Goal: Task Accomplishment & Management: Complete application form

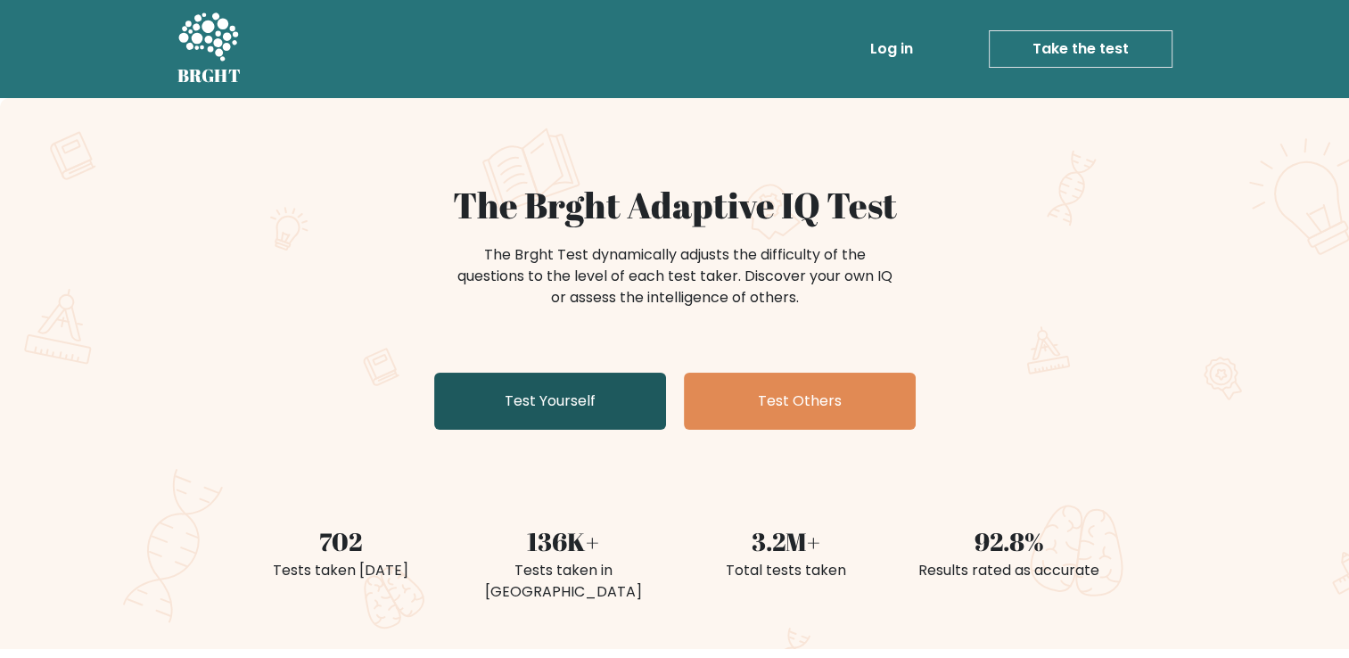
click at [574, 408] on link "Test Yourself" at bounding box center [550, 401] width 232 height 57
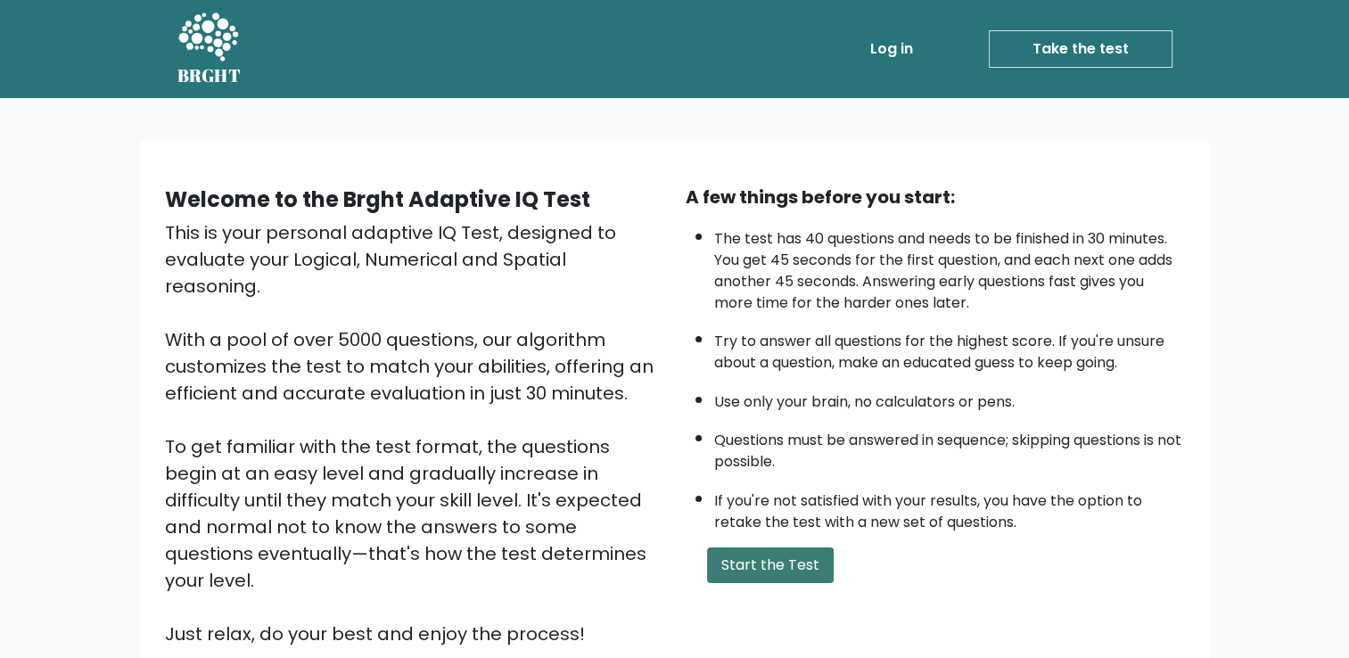
click at [777, 547] on button "Start the Test" at bounding box center [770, 565] width 127 height 36
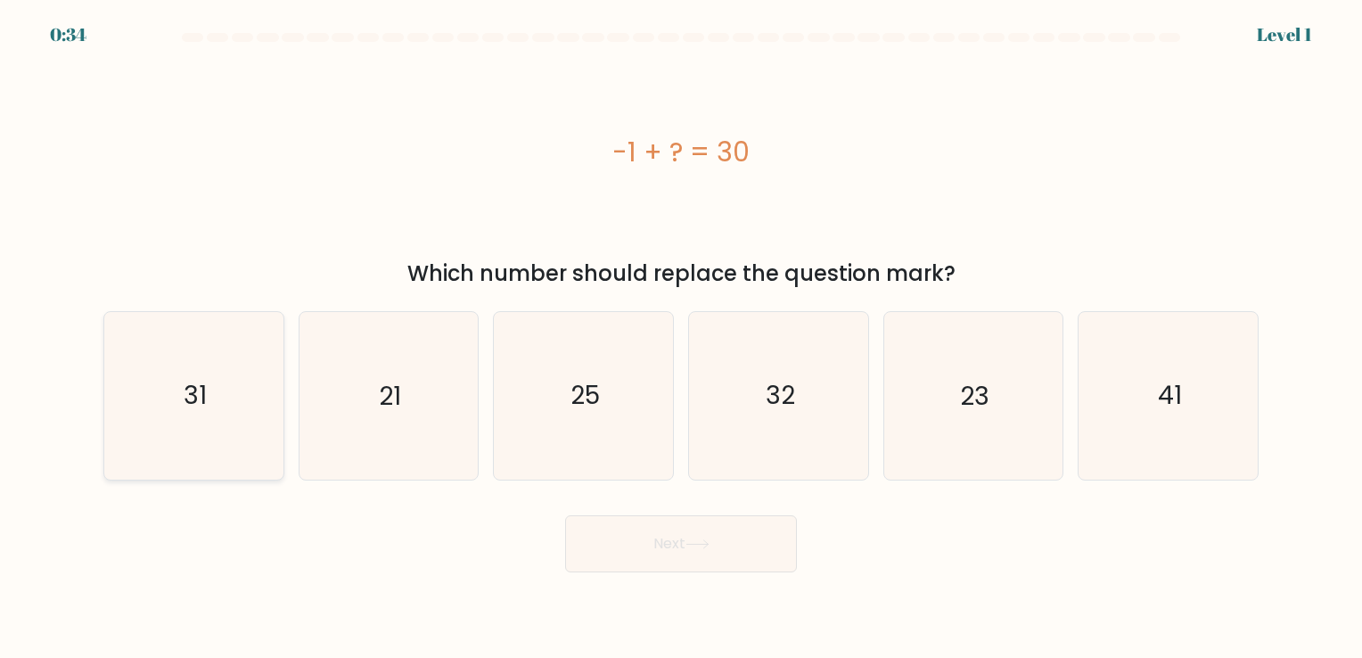
click at [167, 411] on icon "31" at bounding box center [194, 395] width 167 height 167
click at [681, 338] on input "a. 31" at bounding box center [681, 333] width 1 height 9
radio input "true"
click at [633, 548] on button "Next" at bounding box center [681, 543] width 232 height 57
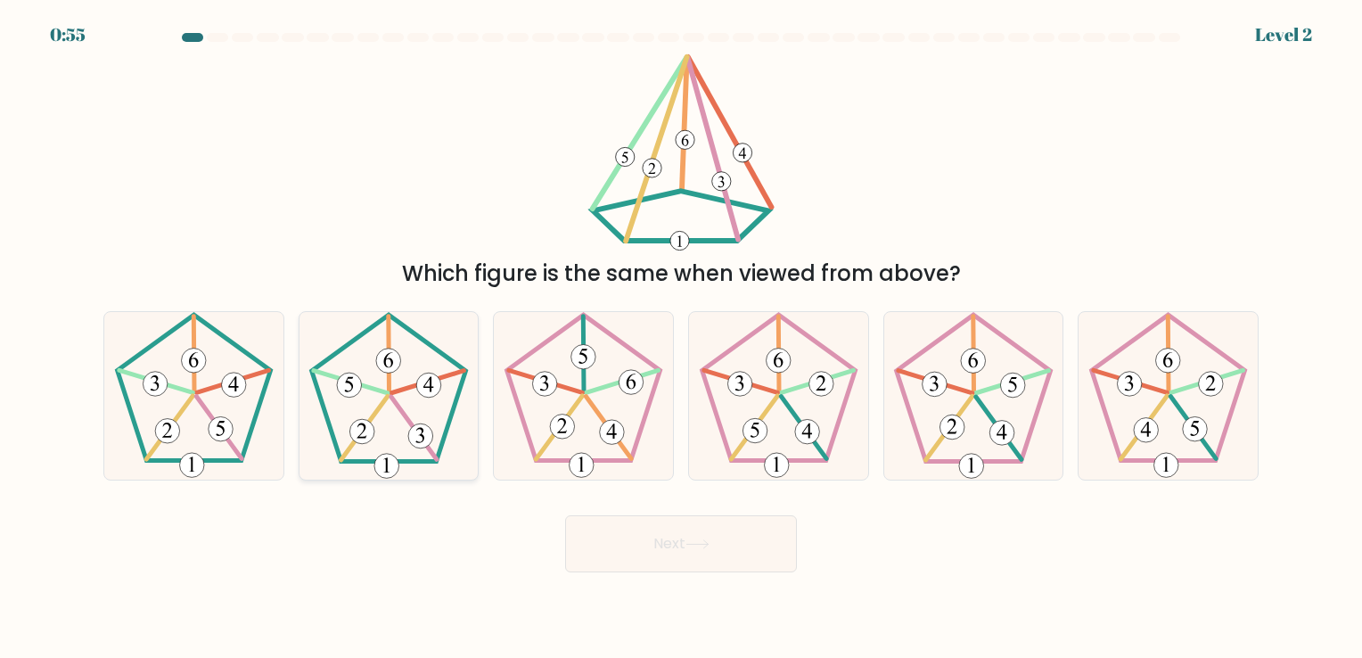
click at [409, 423] on 341 at bounding box center [413, 428] width 45 height 62
click at [681, 338] on input "b." at bounding box center [681, 333] width 1 height 9
radio input "true"
click at [681, 554] on button "Next" at bounding box center [681, 543] width 232 height 57
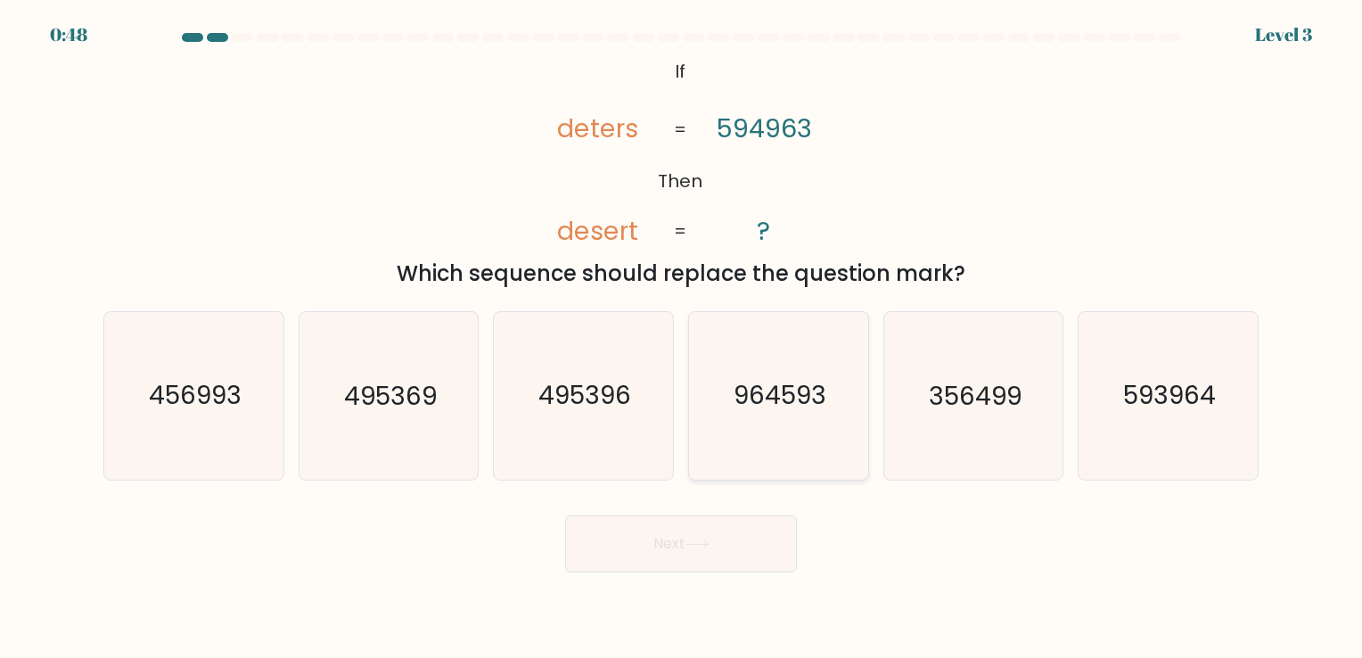
click at [789, 391] on text "964593" at bounding box center [780, 396] width 93 height 35
click at [682, 338] on input "d. 964593" at bounding box center [681, 333] width 1 height 9
radio input "true"
click at [725, 531] on button "Next" at bounding box center [681, 543] width 232 height 57
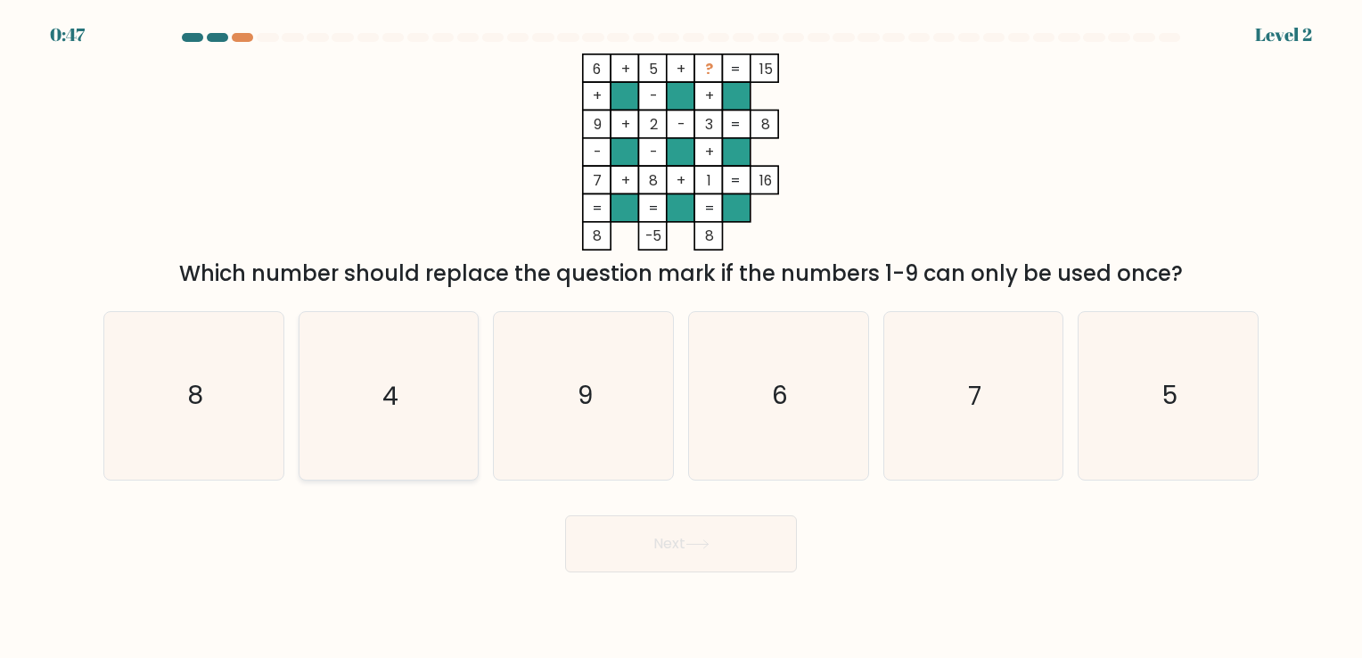
click at [398, 395] on icon "4" at bounding box center [388, 395] width 167 height 167
click at [681, 338] on input "b. 4" at bounding box center [681, 333] width 1 height 9
radio input "true"
click at [644, 549] on button "Next" at bounding box center [681, 543] width 232 height 57
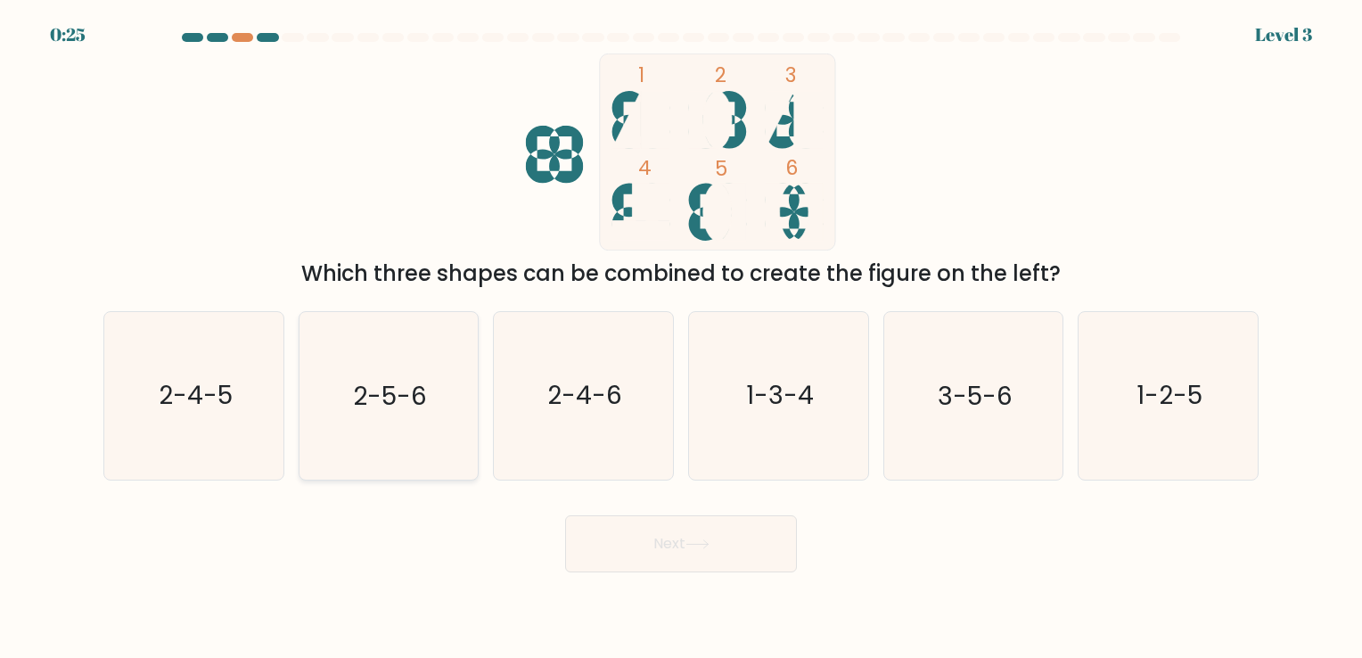
click at [409, 394] on text "2-5-6" at bounding box center [390, 396] width 74 height 35
click at [681, 338] on input "b. 2-5-6" at bounding box center [681, 333] width 1 height 9
radio input "true"
click at [656, 538] on button "Next" at bounding box center [681, 543] width 232 height 57
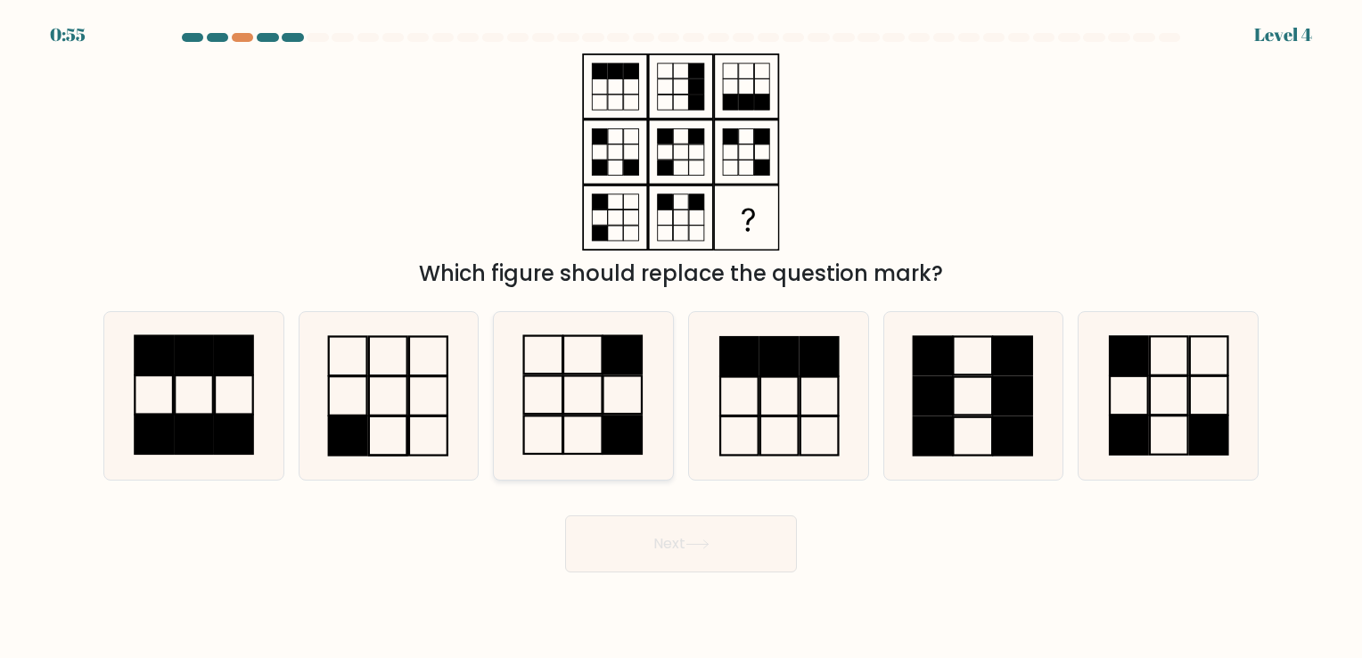
click at [587, 402] on icon at bounding box center [583, 395] width 167 height 167
click at [681, 338] on input "c." at bounding box center [681, 333] width 1 height 9
radio input "true"
click at [689, 540] on icon at bounding box center [698, 544] width 24 height 10
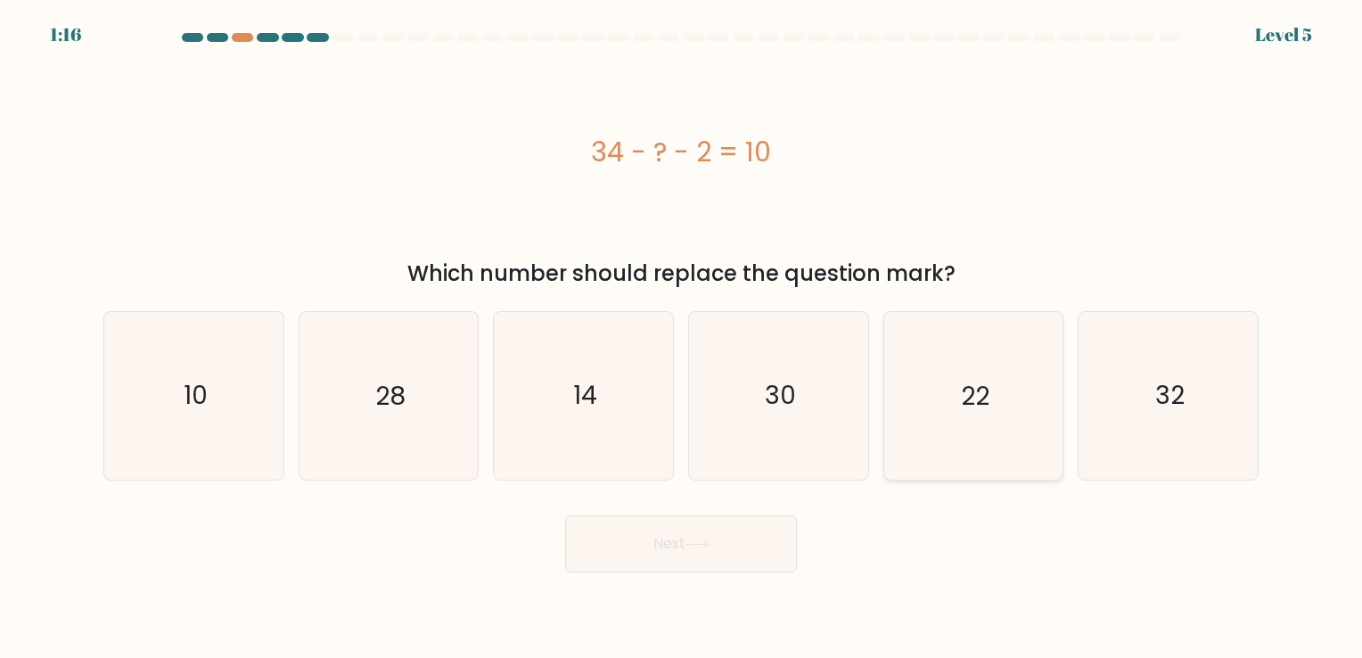
click at [948, 385] on icon "22" at bounding box center [973, 395] width 167 height 167
click at [682, 338] on input "e. 22" at bounding box center [681, 333] width 1 height 9
radio input "true"
click at [612, 546] on button "Next" at bounding box center [681, 543] width 232 height 57
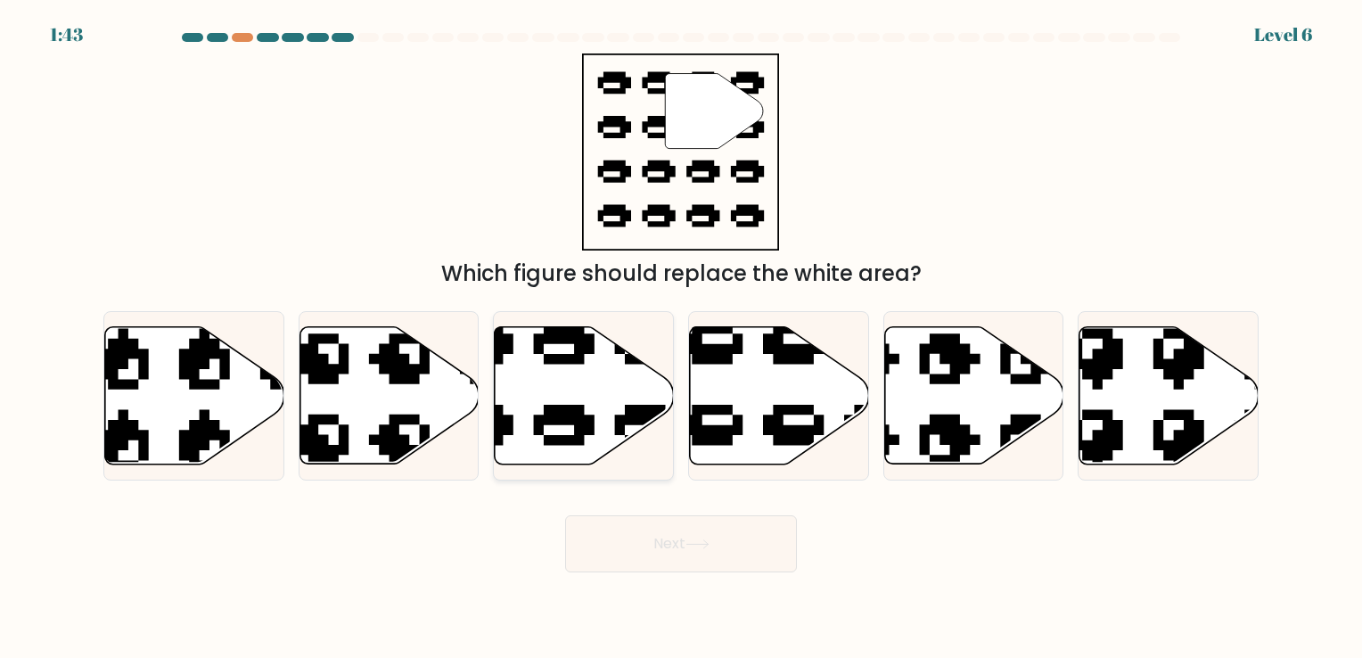
click at [602, 383] on icon at bounding box center [584, 394] width 179 height 137
click at [681, 338] on input "c." at bounding box center [681, 333] width 1 height 9
radio input "true"
click at [687, 539] on button "Next" at bounding box center [681, 543] width 232 height 57
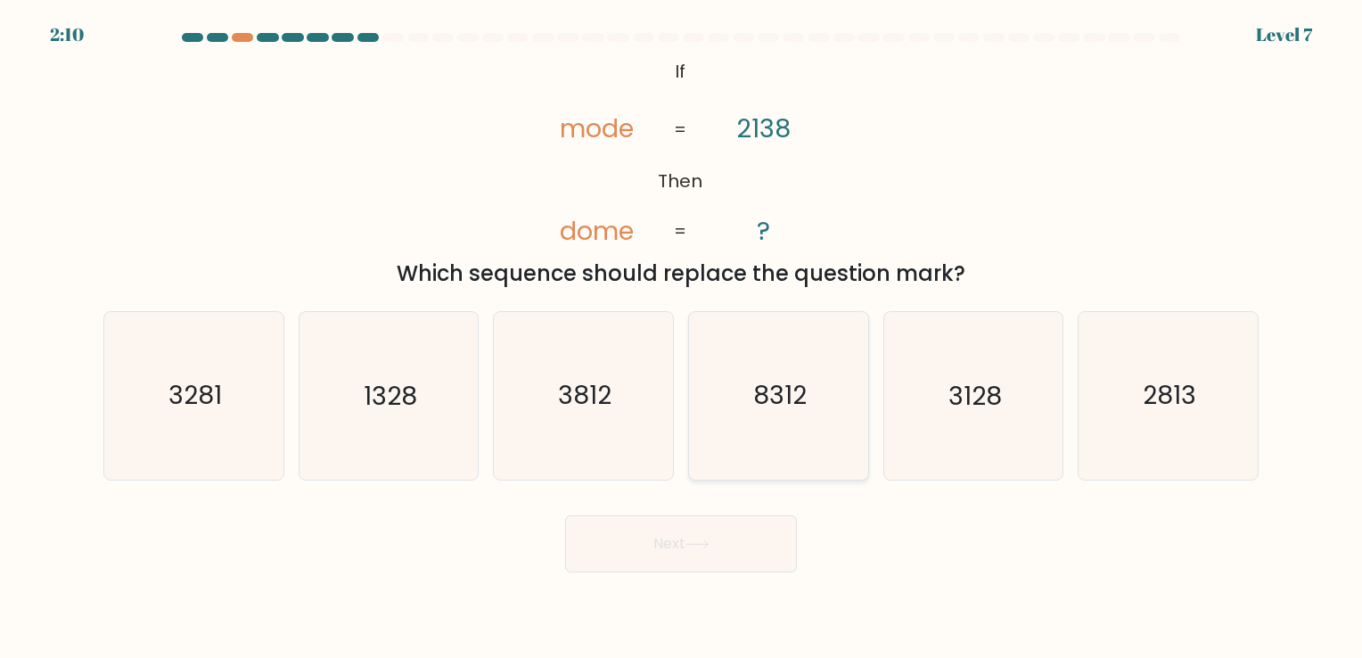
click at [756, 423] on icon "8312" at bounding box center [778, 395] width 167 height 167
click at [682, 338] on input "d. 8312" at bounding box center [681, 333] width 1 height 9
radio input "true"
click at [743, 533] on button "Next" at bounding box center [681, 543] width 232 height 57
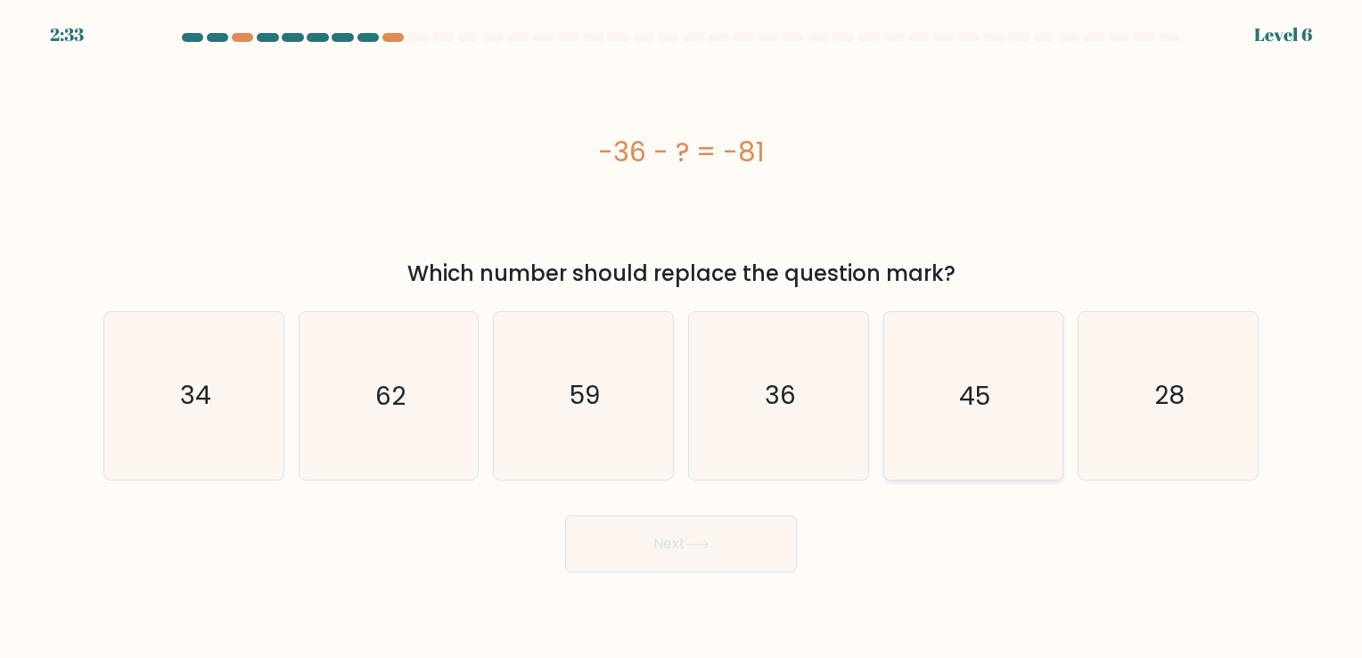
click at [1003, 348] on icon "45" at bounding box center [973, 395] width 167 height 167
click at [682, 338] on input "e. 45" at bounding box center [681, 333] width 1 height 9
radio input "true"
click at [1003, 348] on icon "45" at bounding box center [973, 395] width 165 height 165
click at [682, 338] on input "e. 45" at bounding box center [681, 333] width 1 height 9
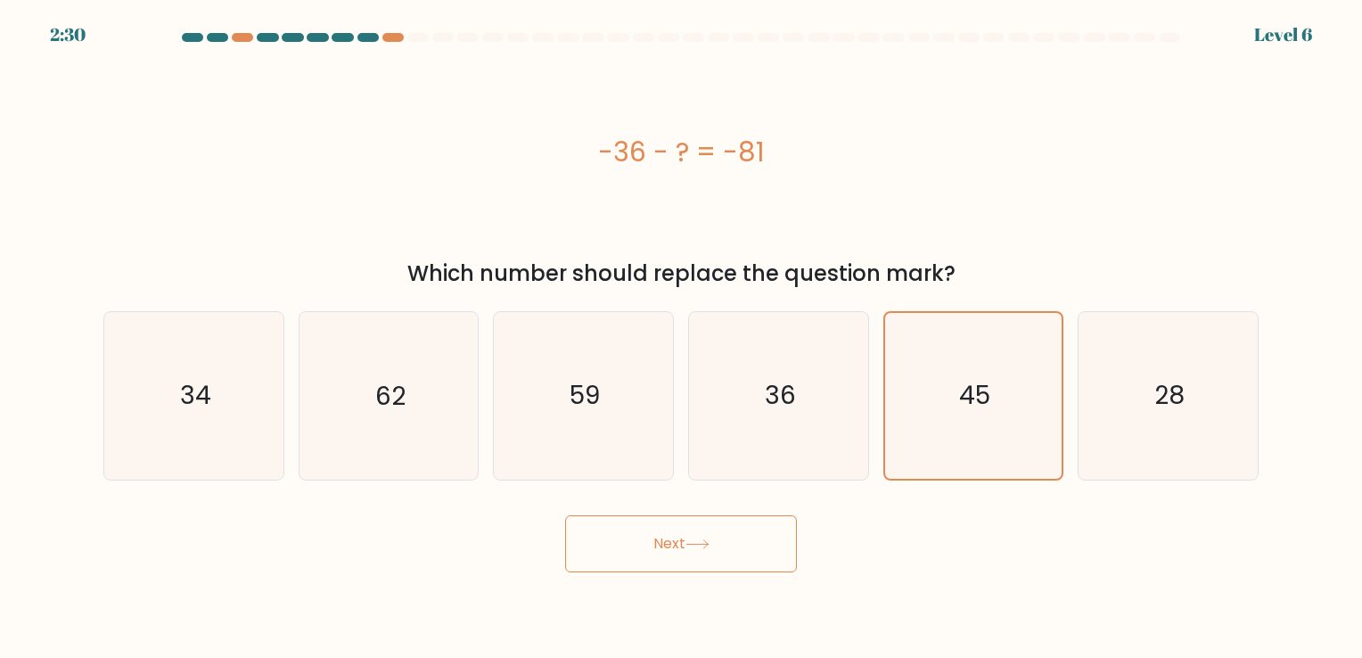
drag, startPoint x: 709, startPoint y: 565, endPoint x: 631, endPoint y: 550, distance: 79.0
click at [631, 550] on button "Next" at bounding box center [681, 543] width 232 height 57
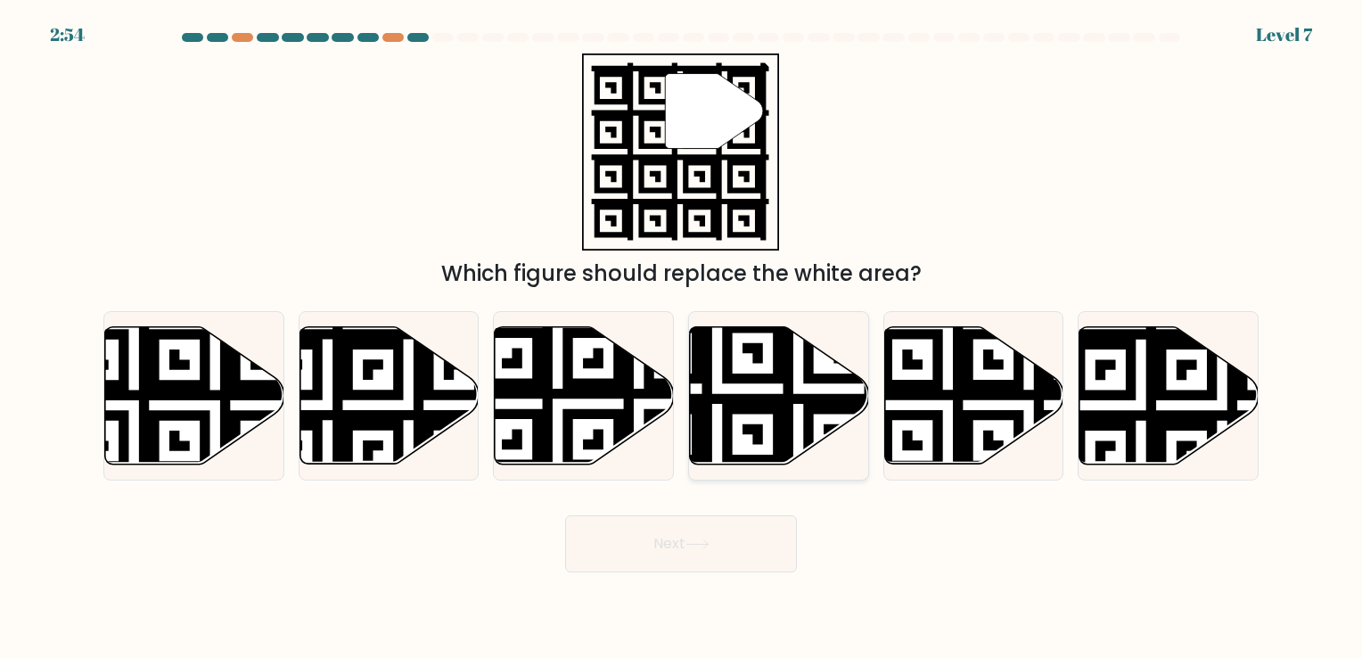
drag, startPoint x: 769, startPoint y: 418, endPoint x: 752, endPoint y: 423, distance: 17.8
click at [752, 423] on icon at bounding box center [779, 394] width 179 height 137
click at [682, 338] on input "d." at bounding box center [681, 333] width 1 height 9
radio input "true"
click at [724, 548] on button "Next" at bounding box center [681, 543] width 232 height 57
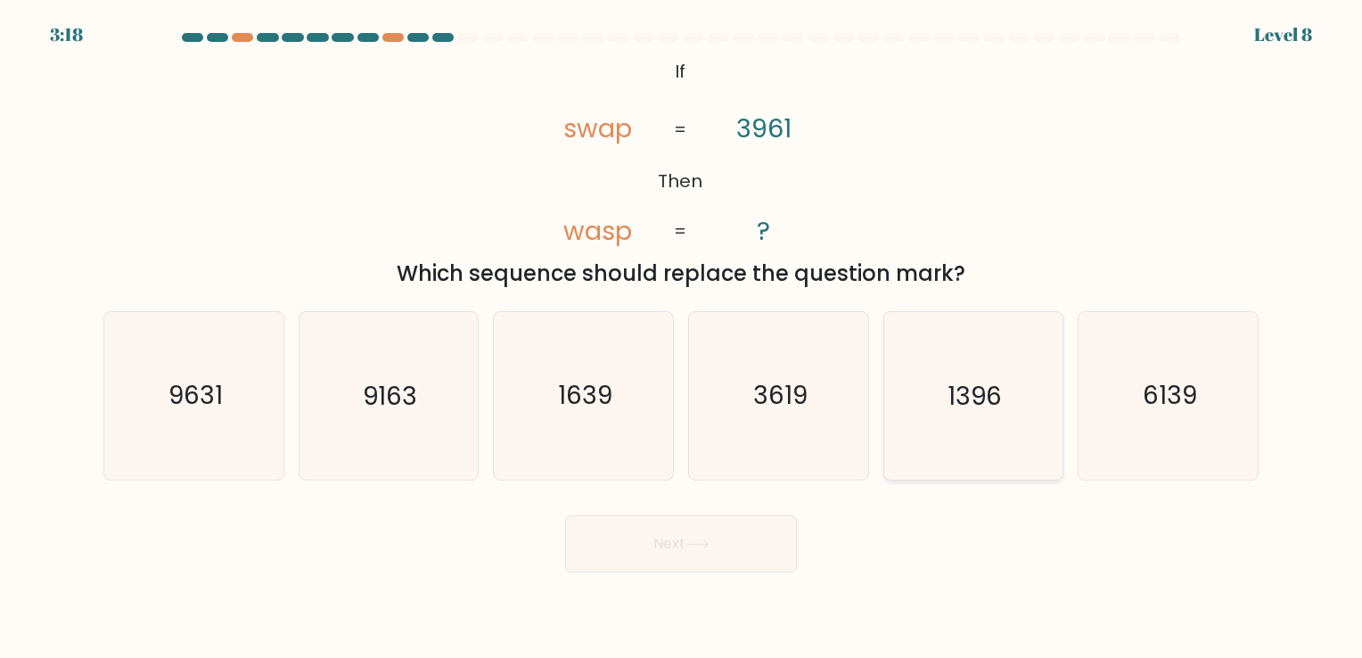
click at [989, 370] on icon "1396" at bounding box center [973, 395] width 167 height 167
click at [682, 338] on input "e. 1396" at bounding box center [681, 333] width 1 height 9
radio input "true"
click at [754, 541] on button "Next" at bounding box center [681, 543] width 232 height 57
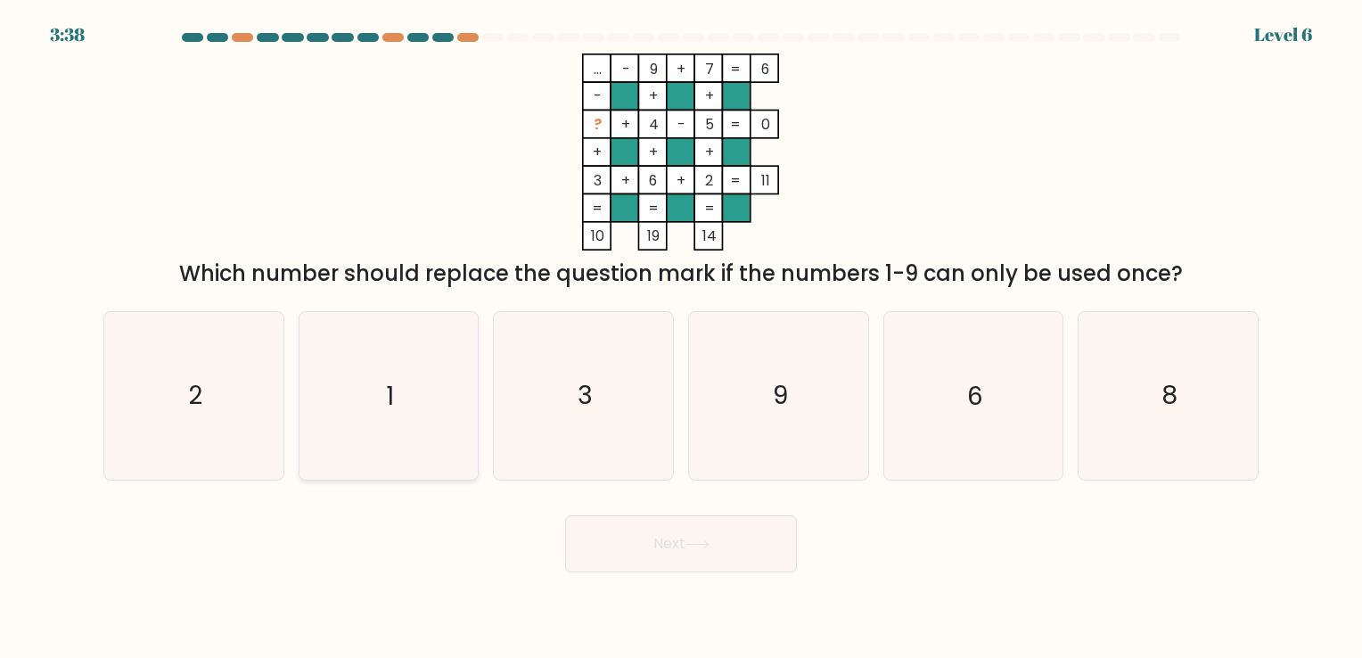
click at [371, 385] on icon "1" at bounding box center [388, 395] width 167 height 167
click at [681, 338] on input "b. 1" at bounding box center [681, 333] width 1 height 9
radio input "true"
click at [660, 545] on button "Next" at bounding box center [681, 543] width 232 height 57
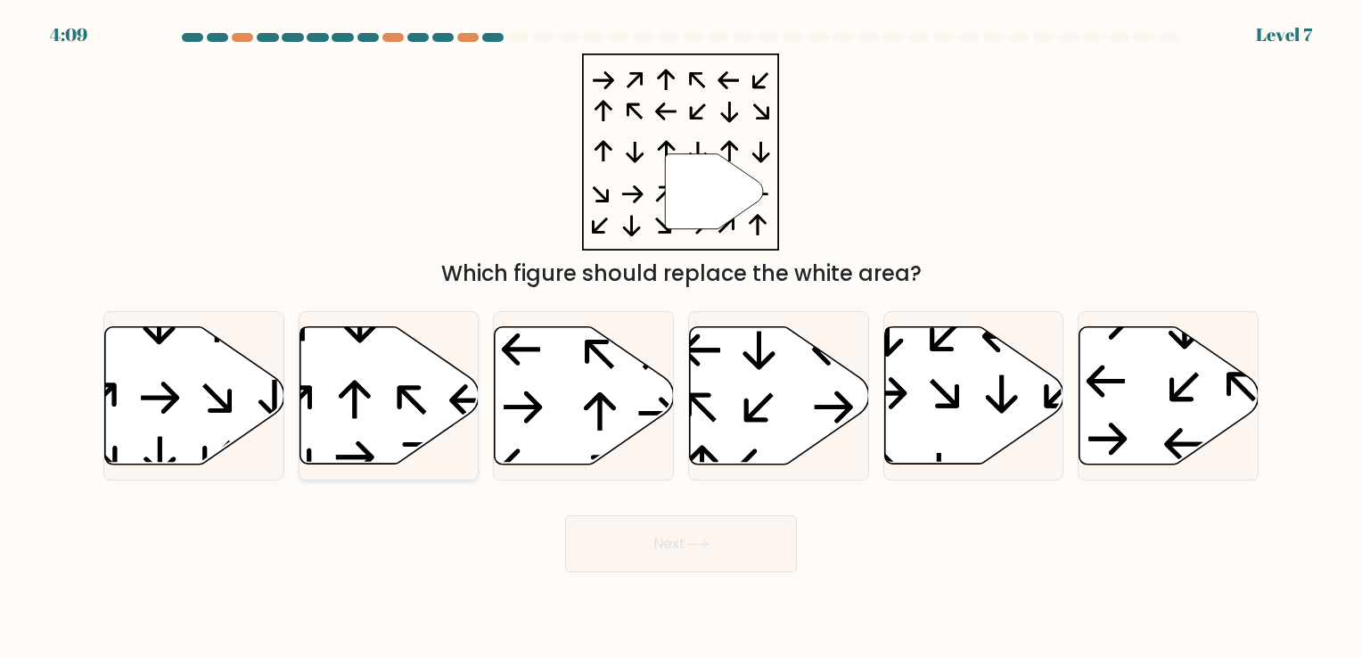
click at [387, 374] on icon at bounding box center [389, 394] width 179 height 137
click at [681, 338] on input "b." at bounding box center [681, 333] width 1 height 9
radio input "true"
click at [677, 549] on button "Next" at bounding box center [681, 543] width 232 height 57
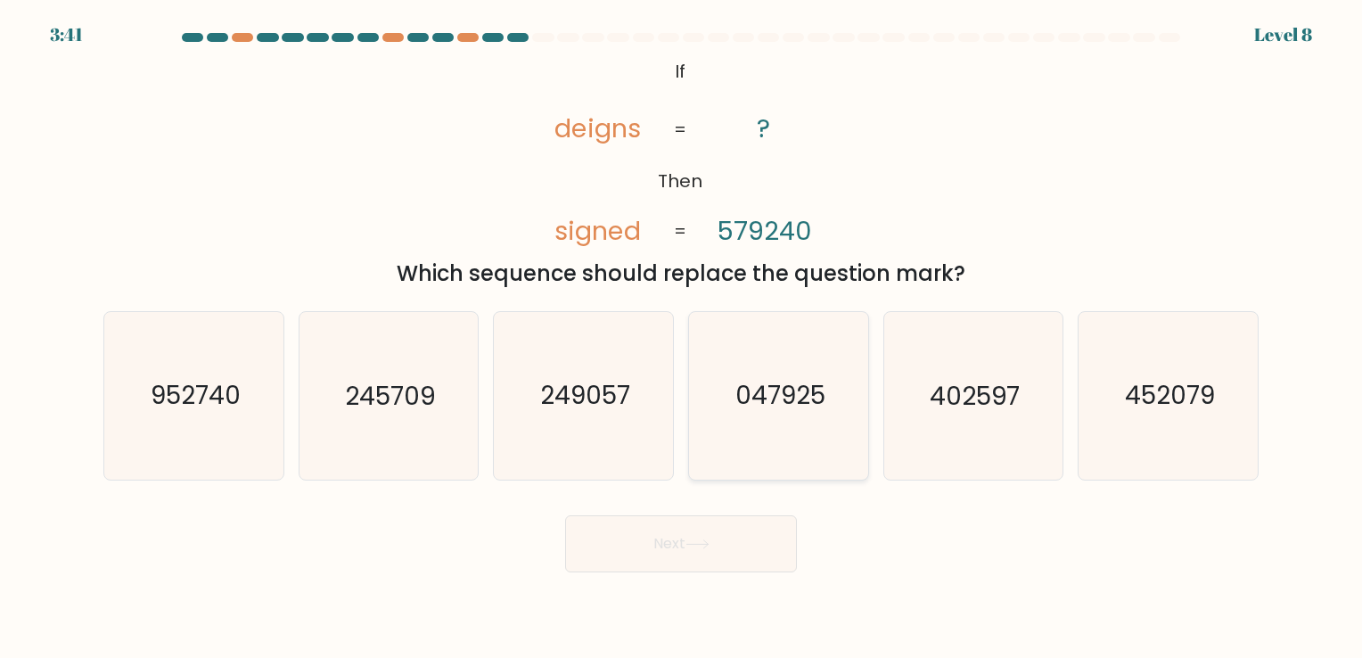
click at [776, 407] on text "047925" at bounding box center [780, 396] width 90 height 35
click at [682, 338] on input "d. 047925" at bounding box center [681, 333] width 1 height 9
radio input "true"
click at [727, 540] on button "Next" at bounding box center [681, 543] width 232 height 57
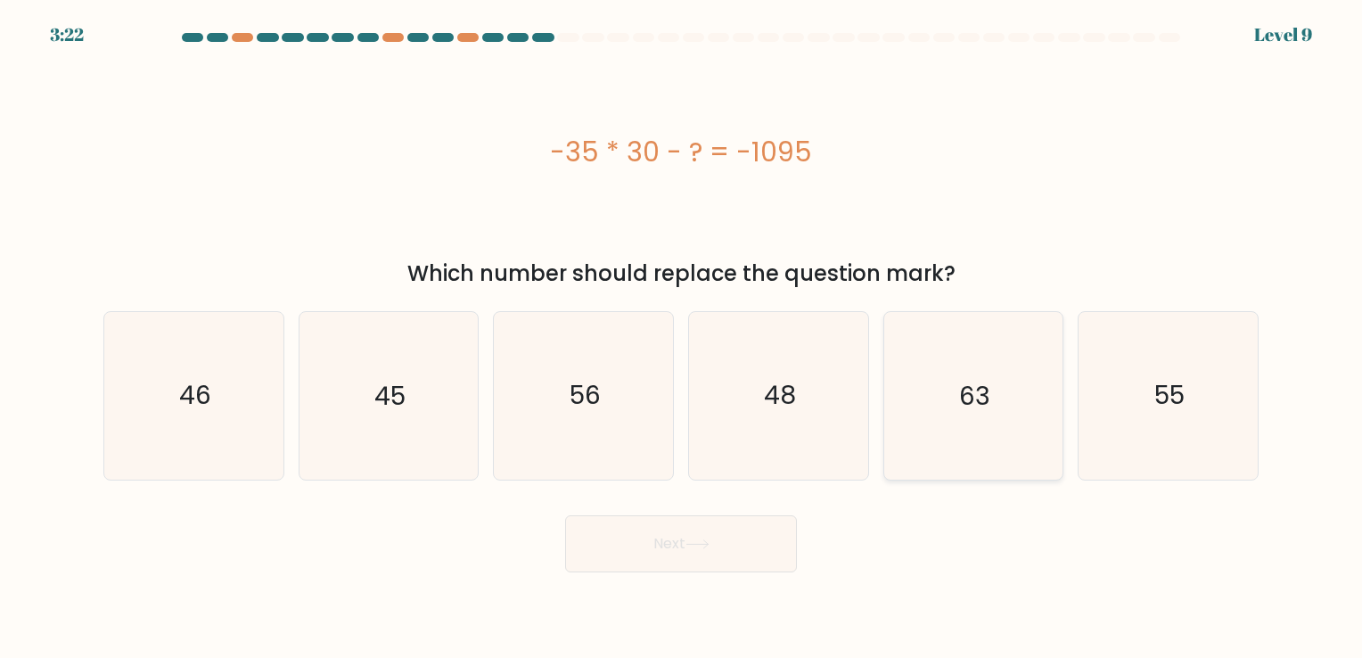
click at [983, 388] on text "63" at bounding box center [974, 396] width 31 height 35
click at [682, 338] on input "e. 63" at bounding box center [681, 333] width 1 height 9
radio input "true"
click at [760, 550] on button "Next" at bounding box center [681, 543] width 232 height 57
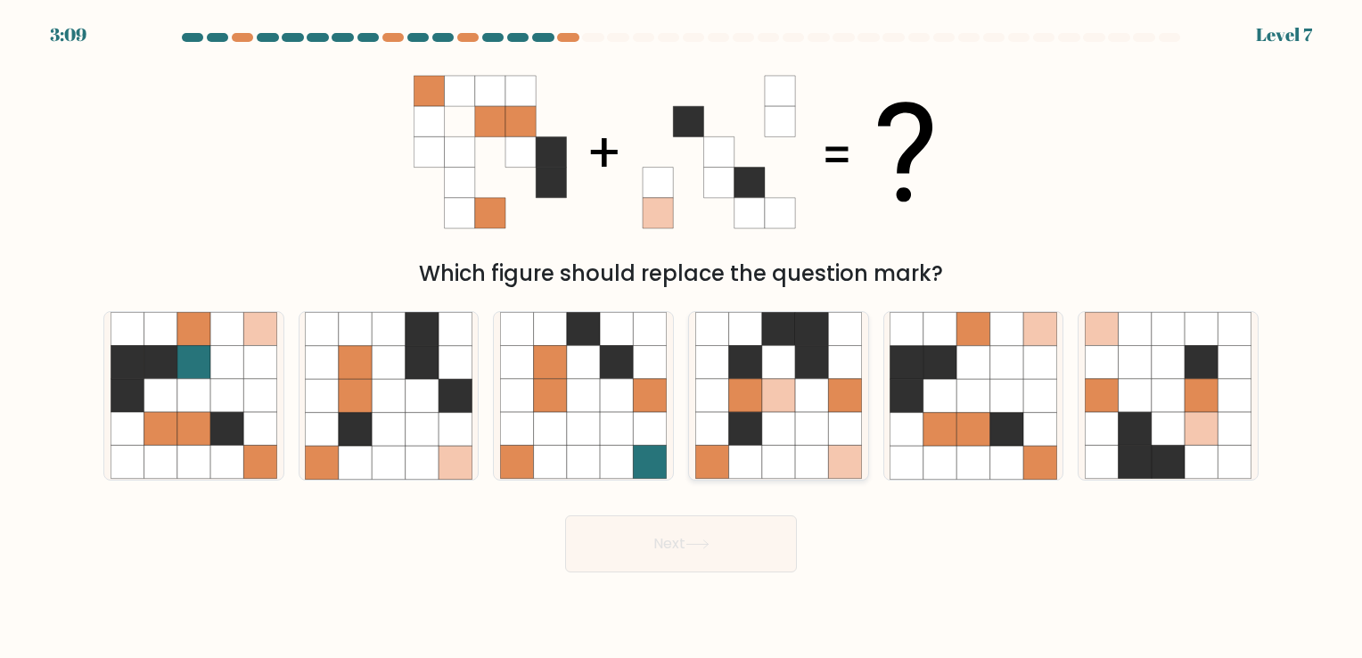
click at [771, 371] on icon at bounding box center [778, 362] width 33 height 33
click at [682, 338] on input "d." at bounding box center [681, 333] width 1 height 9
radio input "true"
click at [699, 547] on icon at bounding box center [698, 544] width 24 height 10
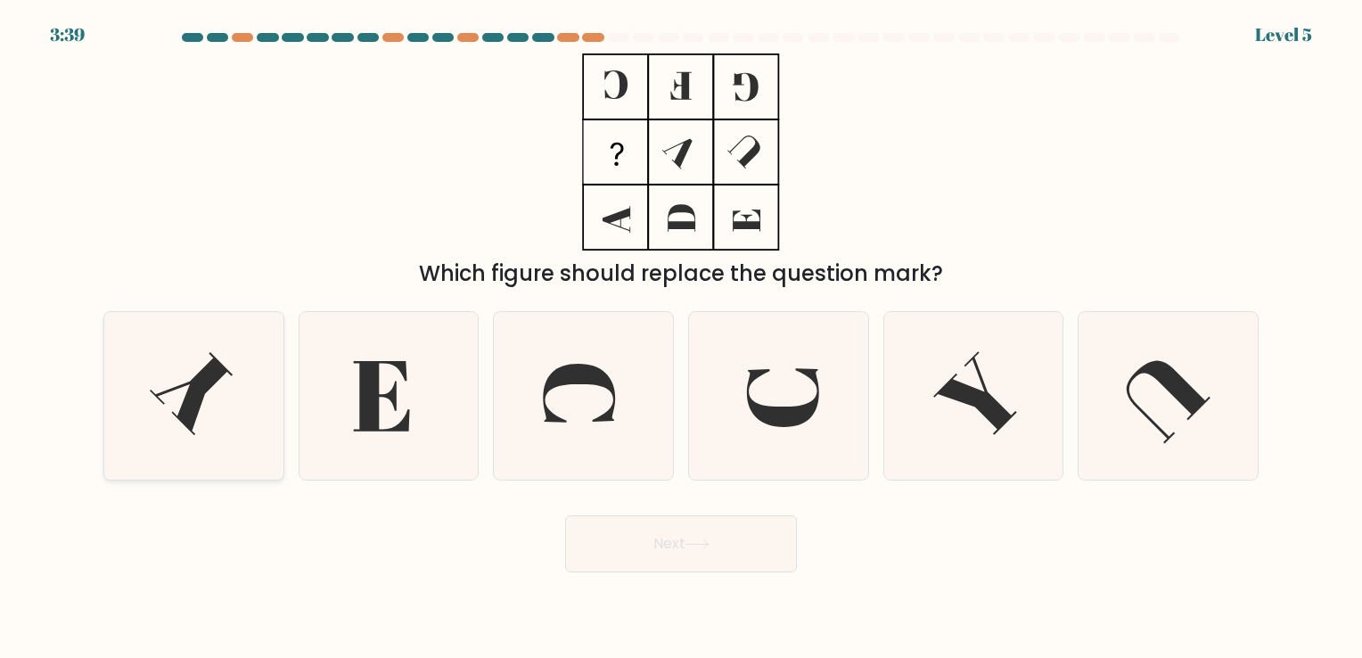
click at [191, 440] on icon at bounding box center [194, 395] width 167 height 167
click at [681, 338] on input "a." at bounding box center [681, 333] width 1 height 9
radio input "true"
click at [735, 554] on button "Next" at bounding box center [681, 543] width 232 height 57
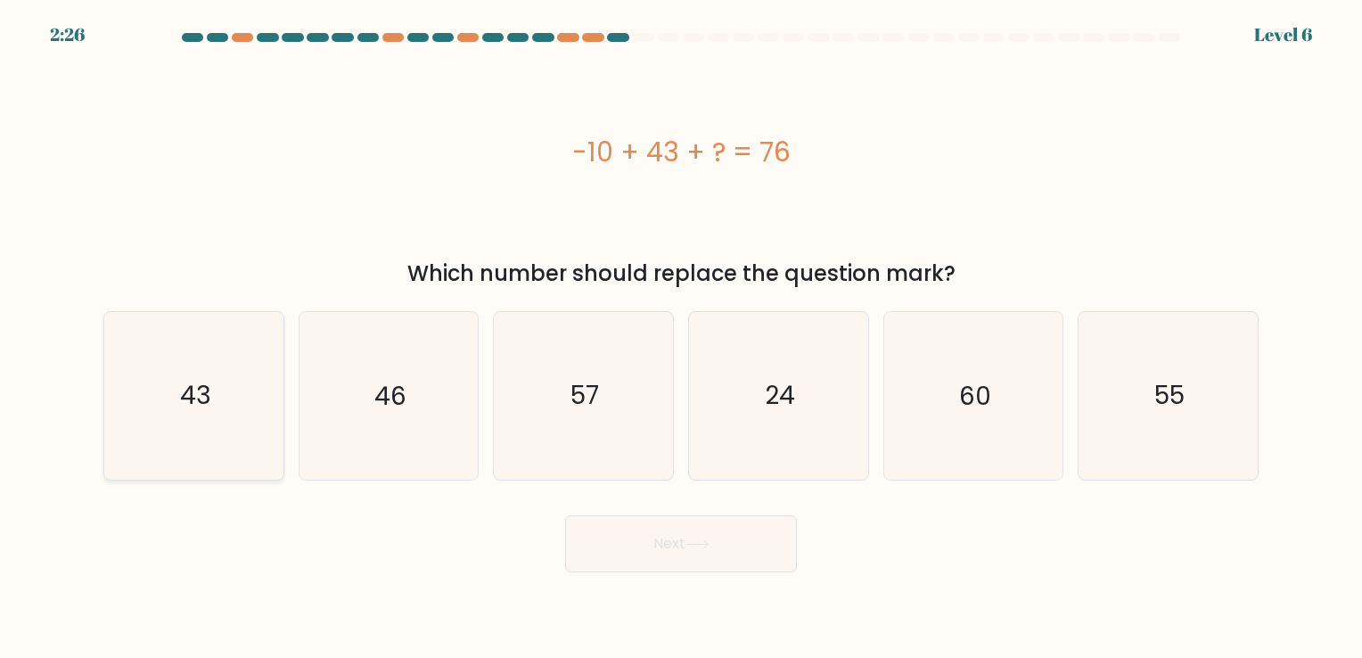
click at [218, 382] on icon "43" at bounding box center [194, 395] width 167 height 167
click at [681, 338] on input "a. 43" at bounding box center [681, 333] width 1 height 9
radio input "true"
click at [718, 551] on button "Next" at bounding box center [681, 543] width 232 height 57
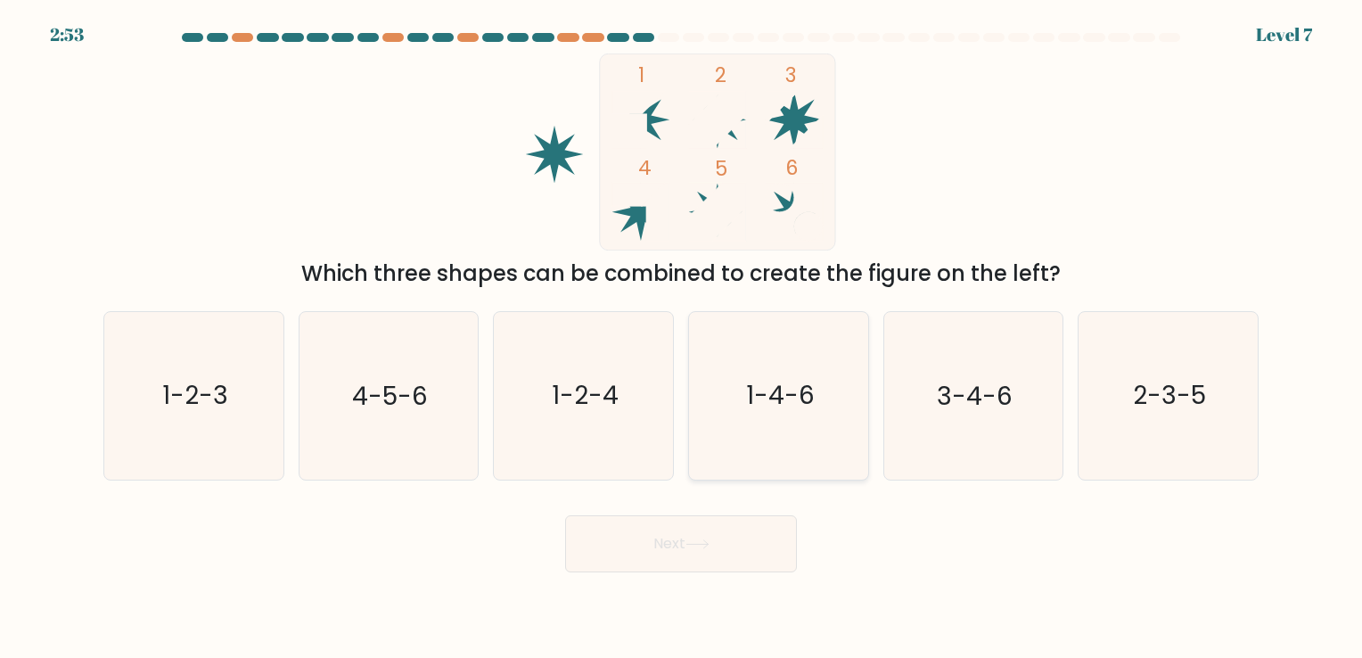
click at [745, 383] on icon "1-4-6" at bounding box center [778, 395] width 167 height 167
click at [682, 338] on input "d. 1-4-6" at bounding box center [681, 333] width 1 height 9
radio input "true"
click at [719, 533] on button "Next" at bounding box center [681, 543] width 232 height 57
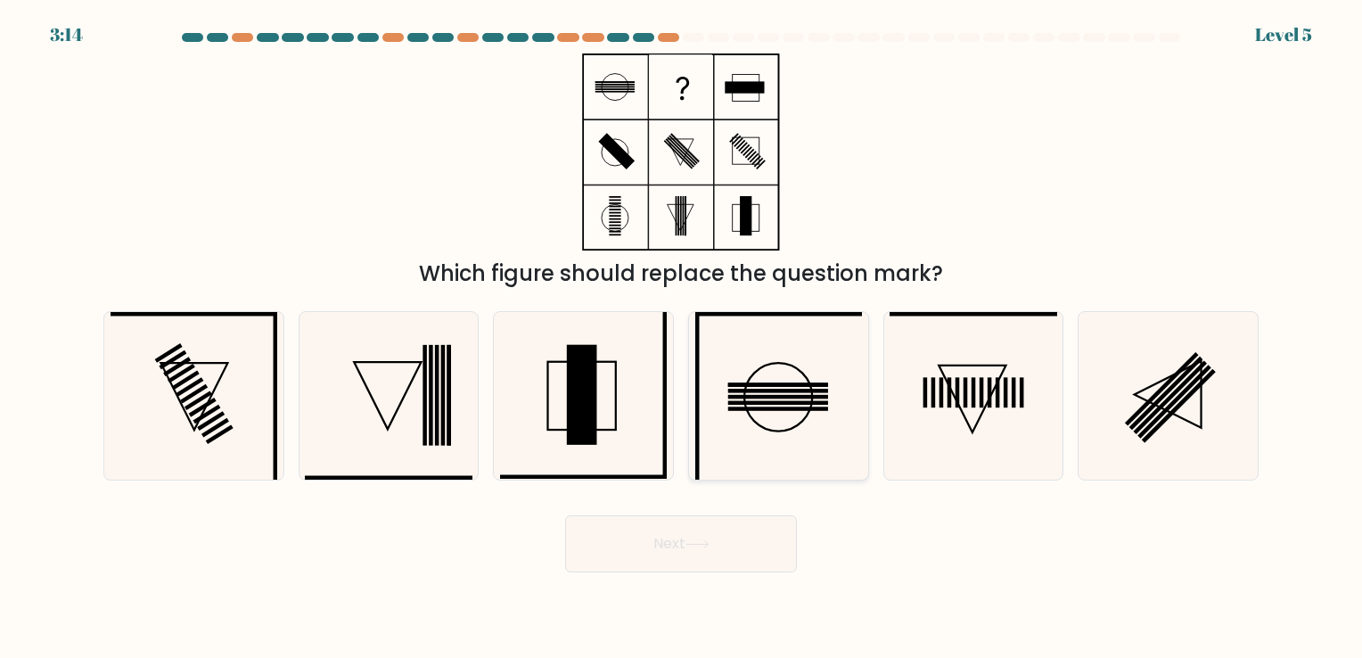
click at [824, 374] on icon at bounding box center [778, 395] width 167 height 167
click at [682, 338] on input "d." at bounding box center [681, 333] width 1 height 9
radio input "true"
click at [956, 371] on icon at bounding box center [973, 395] width 167 height 167
click at [682, 338] on input "e." at bounding box center [681, 333] width 1 height 9
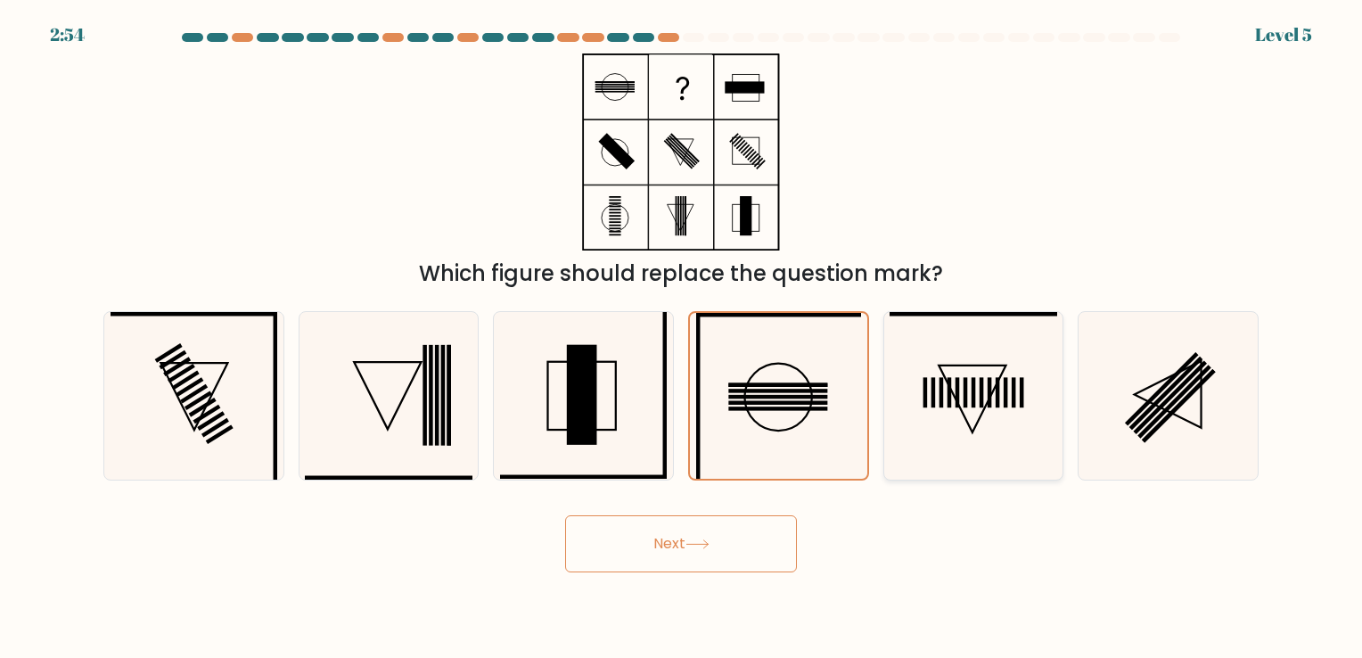
radio input "true"
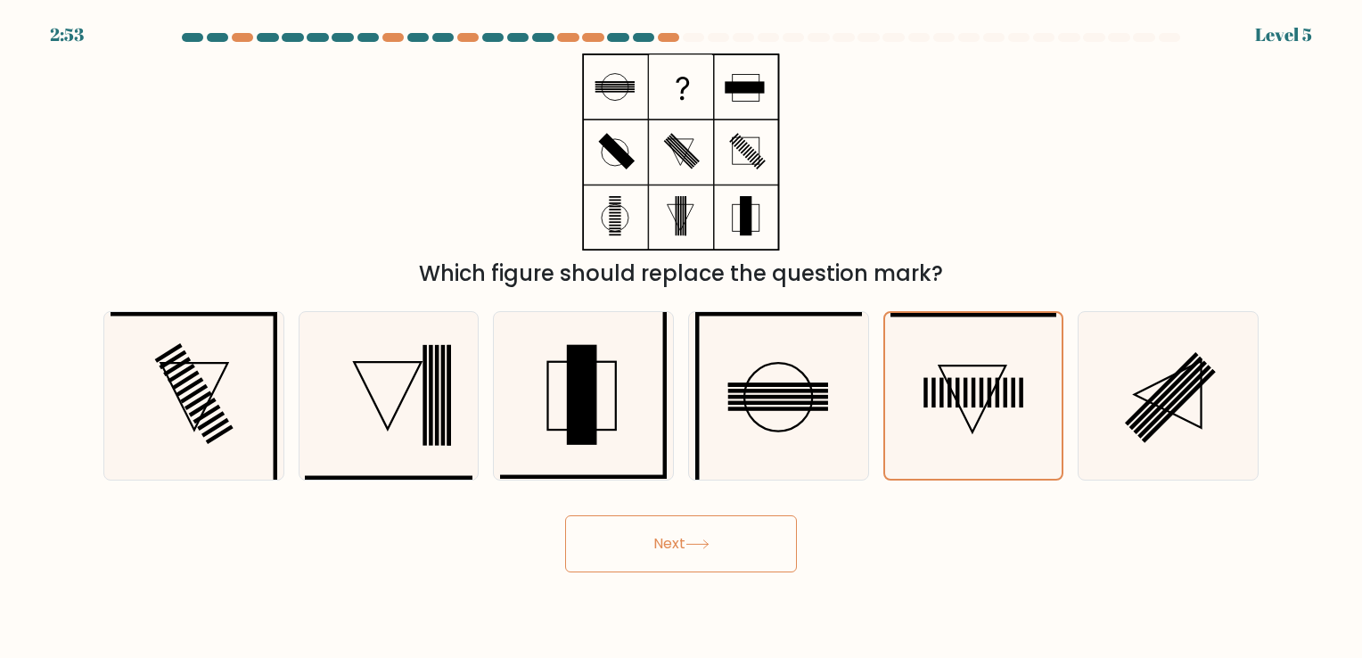
click at [649, 533] on button "Next" at bounding box center [681, 543] width 232 height 57
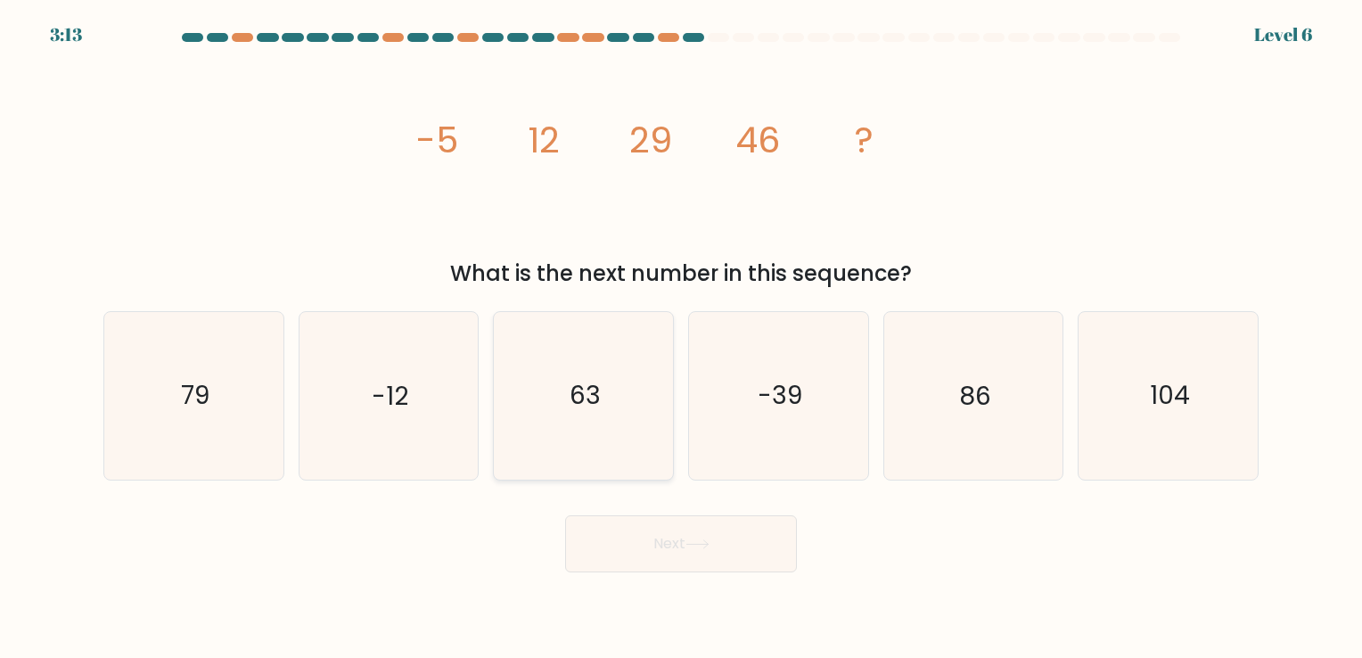
click at [592, 374] on icon "63" at bounding box center [583, 395] width 167 height 167
click at [681, 338] on input "c. 63" at bounding box center [681, 333] width 1 height 9
radio input "true"
click at [687, 530] on button "Next" at bounding box center [681, 543] width 232 height 57
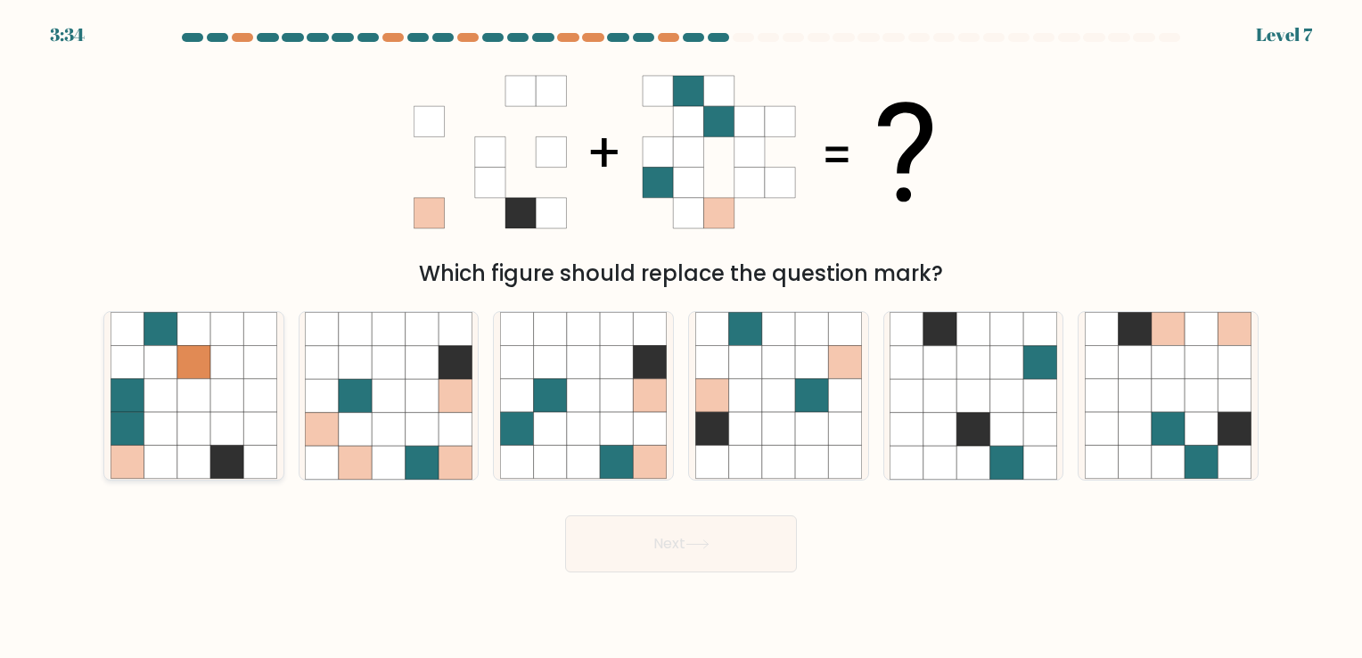
click at [204, 377] on icon at bounding box center [193, 362] width 33 height 33
click at [681, 338] on input "a." at bounding box center [681, 333] width 1 height 9
radio input "true"
click at [768, 547] on button "Next" at bounding box center [681, 543] width 232 height 57
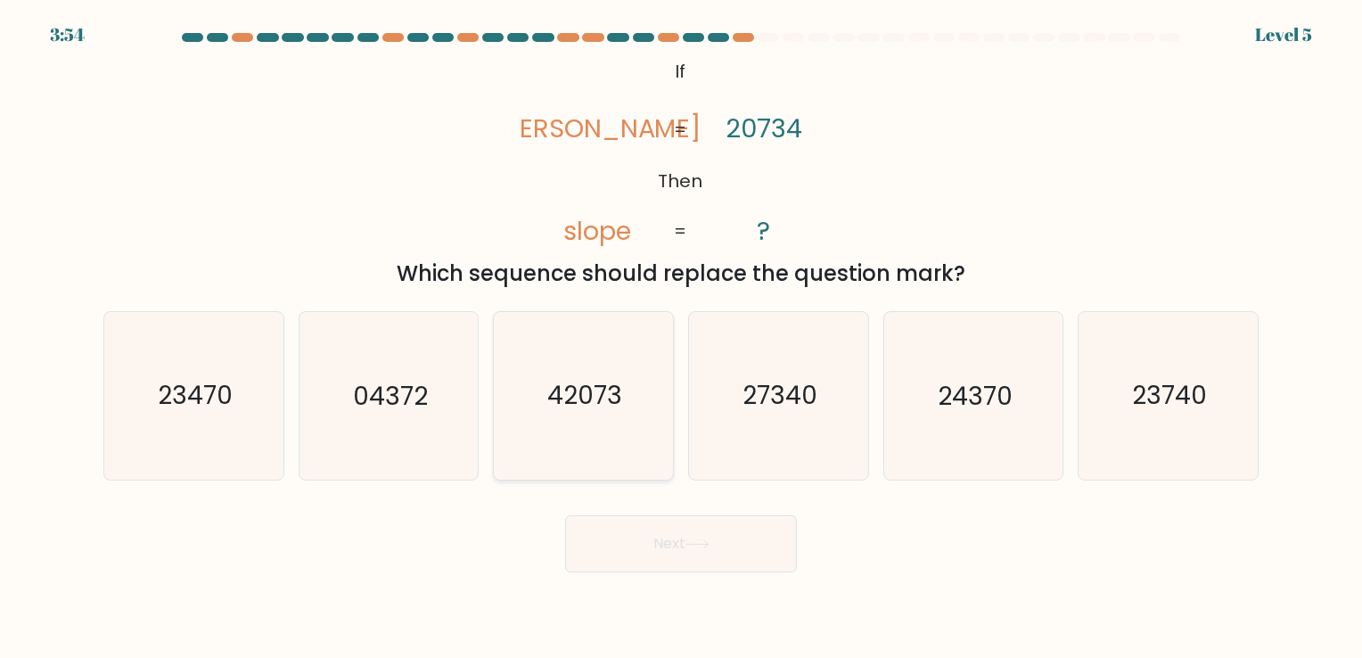
click at [566, 442] on icon "42073" at bounding box center [583, 395] width 167 height 167
click at [681, 338] on input "c. 42073" at bounding box center [681, 333] width 1 height 9
radio input "true"
click at [656, 551] on button "Next" at bounding box center [681, 543] width 232 height 57
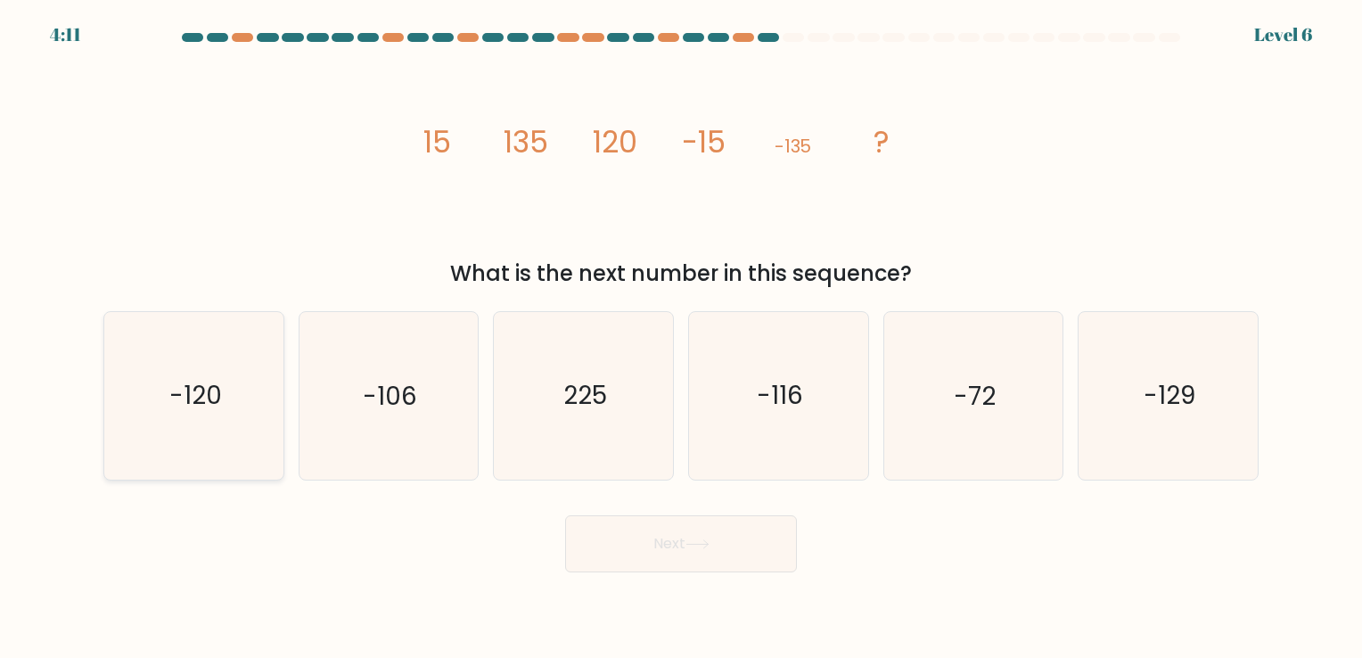
click at [204, 365] on icon "-120" at bounding box center [194, 395] width 167 height 167
click at [681, 338] on input "a. -120" at bounding box center [681, 333] width 1 height 9
radio input "true"
click at [738, 565] on button "Next" at bounding box center [681, 543] width 232 height 57
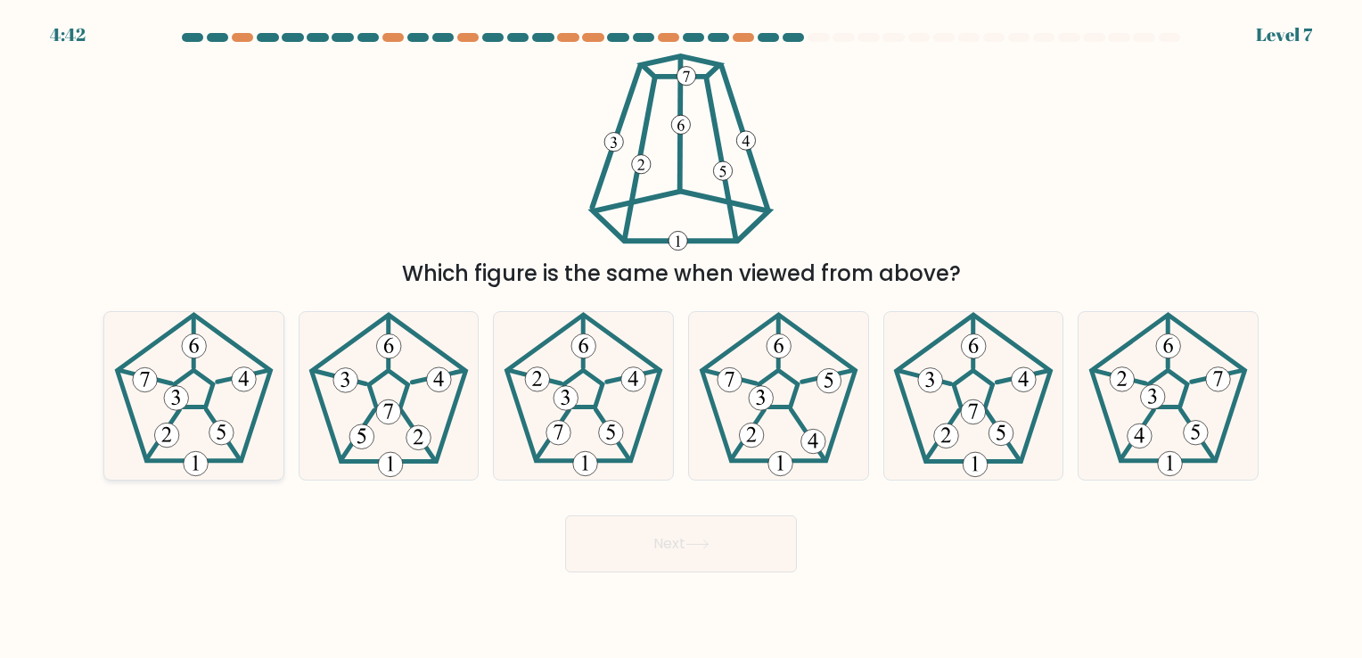
click at [147, 414] on icon at bounding box center [194, 395] width 167 height 167
click at [681, 338] on input "a." at bounding box center [681, 333] width 1 height 9
radio input "true"
click at [363, 383] on 359 at bounding box center [339, 377] width 53 height 13
click at [681, 338] on input "b." at bounding box center [681, 333] width 1 height 9
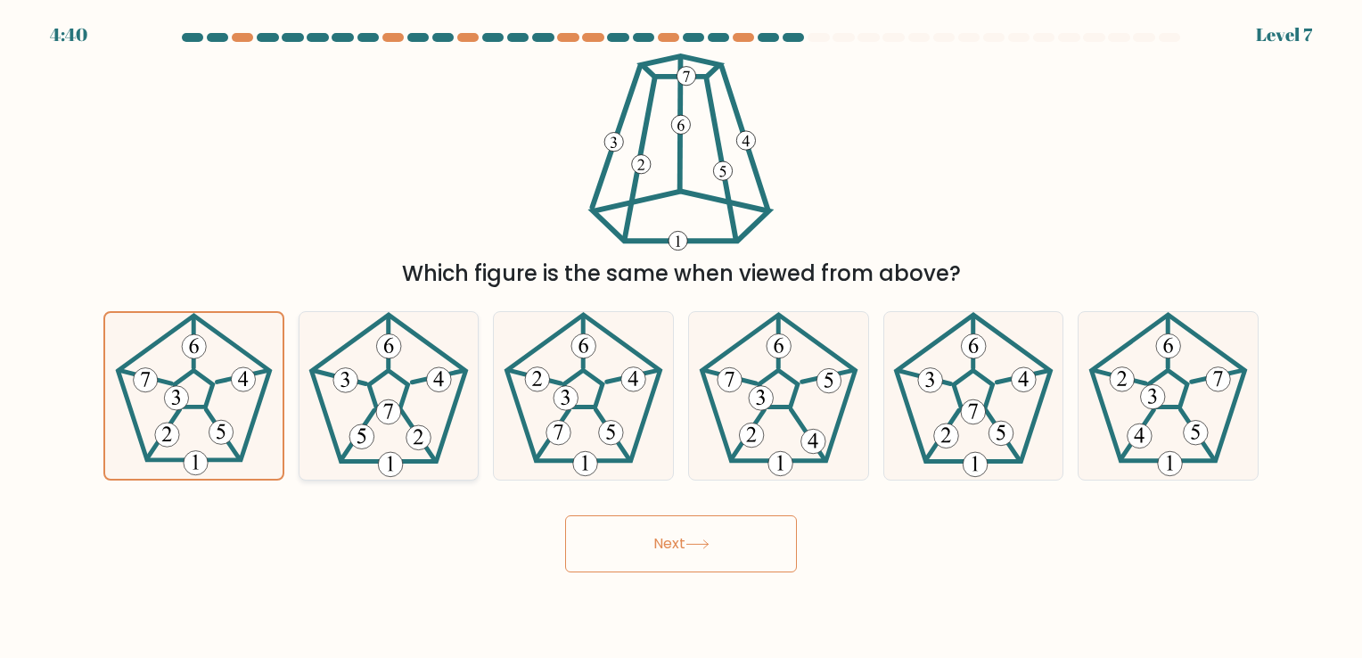
radio input "true"
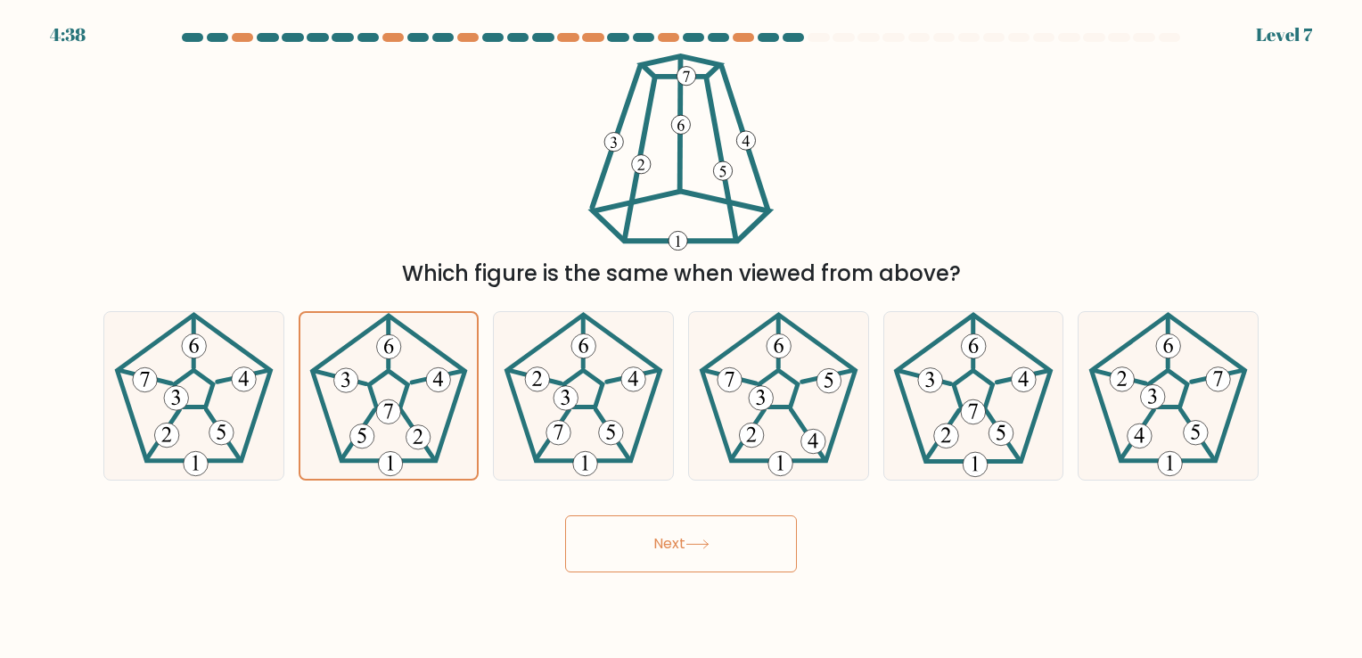
click at [688, 540] on button "Next" at bounding box center [681, 543] width 232 height 57
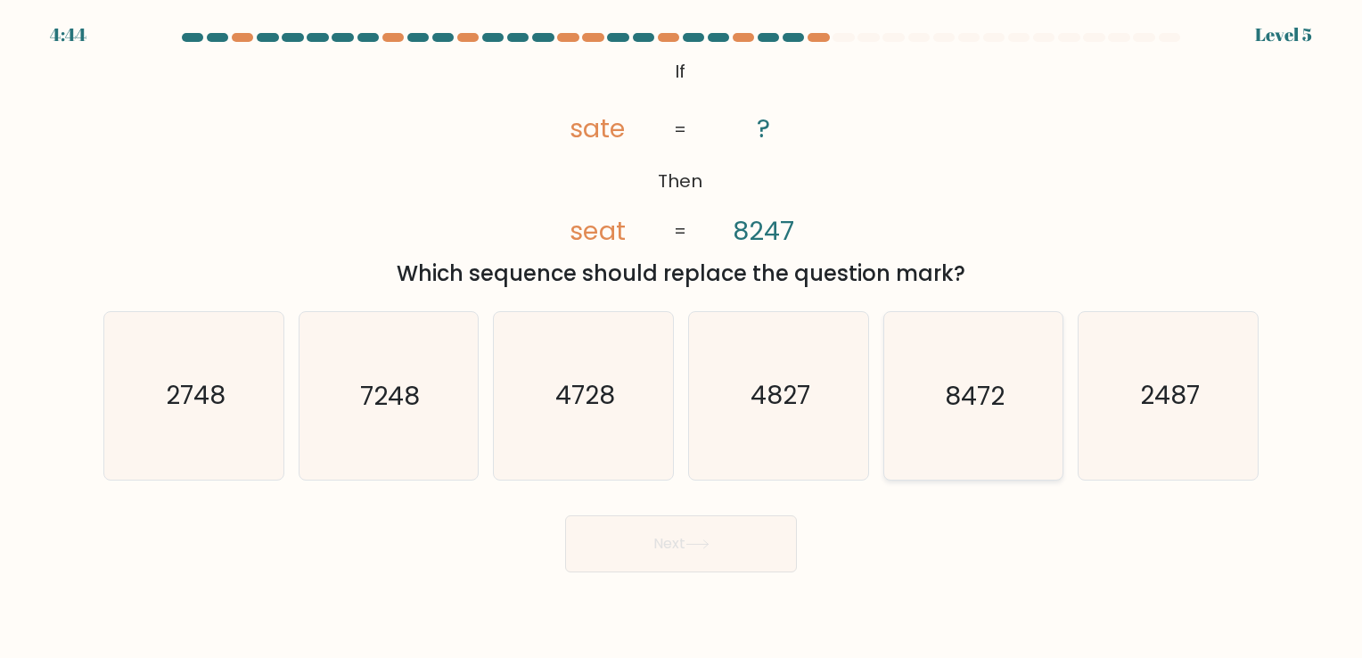
click at [966, 405] on text "8472" at bounding box center [975, 396] width 60 height 35
click at [682, 338] on input "e. 8472" at bounding box center [681, 333] width 1 height 9
radio input "true"
click at [751, 530] on button "Next" at bounding box center [681, 543] width 232 height 57
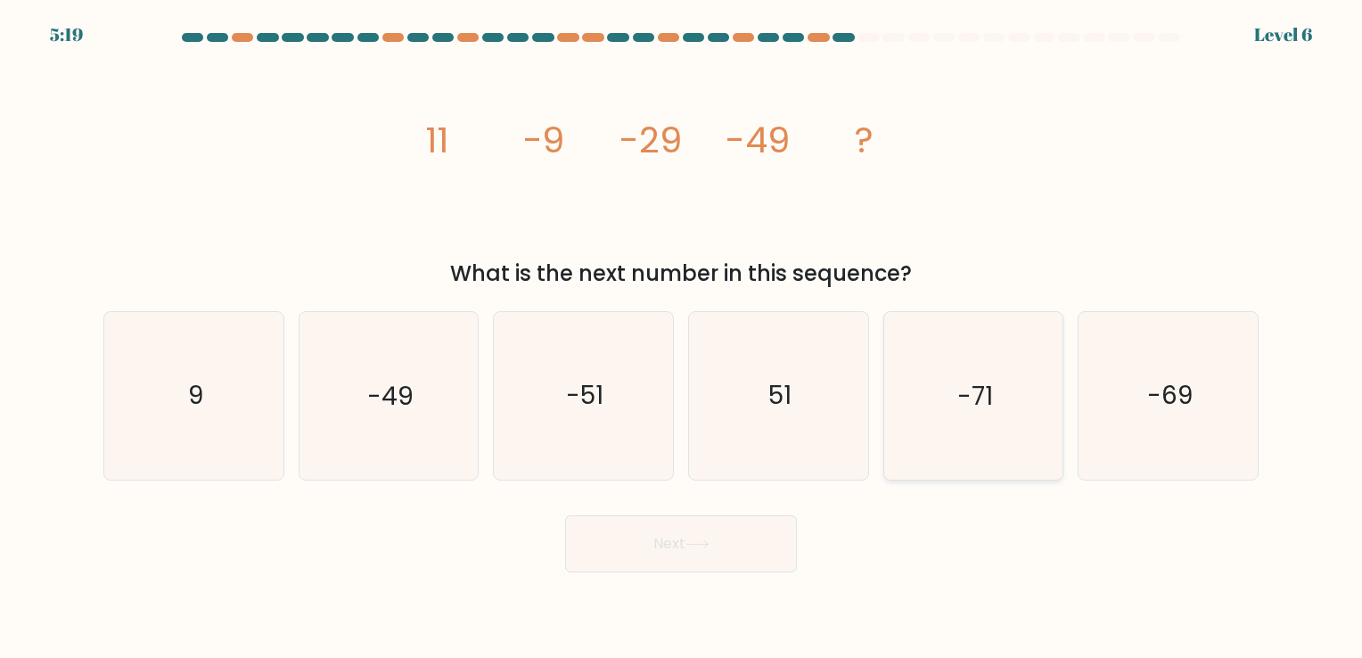
click at [1001, 368] on icon "-71" at bounding box center [973, 395] width 167 height 167
click at [682, 338] on input "e. -71" at bounding box center [681, 333] width 1 height 9
radio input "true"
click at [735, 537] on button "Next" at bounding box center [681, 543] width 232 height 57
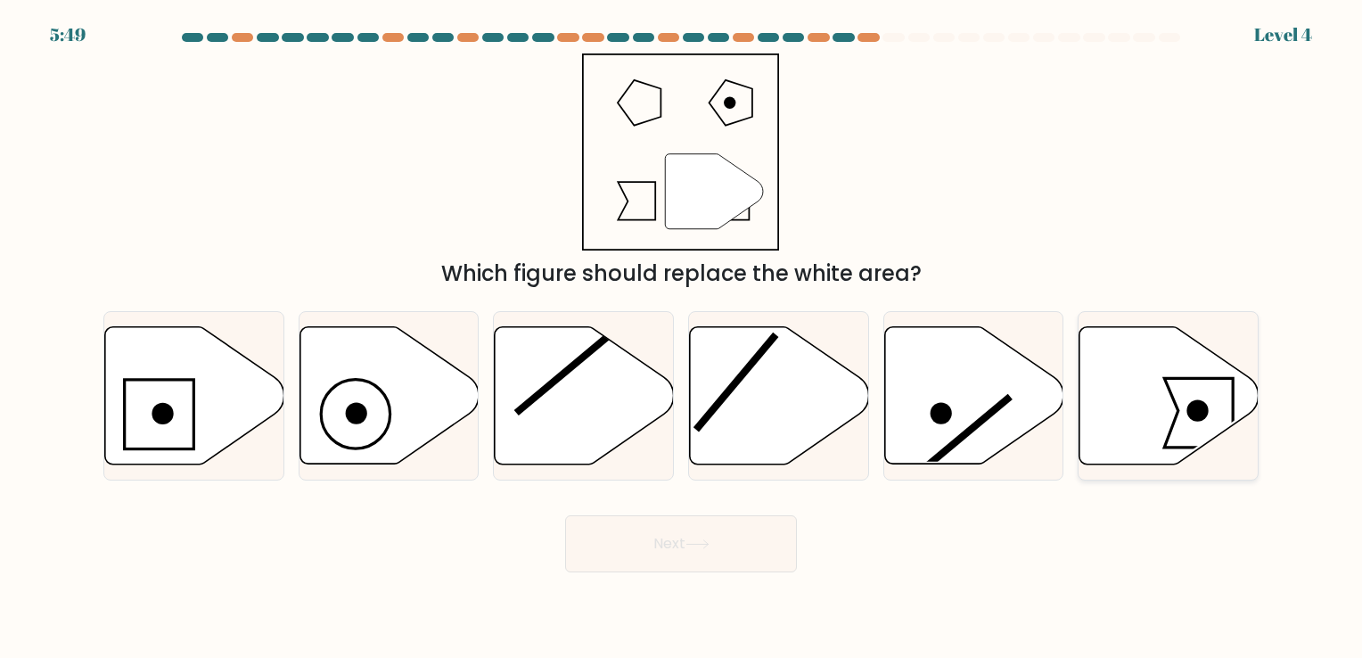
click at [1178, 392] on icon at bounding box center [1169, 394] width 179 height 137
click at [682, 338] on input "f." at bounding box center [681, 333] width 1 height 9
radio input "true"
click at [745, 554] on button "Next" at bounding box center [681, 543] width 232 height 57
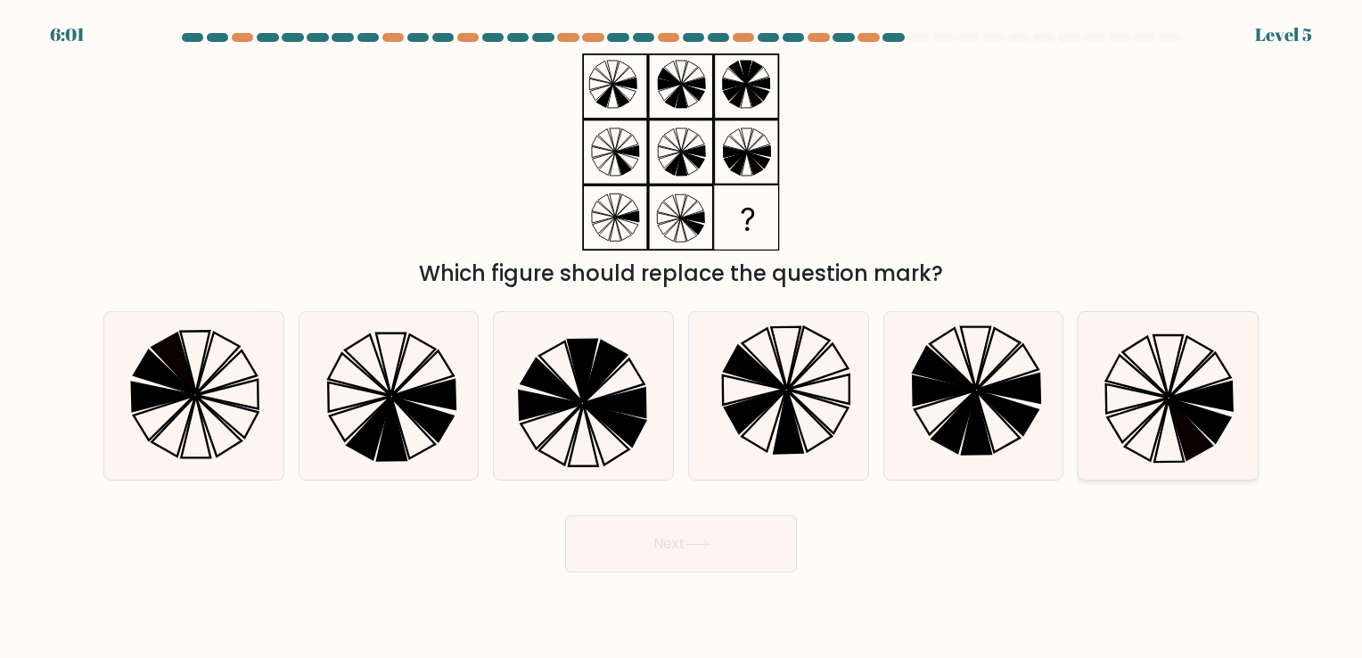
click at [1155, 355] on icon at bounding box center [1168, 395] width 167 height 167
click at [682, 338] on input "f." at bounding box center [681, 333] width 1 height 9
radio input "true"
click at [735, 534] on button "Next" at bounding box center [681, 543] width 232 height 57
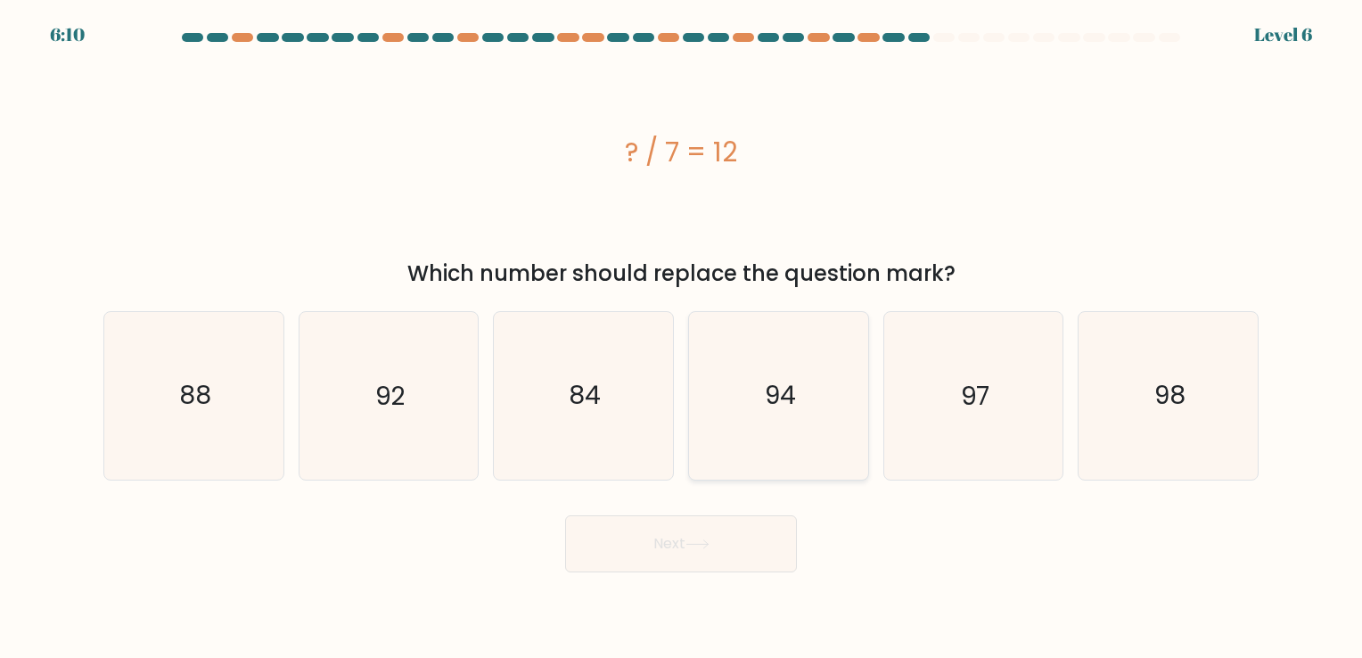
click at [809, 396] on icon "94" at bounding box center [778, 395] width 167 height 167
click at [682, 338] on input "d. 94" at bounding box center [681, 333] width 1 height 9
radio input "true"
click at [763, 538] on button "Next" at bounding box center [681, 543] width 232 height 57
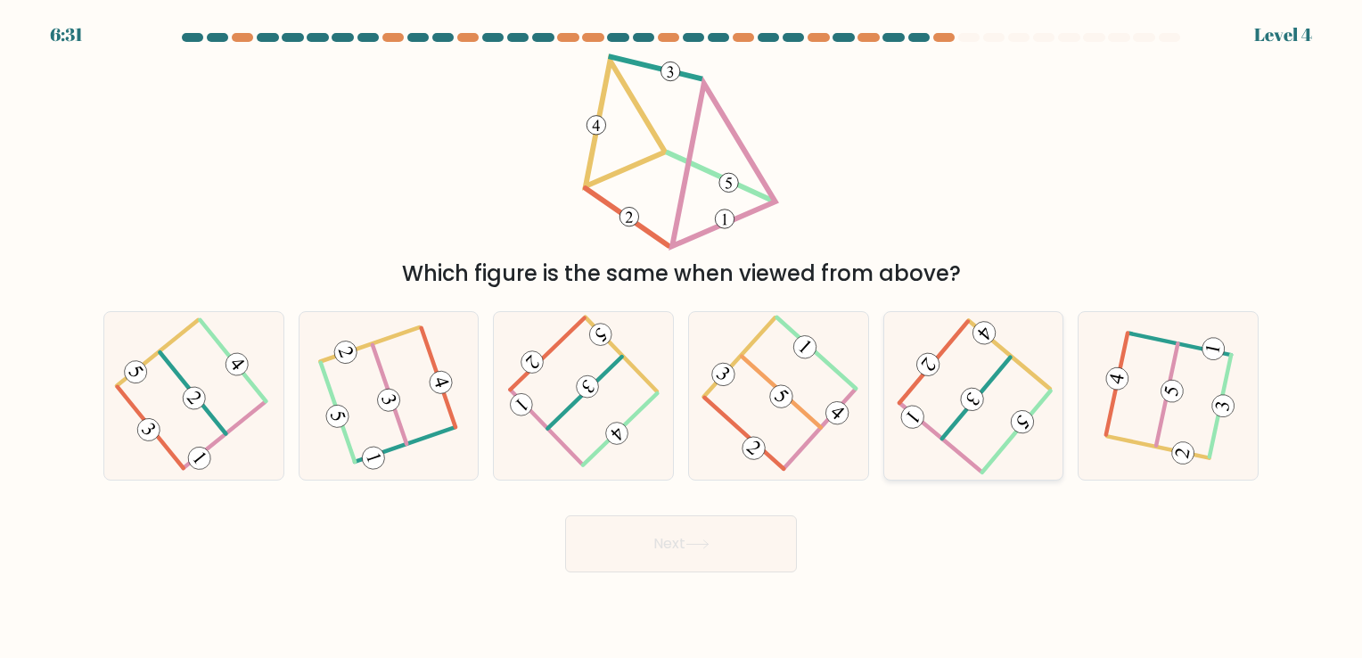
click at [986, 438] on icon at bounding box center [974, 396] width 134 height 134
click at [682, 338] on input "e." at bounding box center [681, 333] width 1 height 9
radio input "true"
click at [677, 544] on button "Next" at bounding box center [681, 543] width 232 height 57
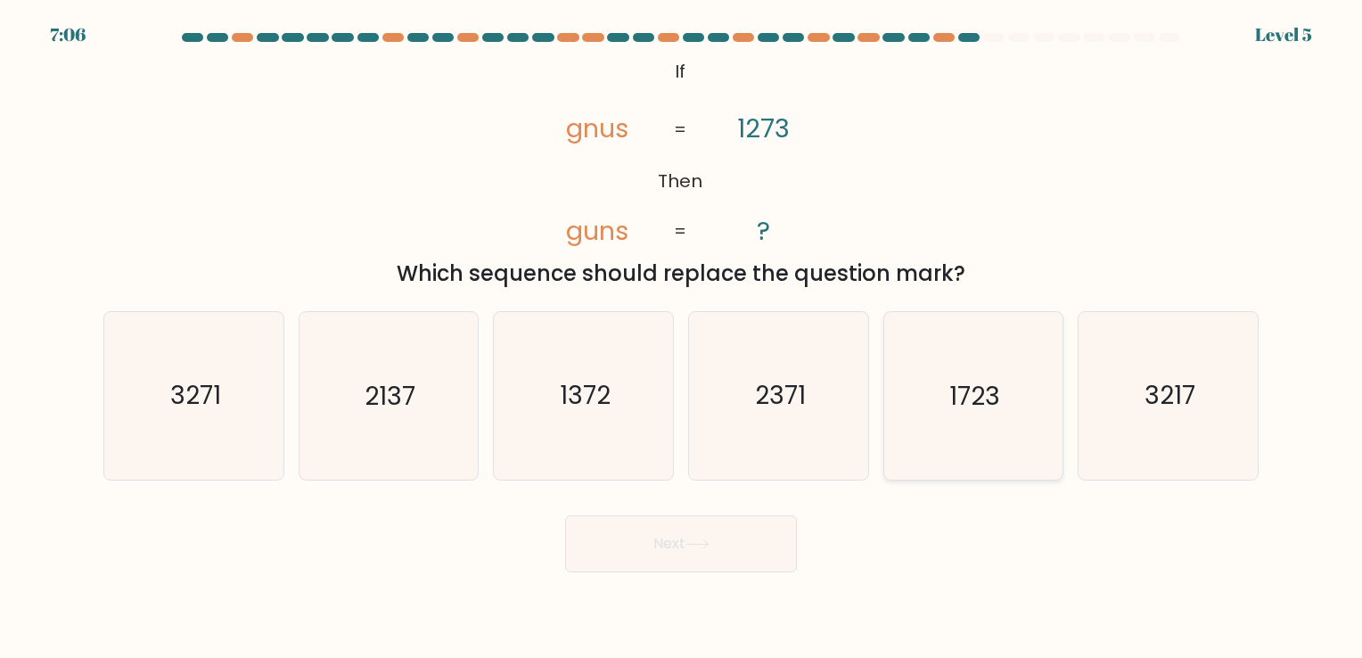
click at [1009, 381] on icon "1723" at bounding box center [973, 395] width 167 height 167
click at [682, 338] on input "e. 1723" at bounding box center [681, 333] width 1 height 9
radio input "true"
click at [741, 549] on button "Next" at bounding box center [681, 543] width 232 height 57
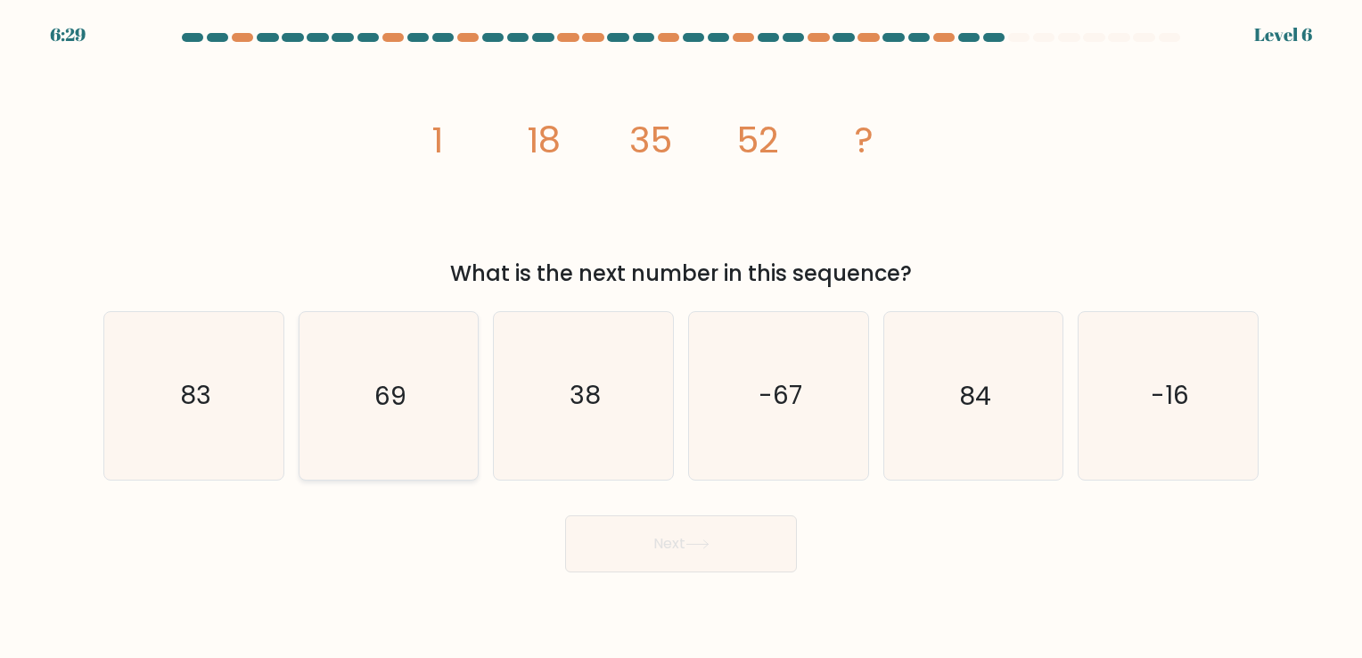
click at [400, 380] on text "69" at bounding box center [389, 396] width 31 height 35
click at [681, 338] on input "b. 69" at bounding box center [681, 333] width 1 height 9
radio input "true"
click at [637, 537] on button "Next" at bounding box center [681, 543] width 232 height 57
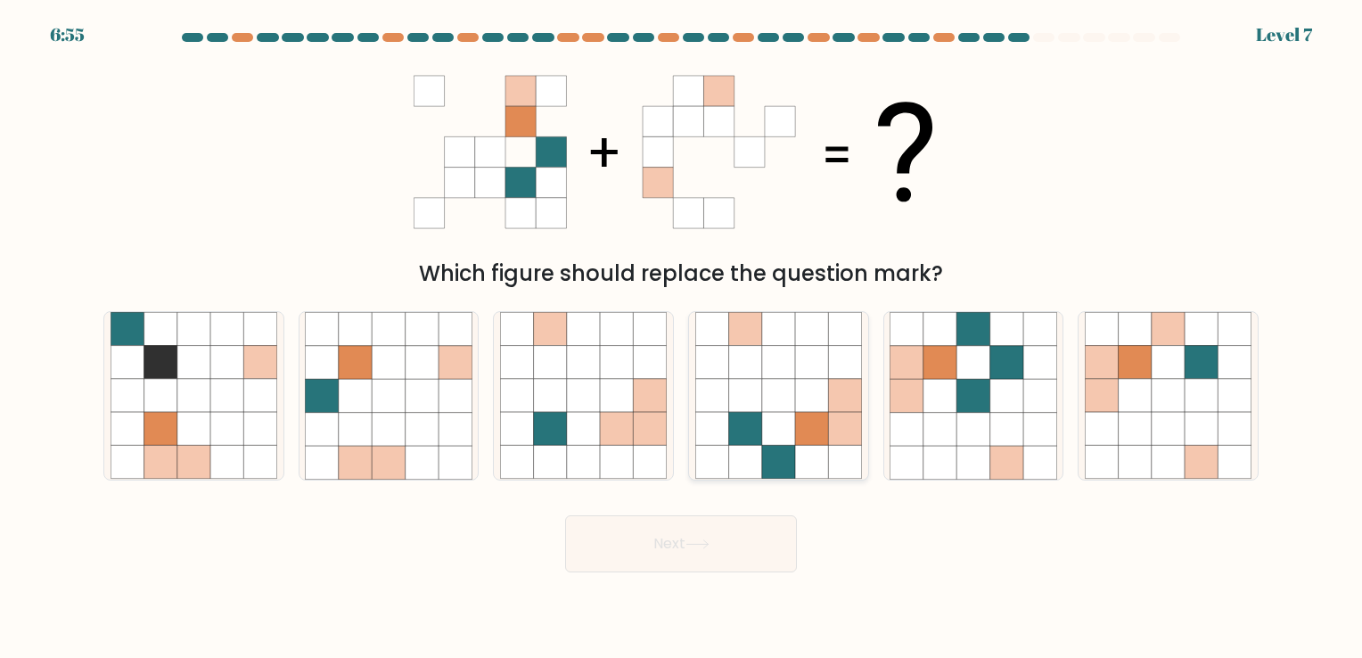
click at [813, 427] on icon at bounding box center [811, 429] width 33 height 33
click at [682, 338] on input "d." at bounding box center [681, 333] width 1 height 9
radio input "true"
click at [688, 548] on button "Next" at bounding box center [681, 543] width 232 height 57
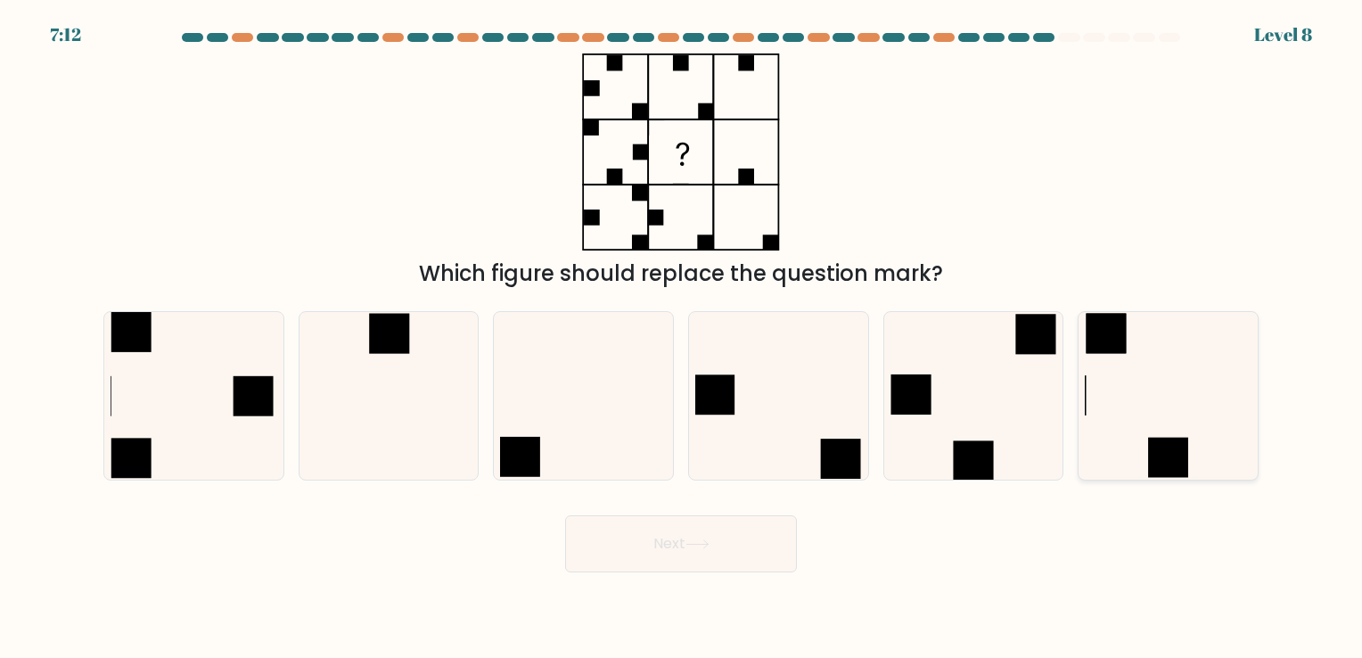
click at [1145, 398] on icon at bounding box center [1168, 395] width 167 height 167
click at [682, 338] on input "f." at bounding box center [681, 333] width 1 height 9
radio input "true"
click at [730, 538] on button "Next" at bounding box center [681, 543] width 232 height 57
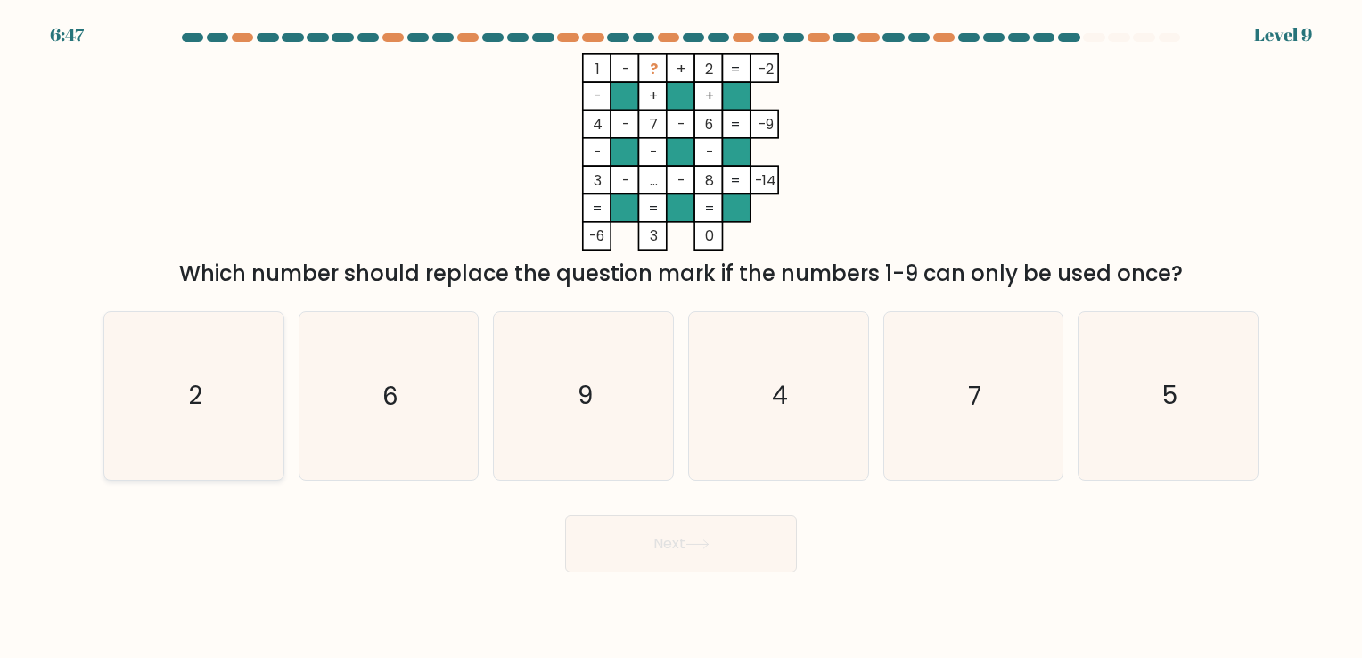
click at [232, 355] on icon "2" at bounding box center [194, 395] width 167 height 167
click at [681, 338] on input "a. 2" at bounding box center [681, 333] width 1 height 9
radio input "true"
click at [710, 538] on button "Next" at bounding box center [681, 543] width 232 height 57
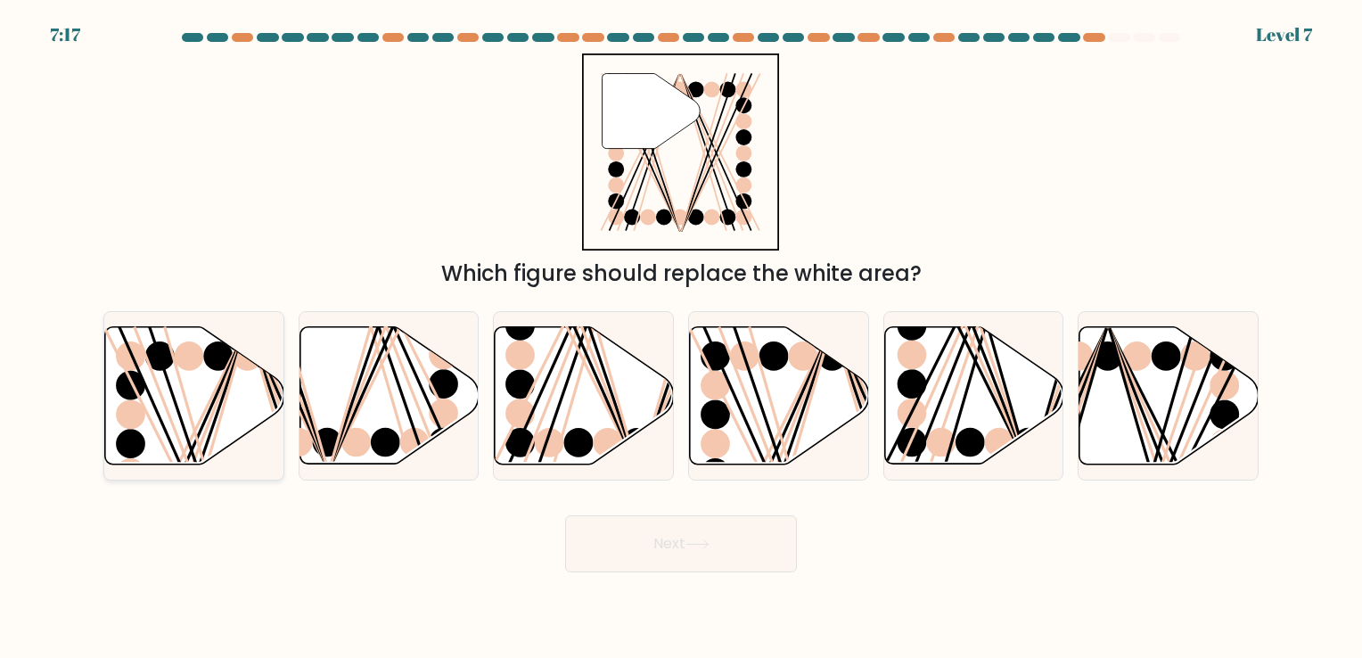
click at [159, 405] on icon at bounding box center [194, 394] width 179 height 137
click at [681, 338] on input "a." at bounding box center [681, 333] width 1 height 9
radio input "true"
click at [738, 549] on button "Next" at bounding box center [681, 543] width 232 height 57
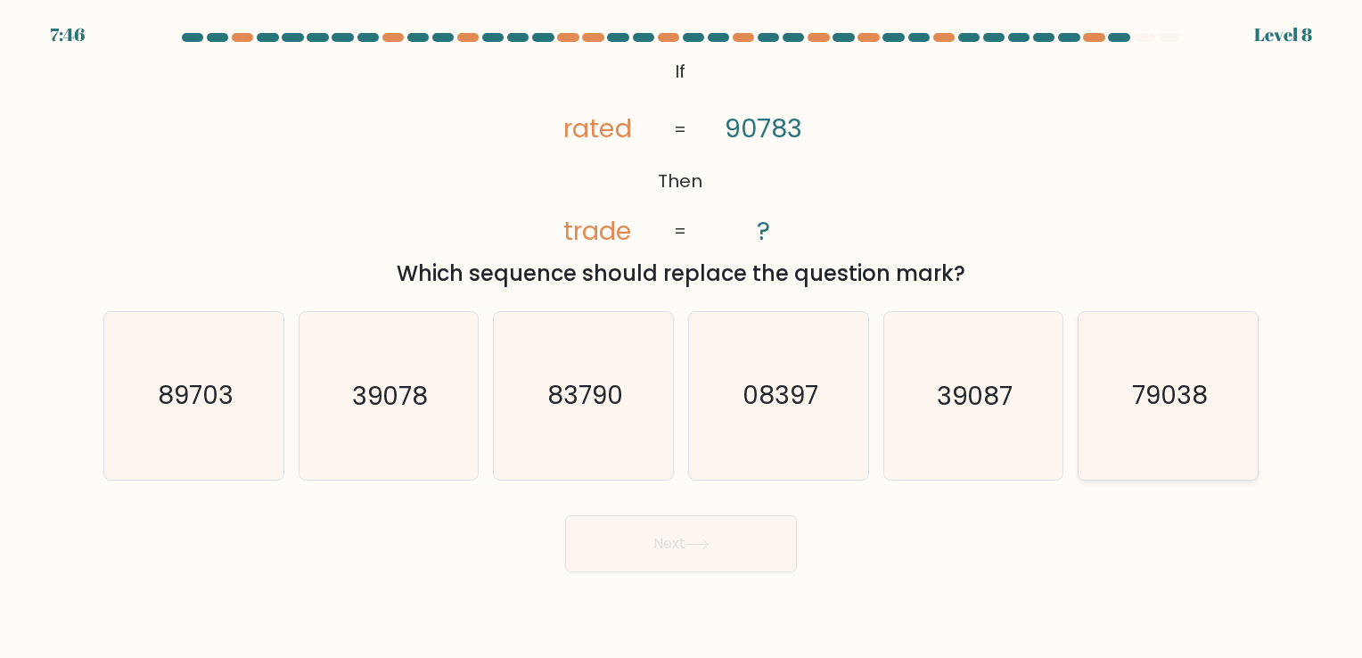
click at [1111, 401] on icon "79038" at bounding box center [1168, 395] width 167 height 167
click at [682, 338] on input "f. 79038" at bounding box center [681, 333] width 1 height 9
radio input "true"
click at [752, 553] on button "Next" at bounding box center [681, 543] width 232 height 57
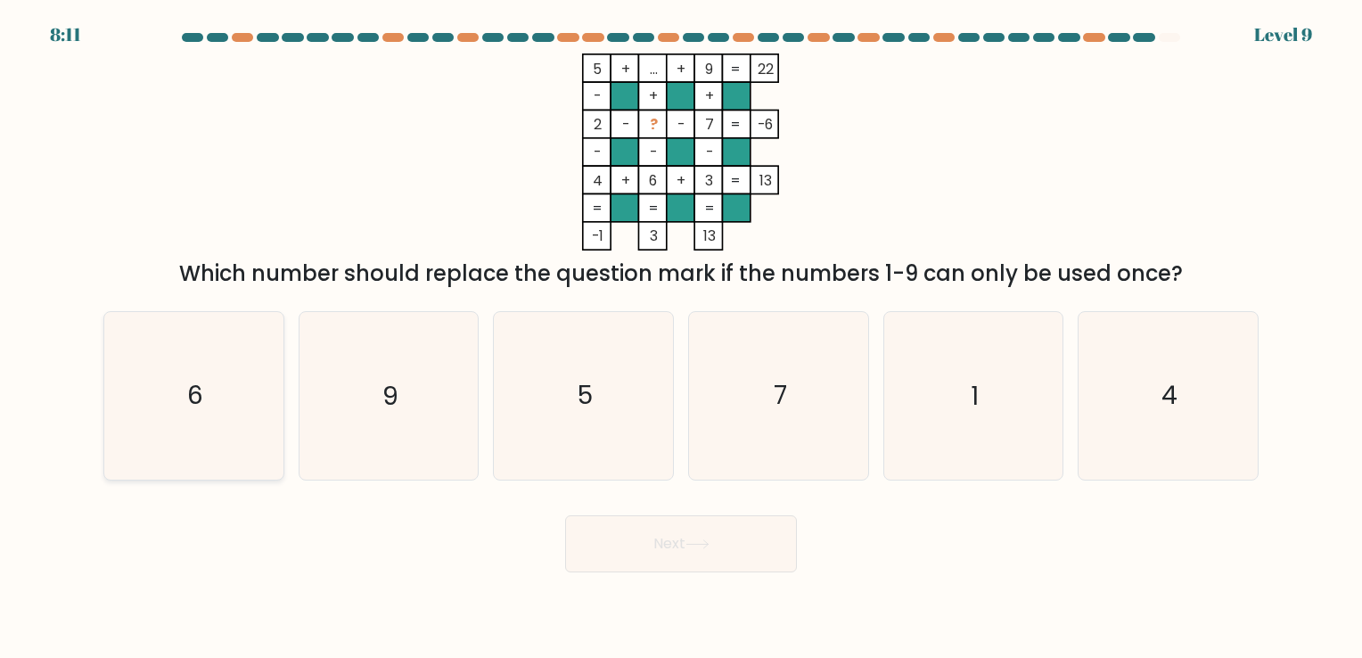
click at [216, 375] on icon "6" at bounding box center [194, 395] width 167 height 167
click at [681, 338] on input "a. 6" at bounding box center [681, 333] width 1 height 9
radio input "true"
click at [687, 546] on button "Next" at bounding box center [681, 543] width 232 height 57
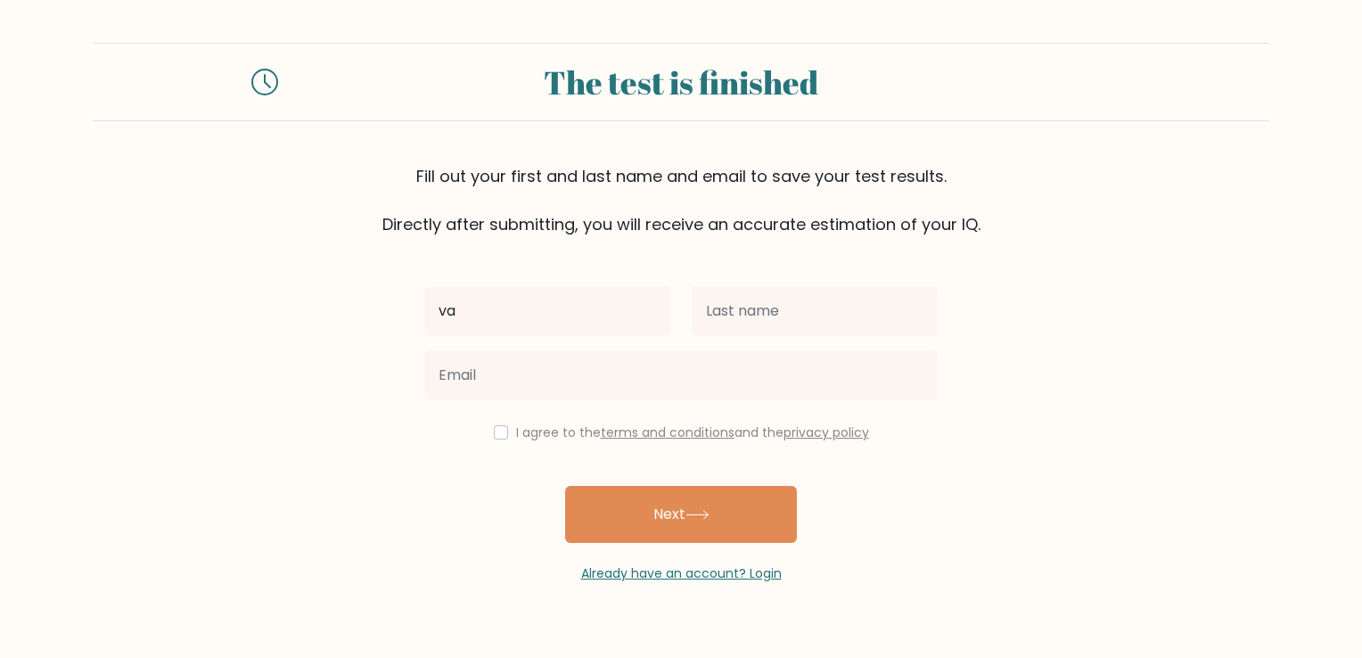
type input "v"
type input "Vallery"
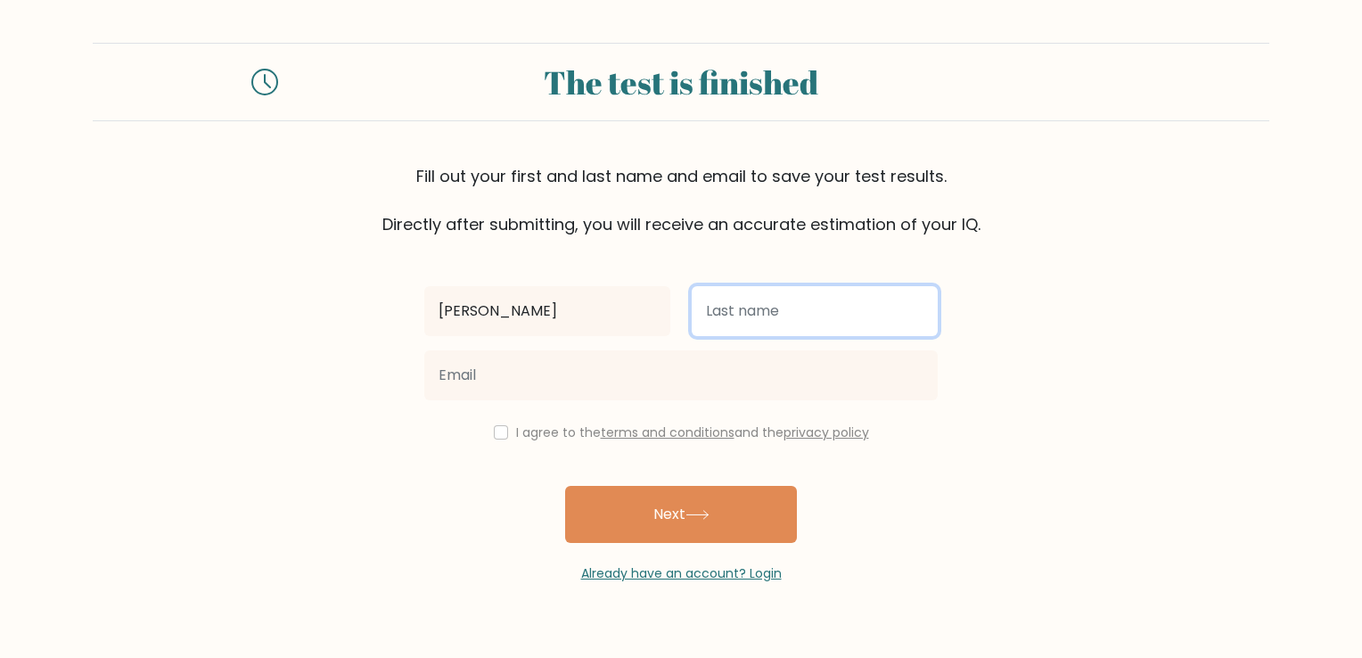
click at [887, 302] on input "text" at bounding box center [815, 311] width 246 height 50
type input "[PERSON_NAME]"
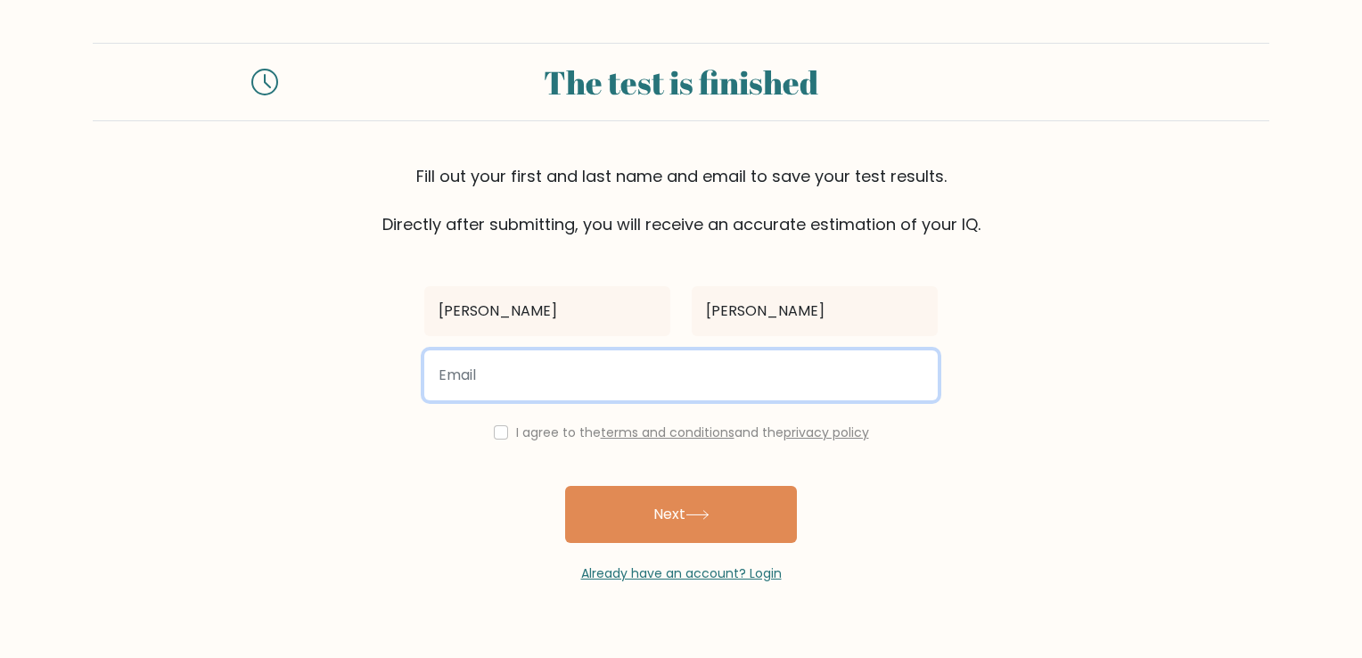
click at [576, 369] on input "email" at bounding box center [680, 375] width 513 height 50
type input "beauty.is.sable@gmail.com"
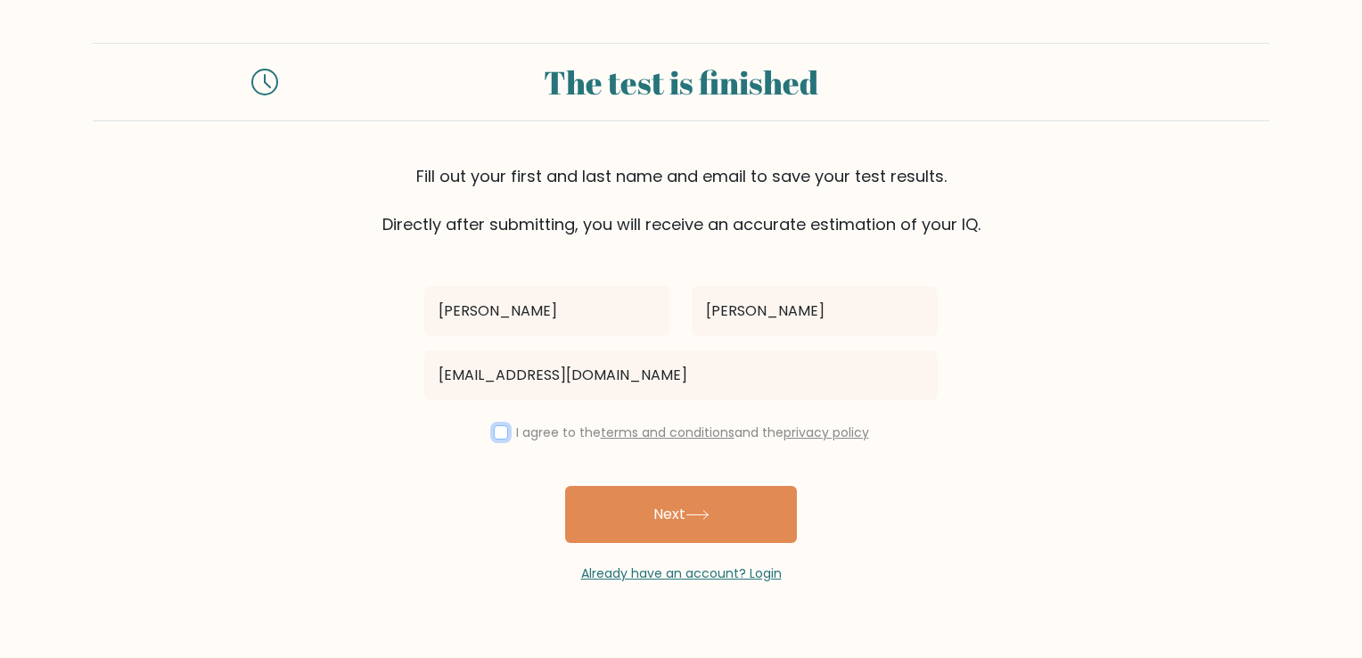
click at [494, 435] on input "checkbox" at bounding box center [501, 432] width 14 height 14
checkbox input "true"
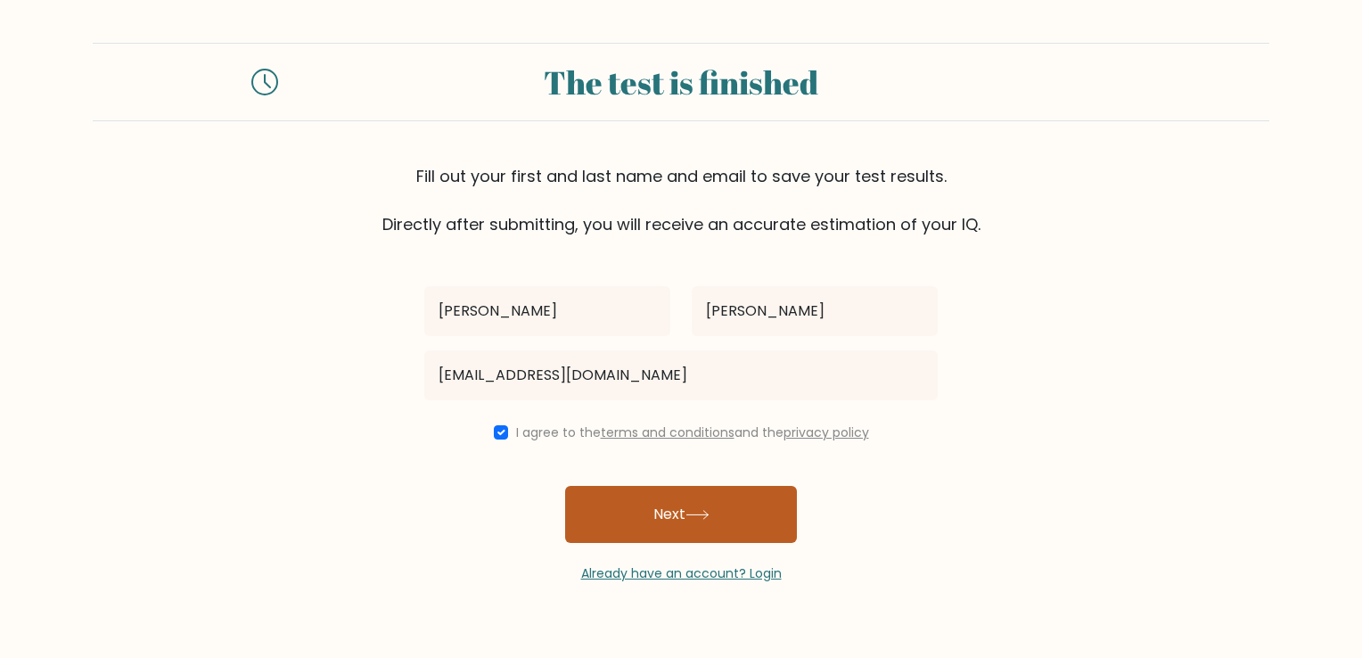
click at [673, 499] on button "Next" at bounding box center [681, 514] width 232 height 57
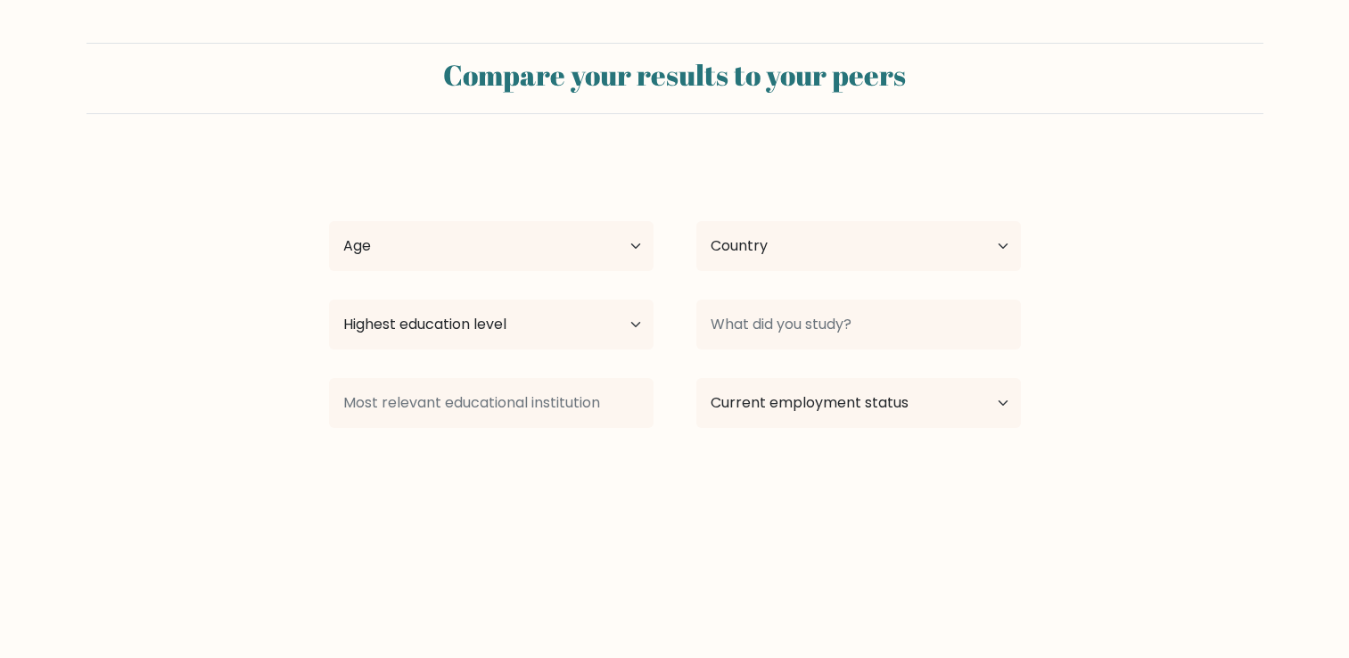
select select "US"
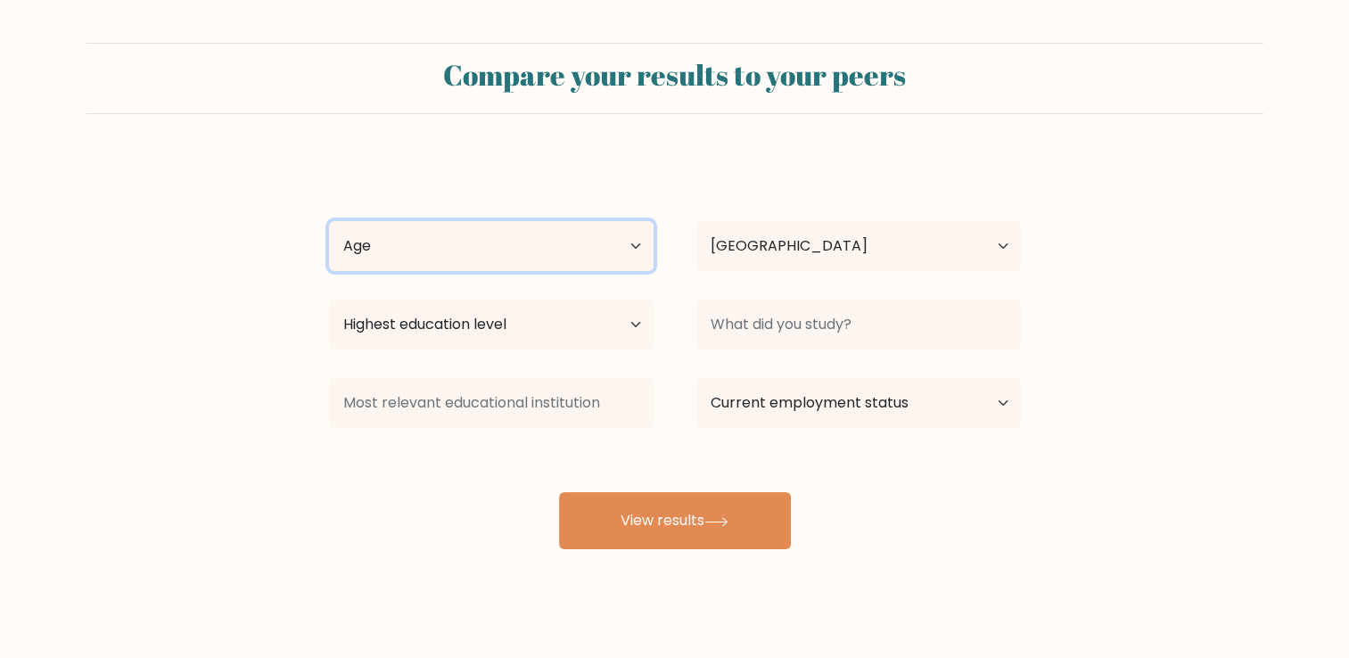
click at [613, 240] on select "Age Under [DEMOGRAPHIC_DATA] [DEMOGRAPHIC_DATA] [DEMOGRAPHIC_DATA] [DEMOGRAPHIC…" at bounding box center [491, 246] width 324 height 50
select select "35_44"
click at [329, 221] on select "Age Under [DEMOGRAPHIC_DATA] [DEMOGRAPHIC_DATA] [DEMOGRAPHIC_DATA] [DEMOGRAPHIC…" at bounding box center [491, 246] width 324 height 50
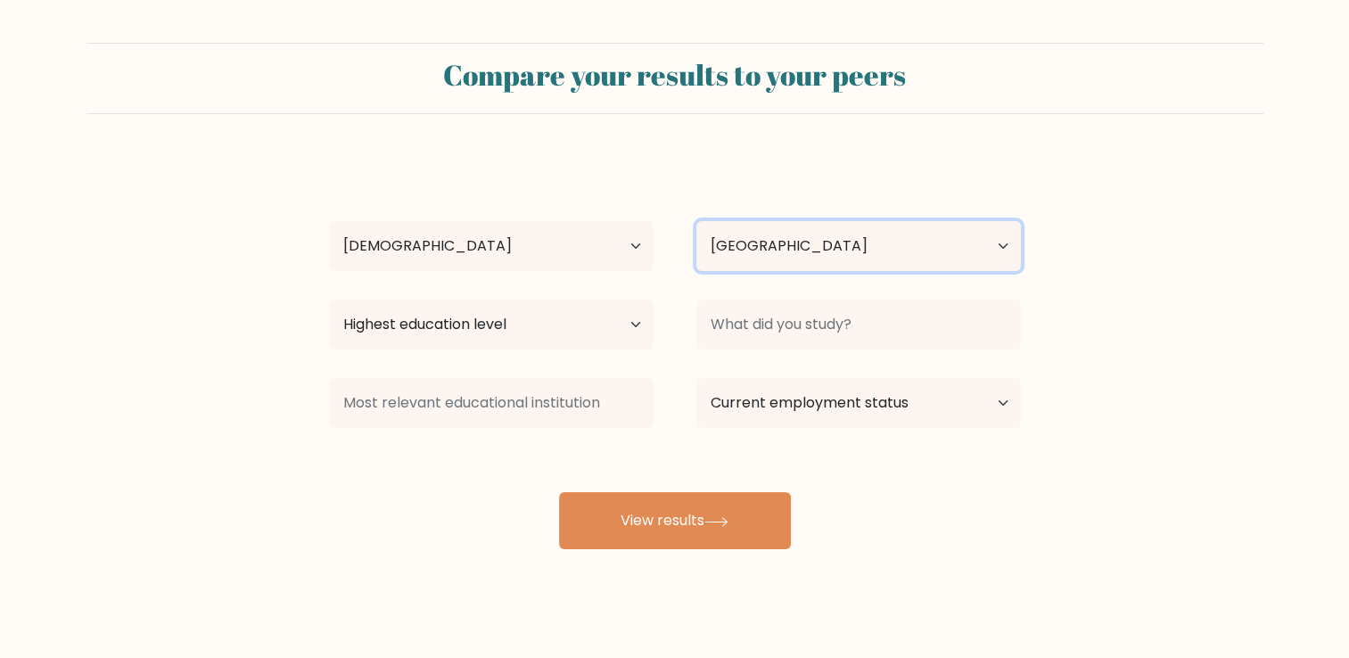
click at [792, 232] on select "Country [GEOGRAPHIC_DATA] [GEOGRAPHIC_DATA] [GEOGRAPHIC_DATA] [US_STATE] [GEOGR…" at bounding box center [858, 246] width 324 height 50
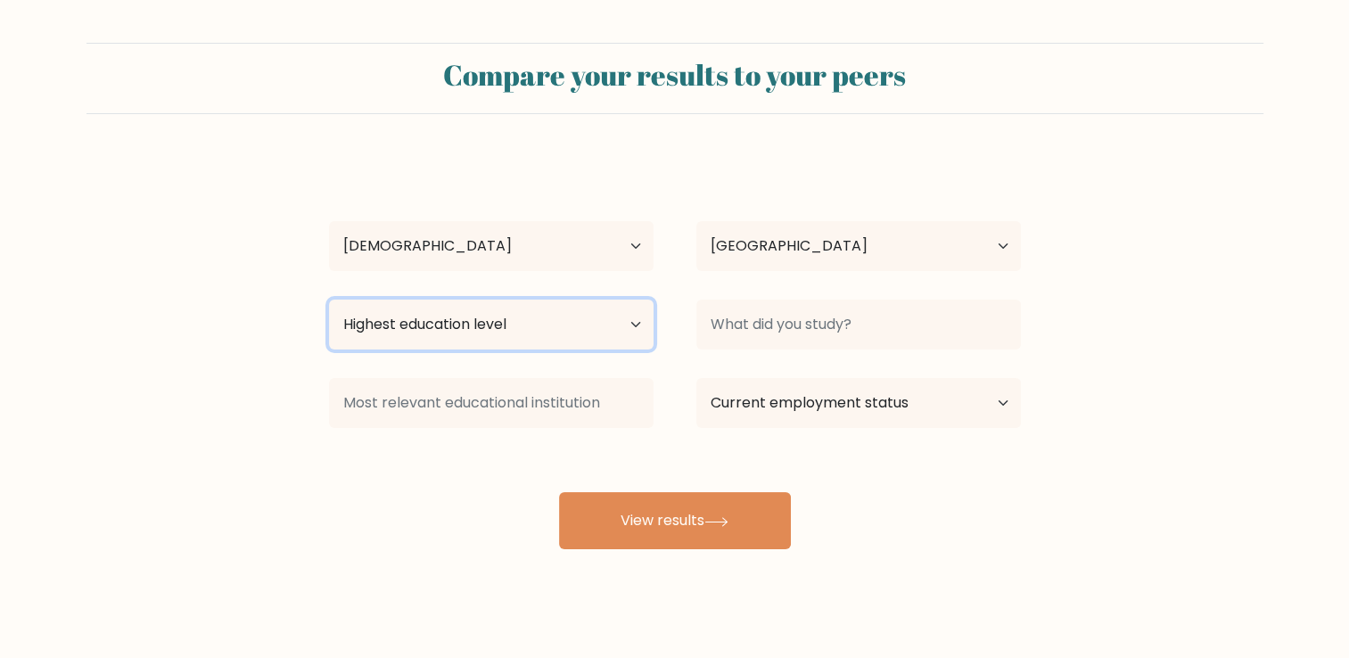
click at [600, 331] on select "Highest education level No schooling Primary Lower Secondary Upper Secondary Oc…" at bounding box center [491, 325] width 324 height 50
select select "occupation_specific"
click at [329, 300] on select "Highest education level No schooling Primary Lower Secondary Upper Secondary Oc…" at bounding box center [491, 325] width 324 height 50
click at [613, 321] on select "Highest education level No schooling Primary Lower Secondary Upper Secondary Oc…" at bounding box center [491, 325] width 324 height 50
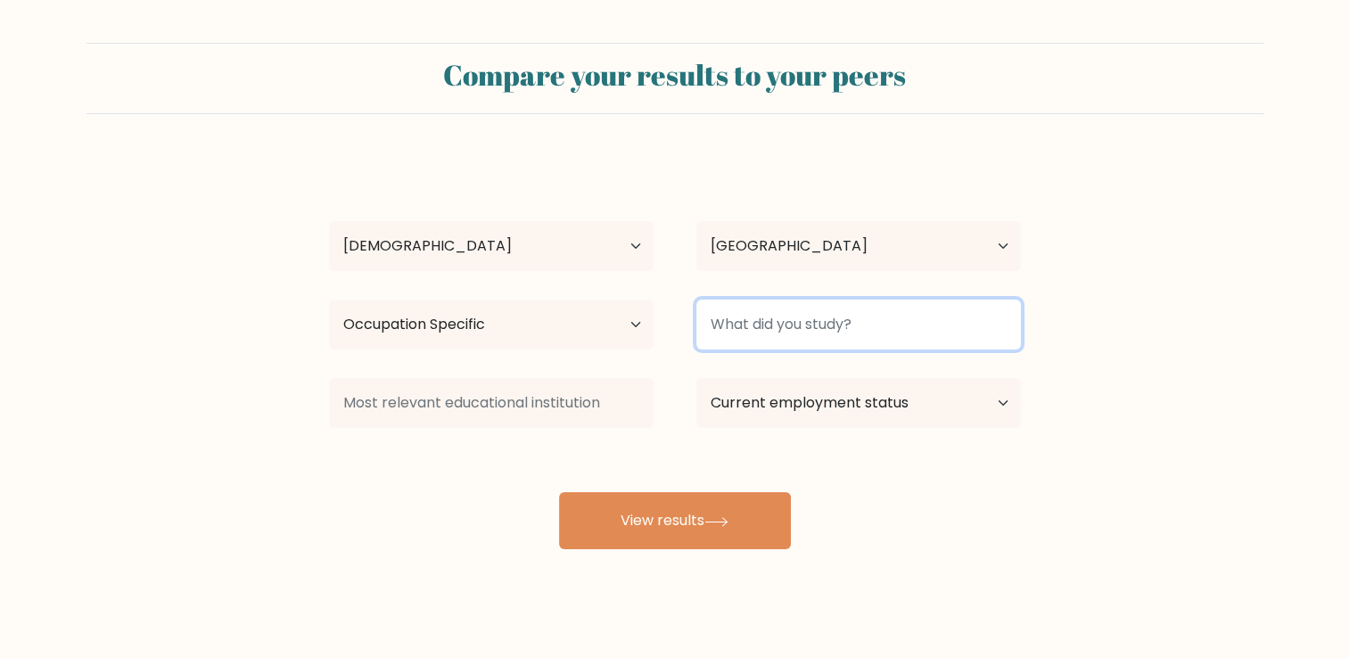
click at [858, 326] on input at bounding box center [858, 325] width 324 height 50
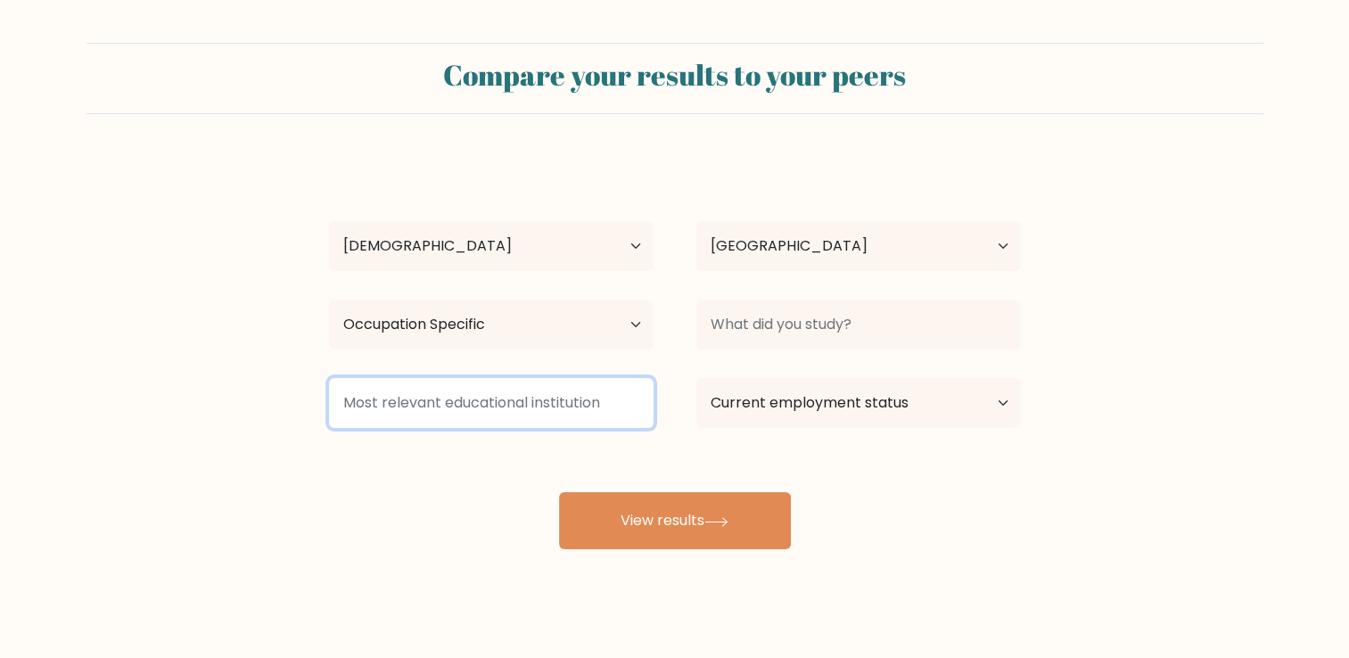
click at [558, 405] on input at bounding box center [491, 403] width 324 height 50
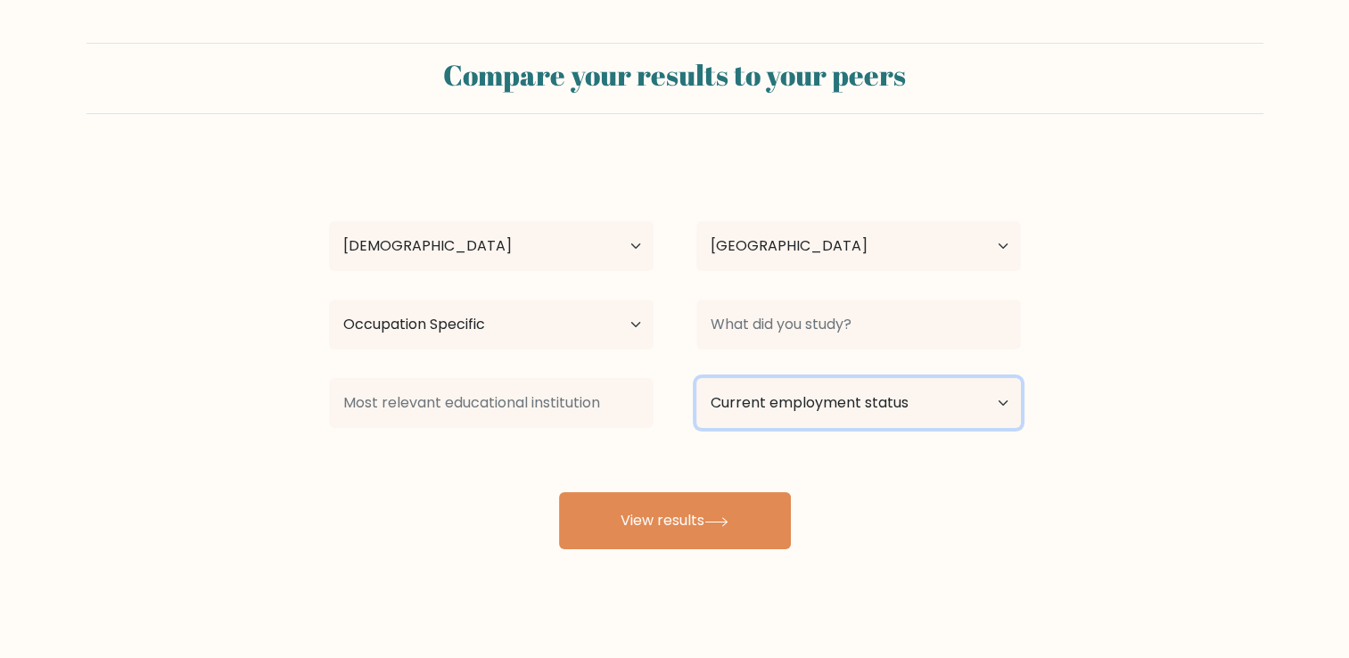
click at [821, 405] on select "Current employment status Employed Student Retired Other / prefer not to answer" at bounding box center [858, 403] width 324 height 50
select select "student"
click at [696, 378] on select "Current employment status Employed Student Retired Other / prefer not to answer" at bounding box center [858, 403] width 324 height 50
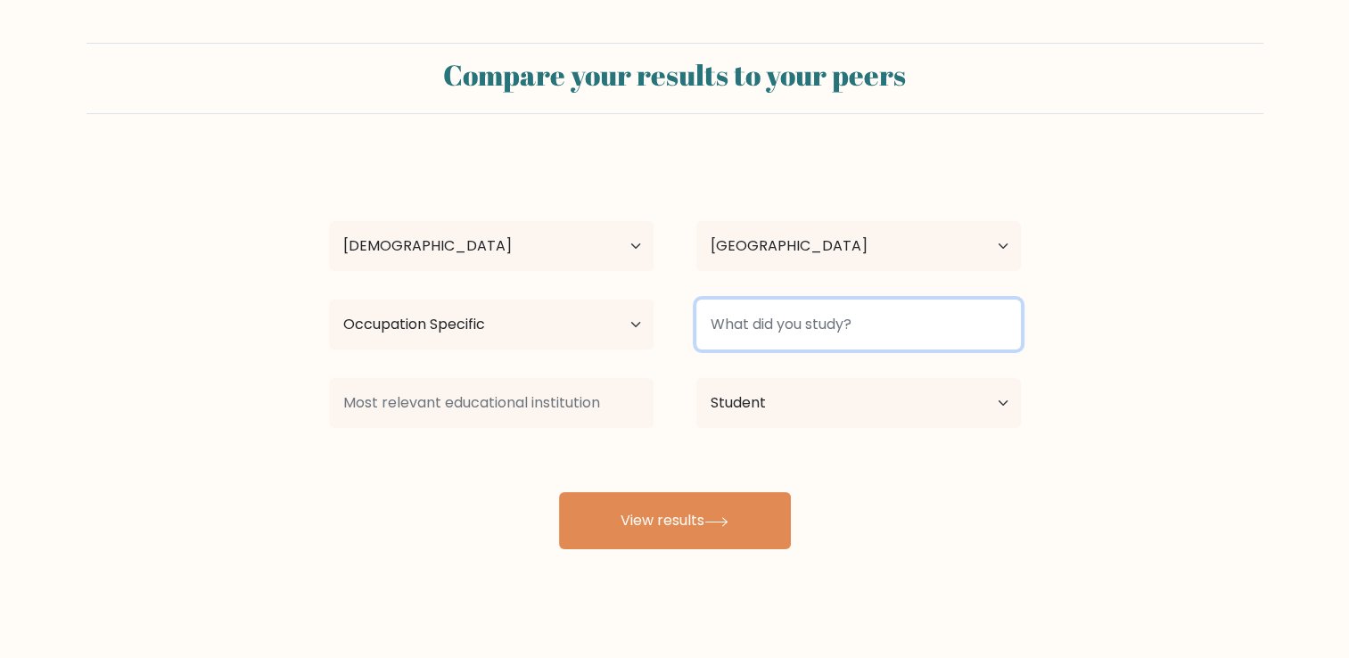
click at [809, 316] on input at bounding box center [858, 325] width 324 height 50
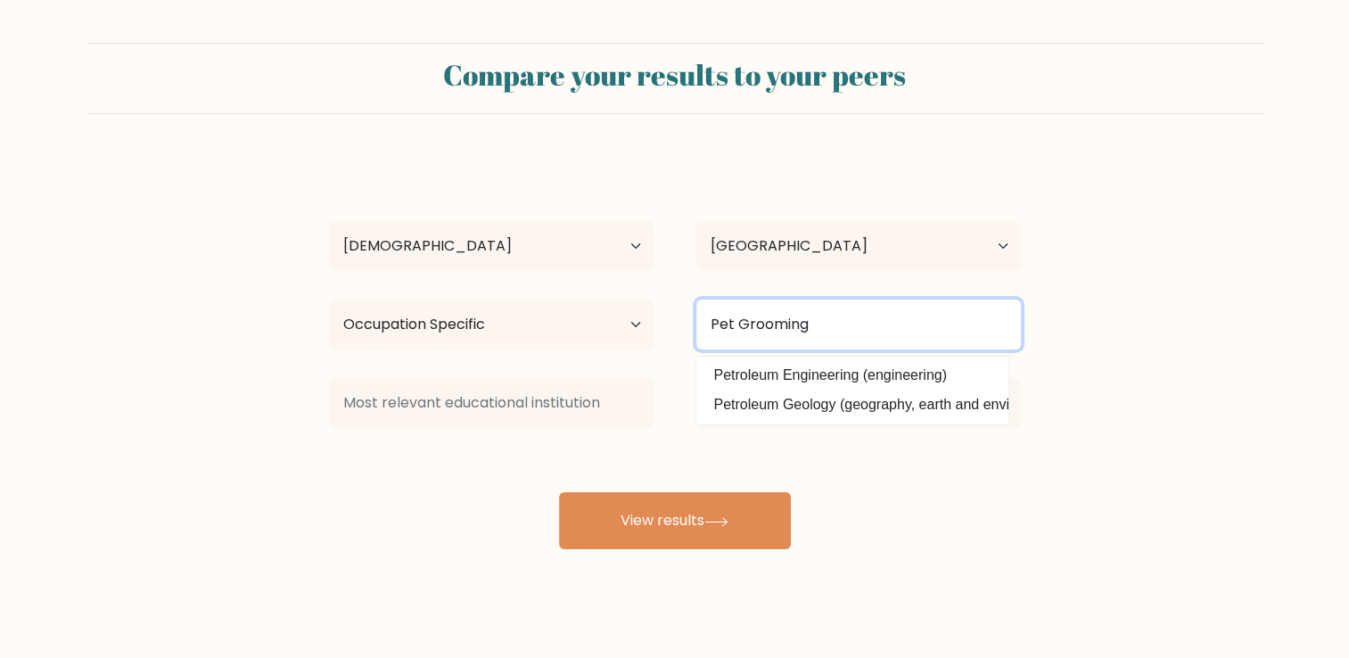
type input "Pet Grooming"
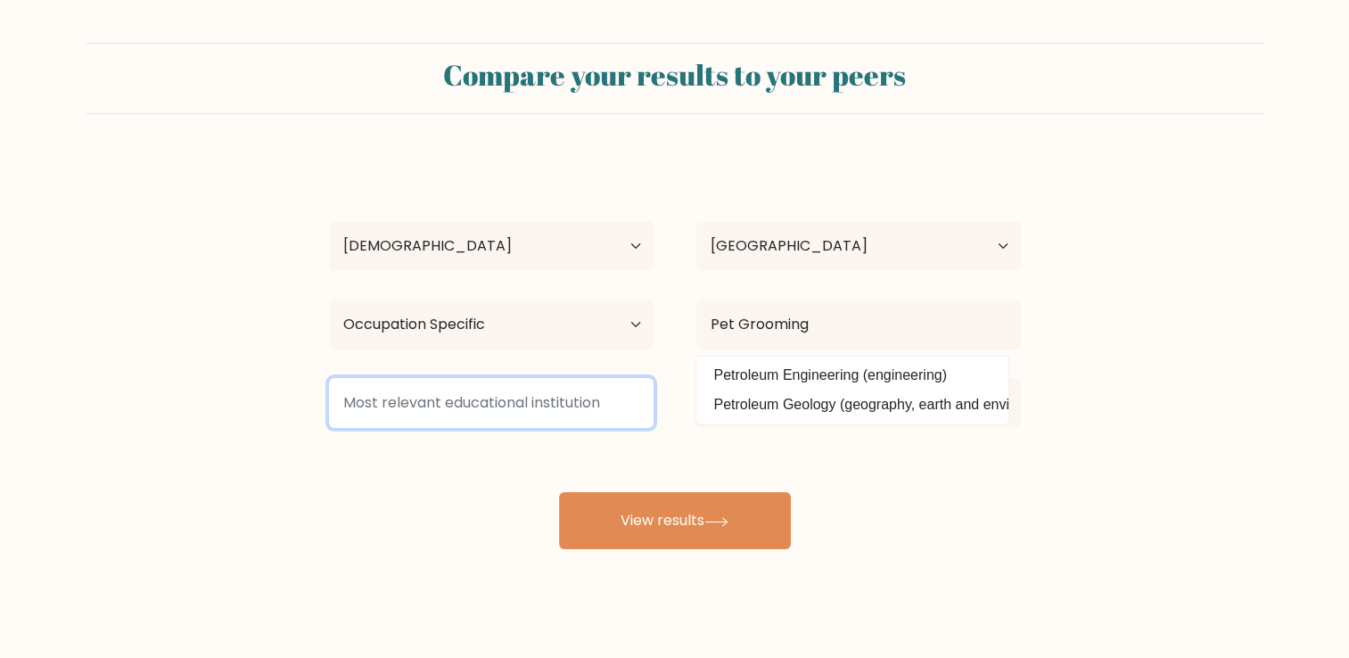
click at [587, 401] on input at bounding box center [491, 403] width 324 height 50
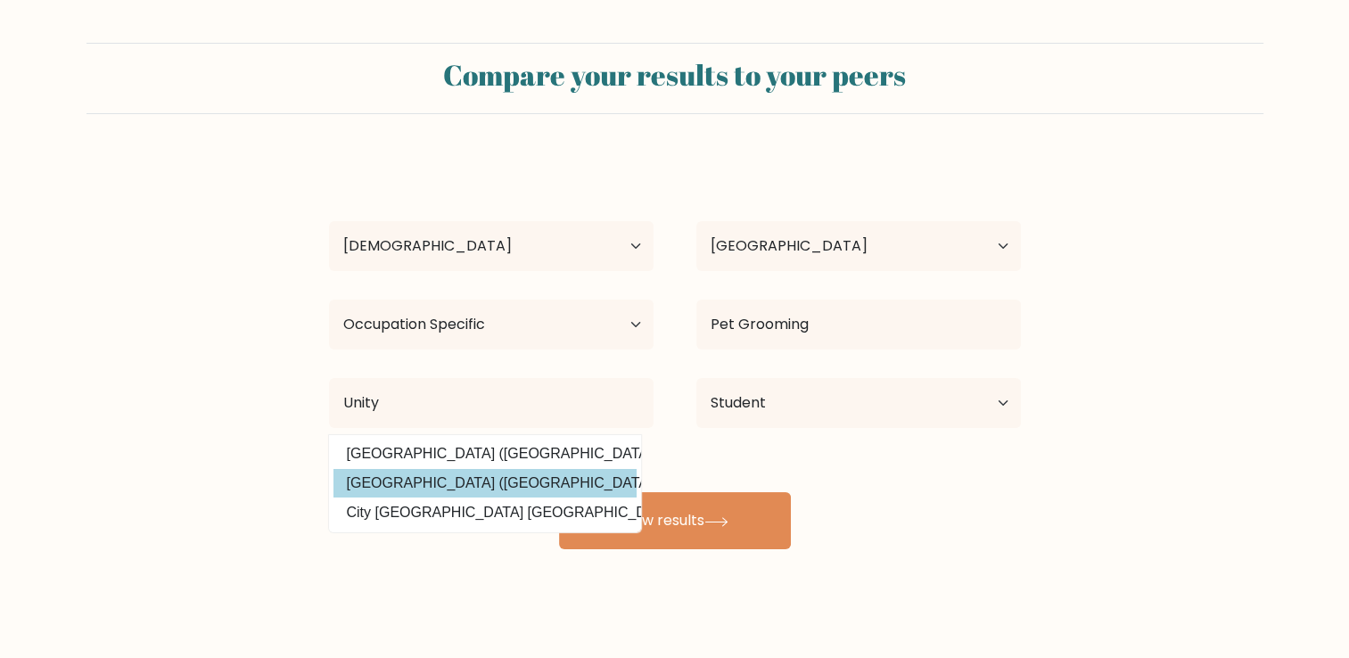
click at [464, 480] on option "Unity College (United States)" at bounding box center [484, 483] width 303 height 29
type input "[GEOGRAPHIC_DATA]"
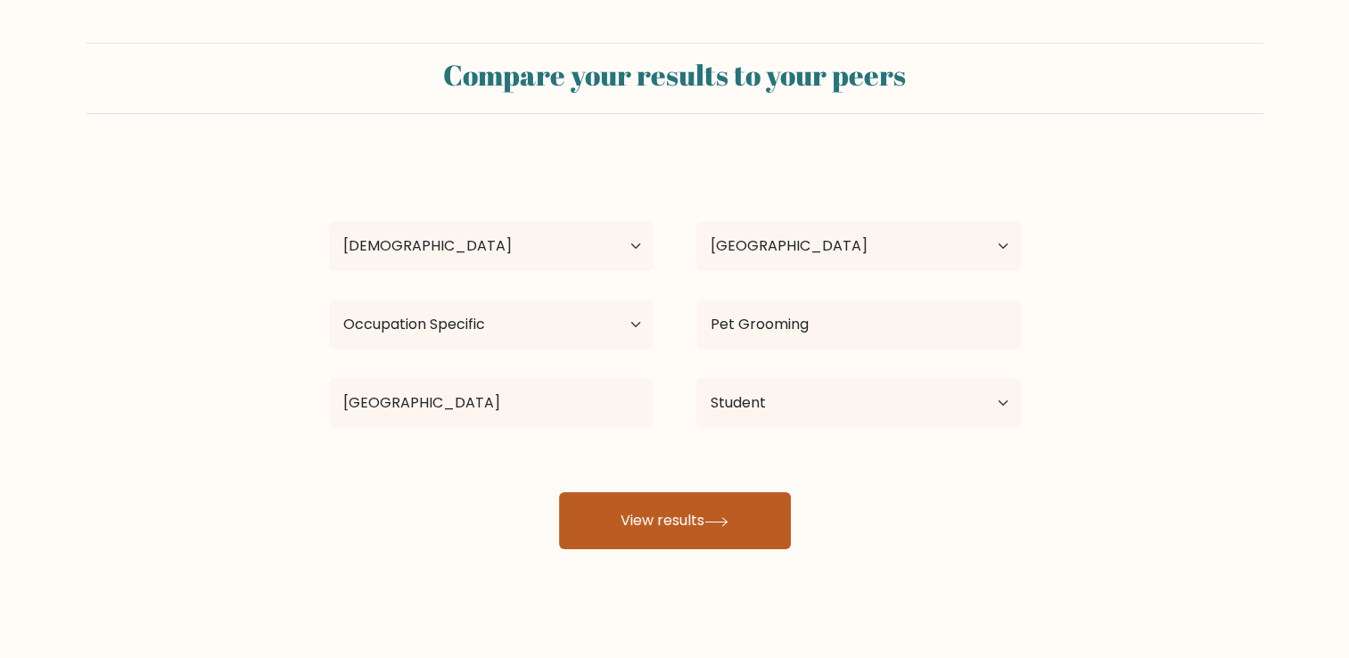
click at [628, 533] on button "View results" at bounding box center [675, 520] width 232 height 57
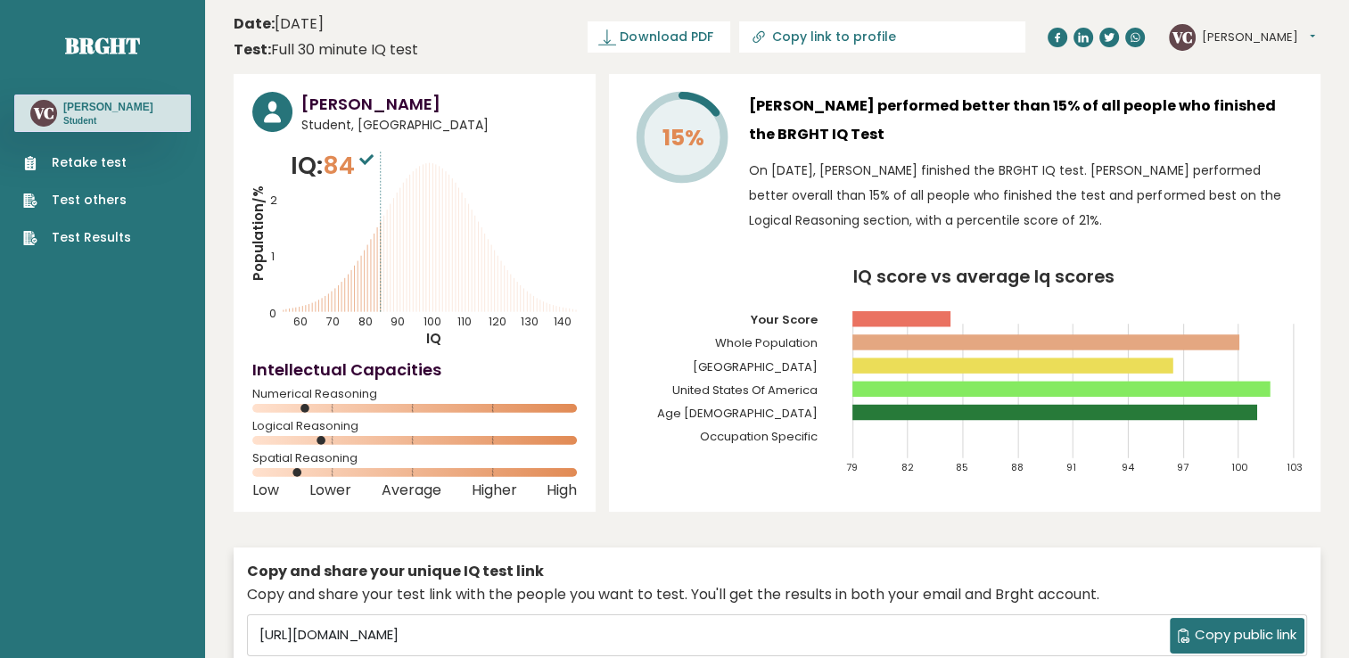
click at [791, 369] on tspan "Unity College" at bounding box center [755, 365] width 125 height 17
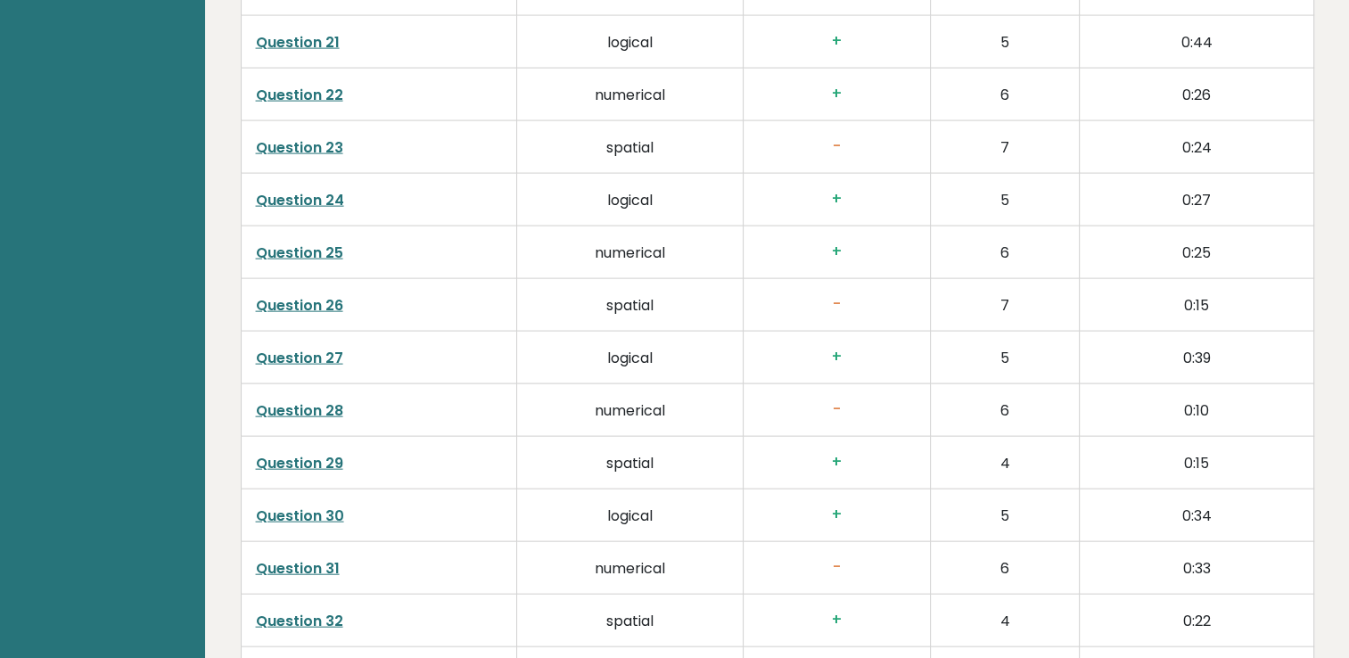
scroll to position [3922, 0]
click at [289, 144] on link "Question 23" at bounding box center [299, 145] width 87 height 21
click at [316, 401] on link "Question 28" at bounding box center [299, 408] width 87 height 21
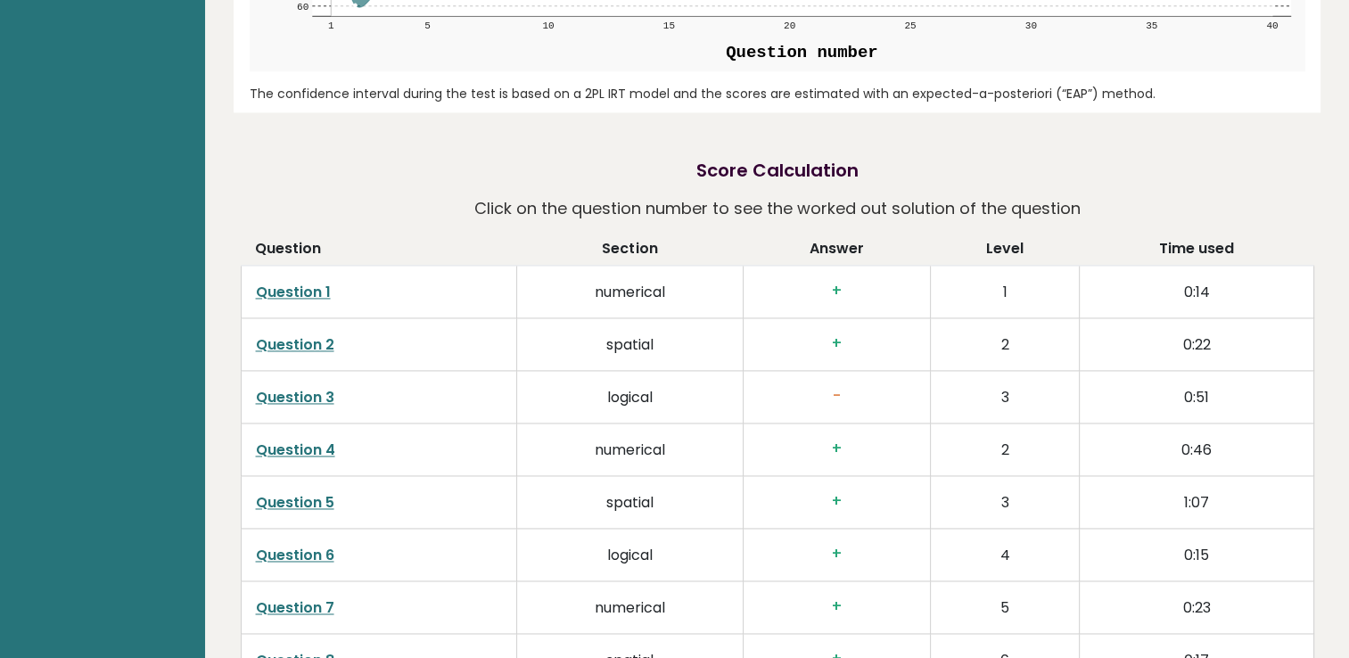
scroll to position [2649, 0]
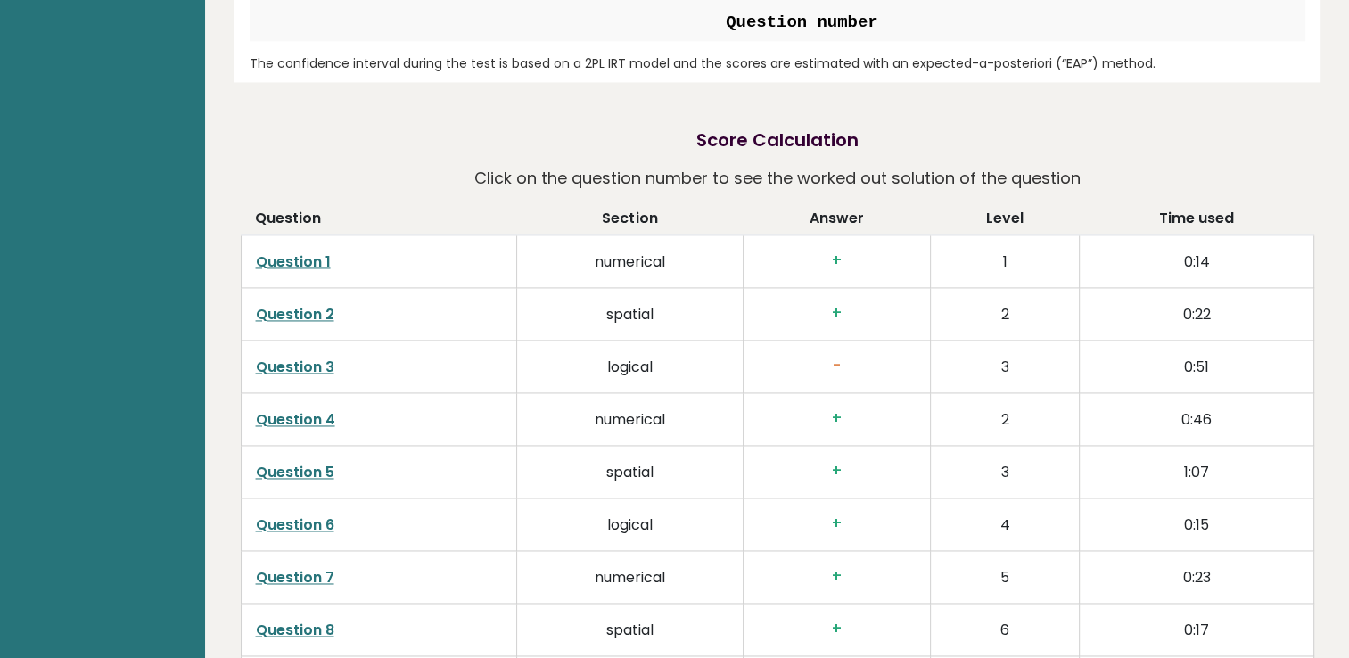
click at [321, 365] on link "Question 3" at bounding box center [295, 367] width 78 height 21
drag, startPoint x: 1352, startPoint y: 361, endPoint x: 1318, endPoint y: 135, distance: 228.1
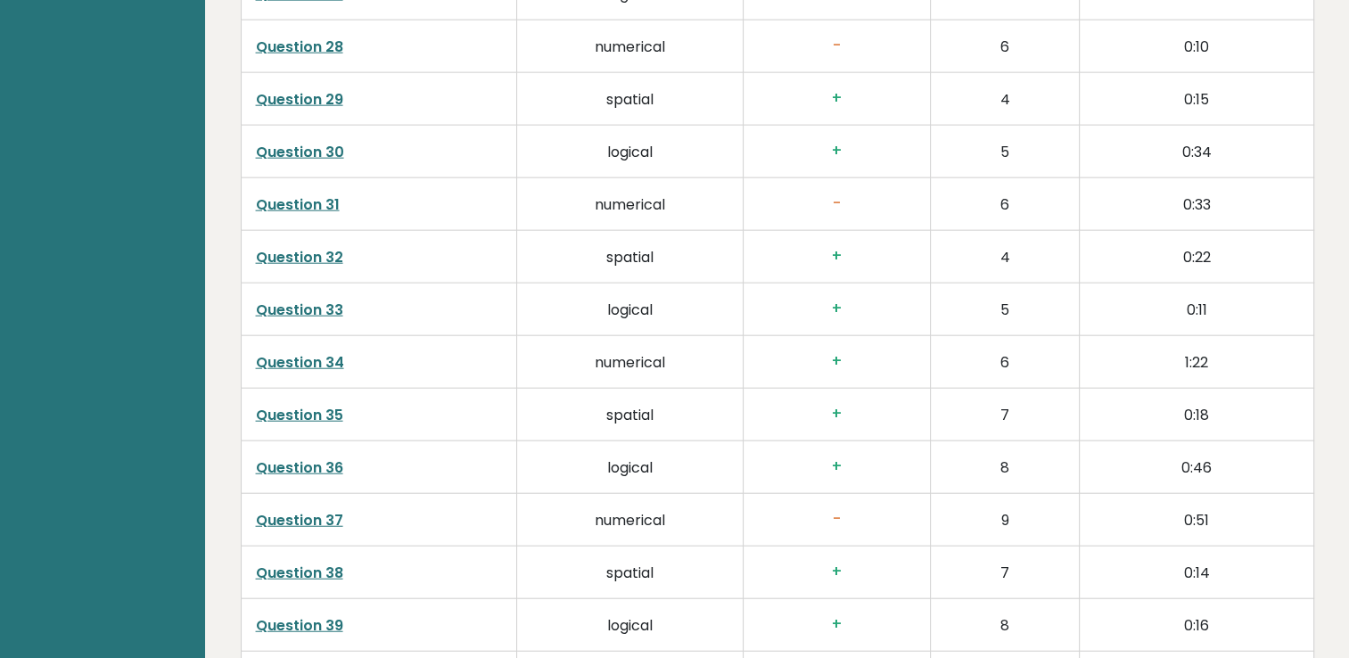
scroll to position [4571, 0]
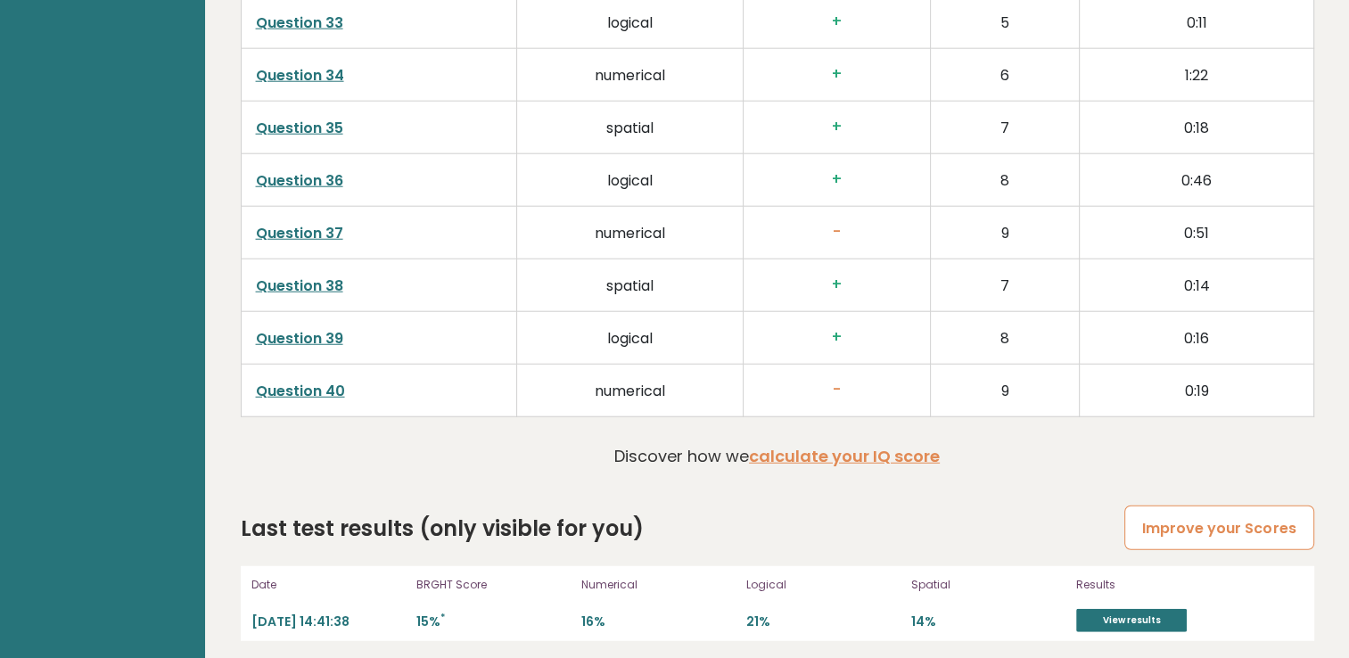
click at [1219, 513] on link "Improve your Scores" at bounding box center [1218, 527] width 189 height 45
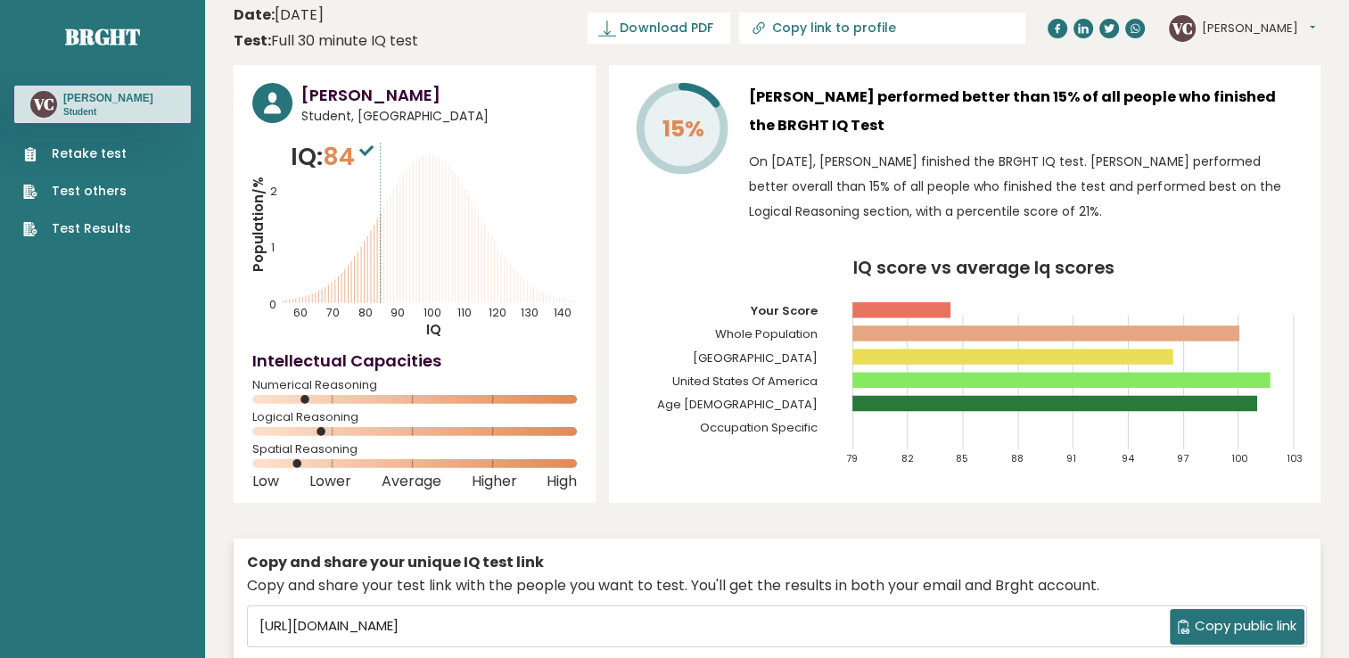
scroll to position [0, 0]
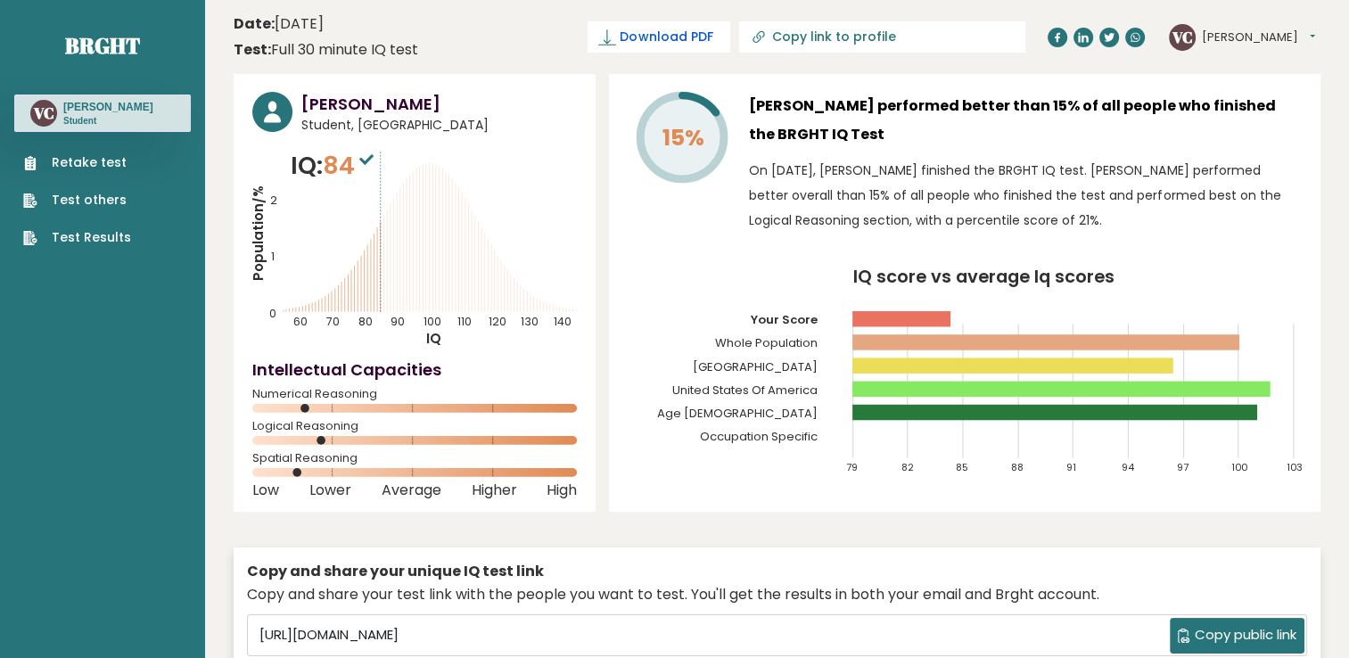
click at [712, 28] on span "Download PDF" at bounding box center [666, 37] width 93 height 19
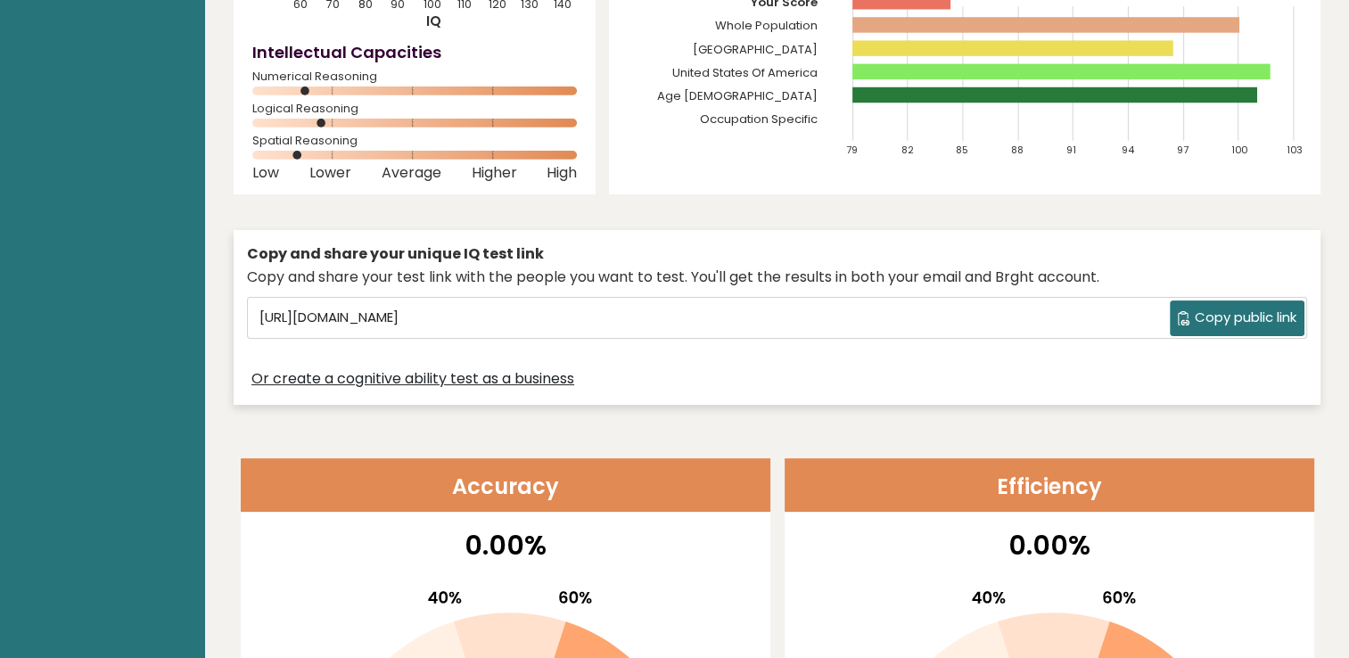
scroll to position [275, 0]
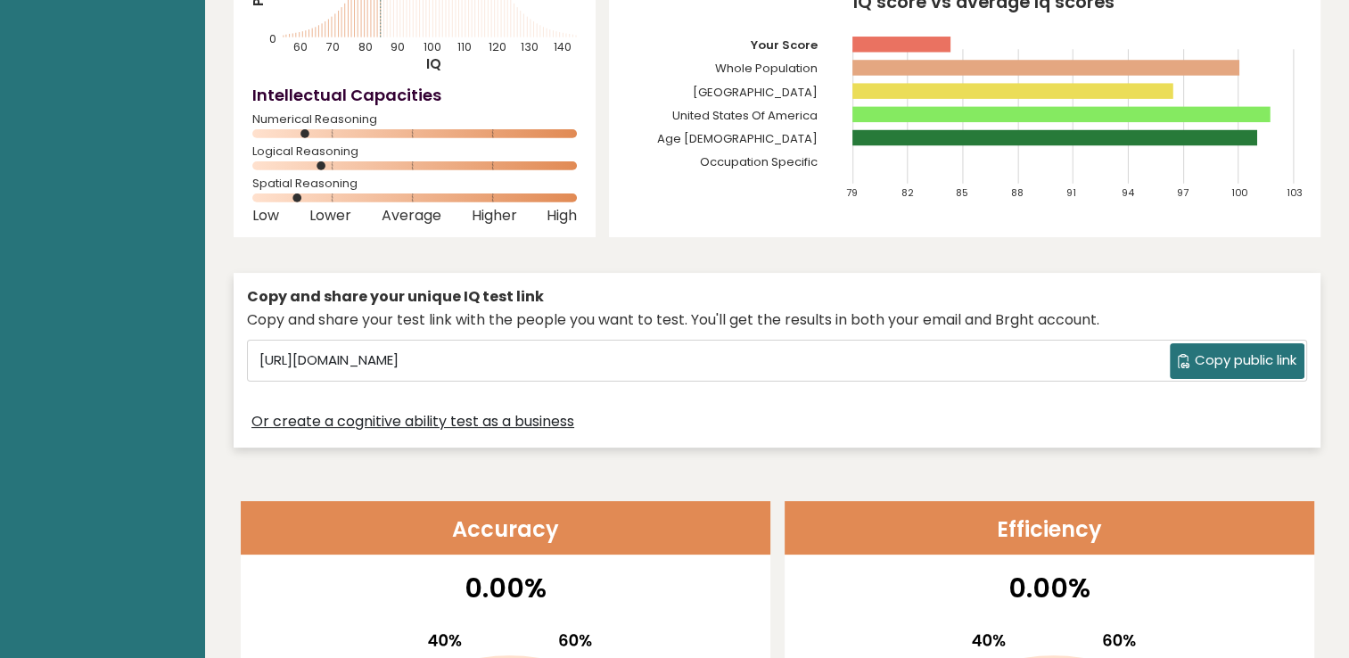
click at [1212, 360] on span "Copy public link" at bounding box center [1246, 360] width 102 height 21
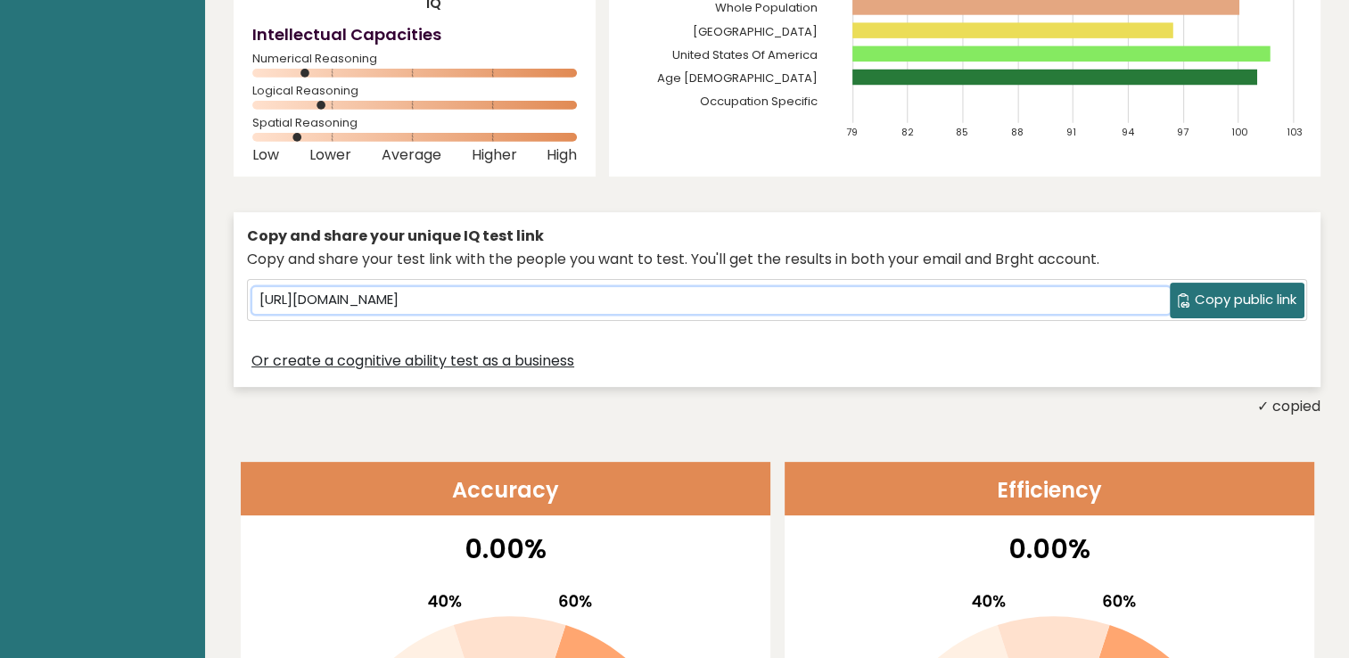
scroll to position [0, 0]
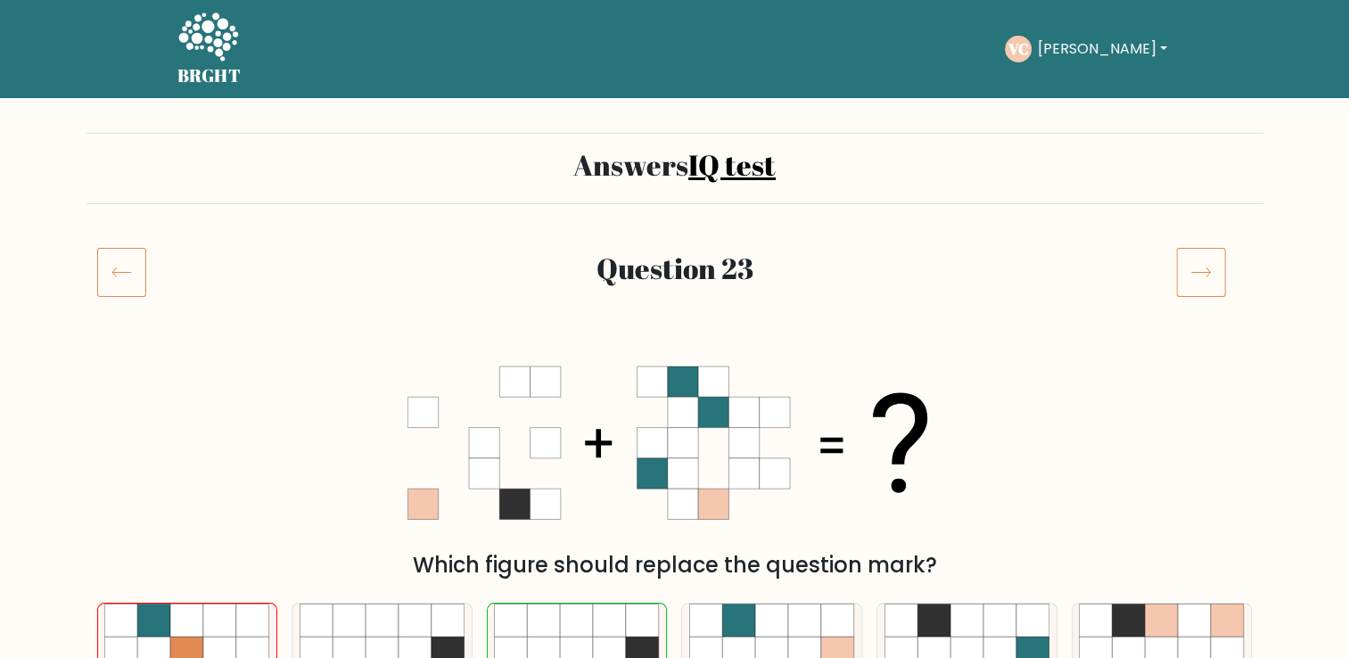
drag, startPoint x: 1346, startPoint y: 141, endPoint x: 1345, endPoint y: 191, distance: 49.9
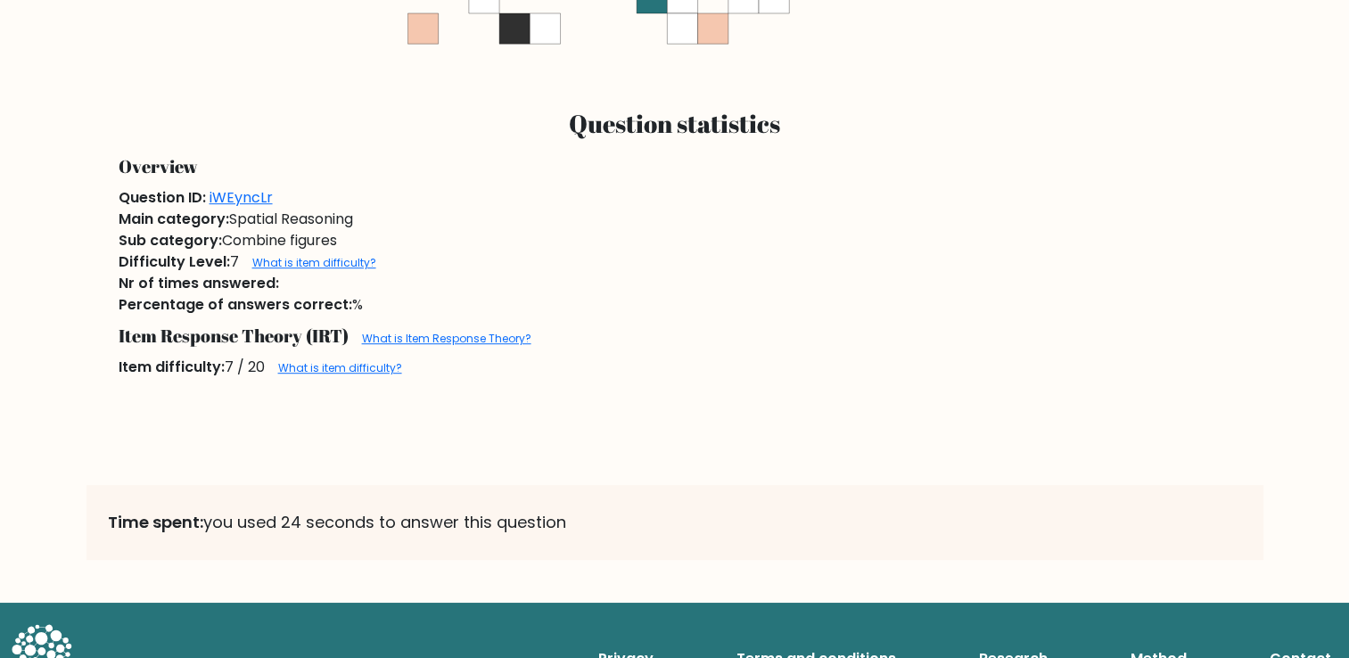
scroll to position [1071, 0]
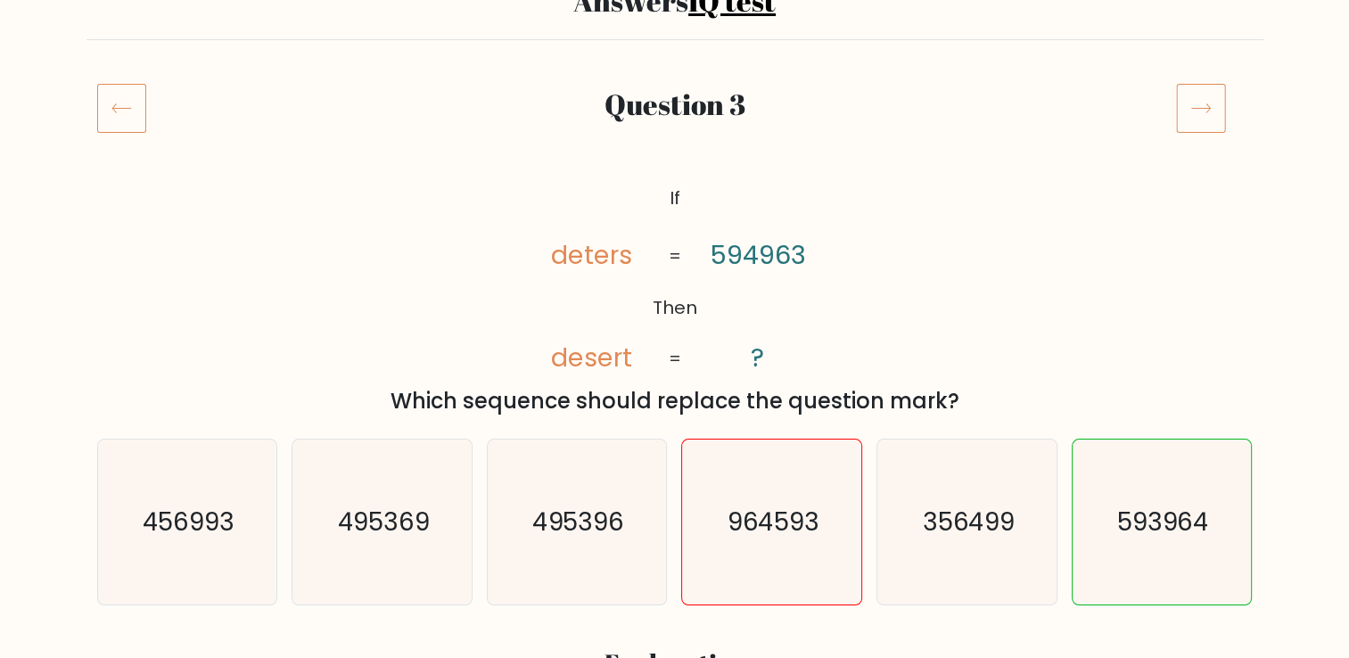
scroll to position [160, 0]
